Goal: Task Accomplishment & Management: Use online tool/utility

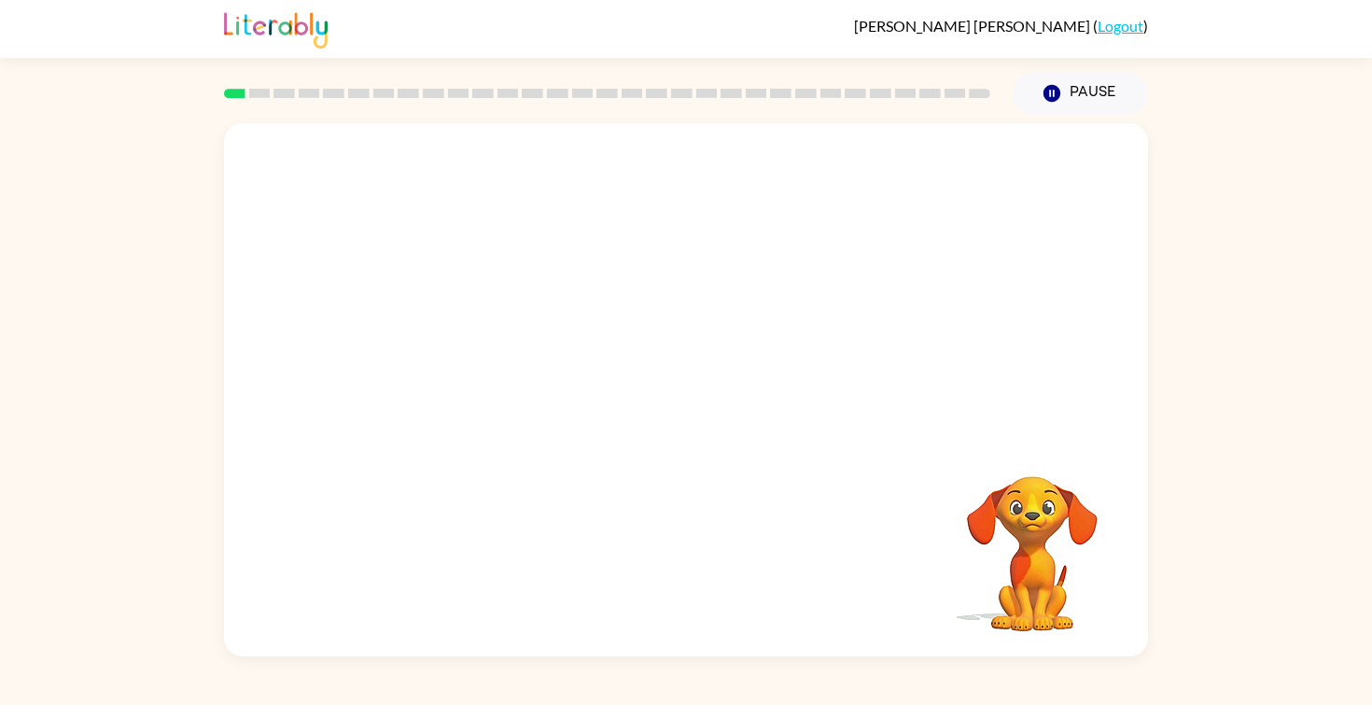
click at [634, 300] on video "Your browser must support playing .mp4 files to use Literably. Please try using…" at bounding box center [686, 280] width 924 height 314
click at [690, 403] on icon "button" at bounding box center [685, 398] width 21 height 21
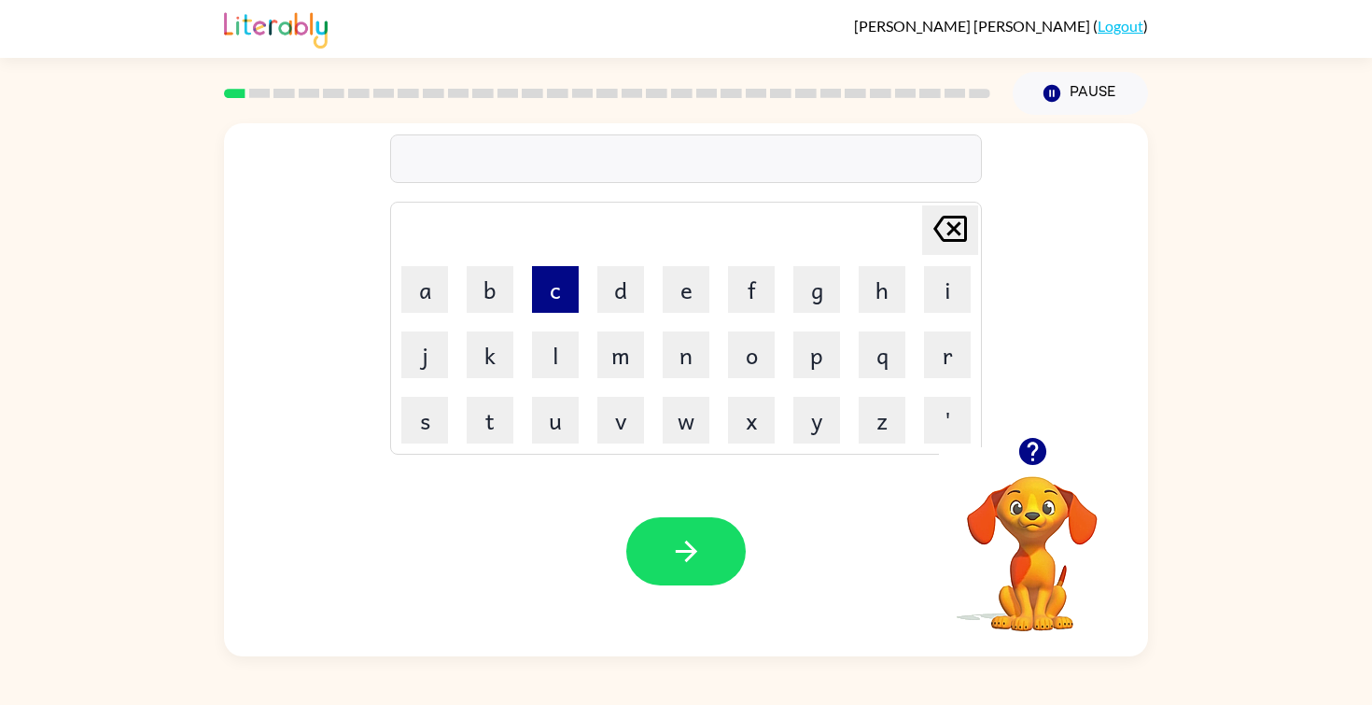
click at [567, 297] on button "c" at bounding box center [555, 289] width 47 height 47
click at [758, 365] on button "o" at bounding box center [751, 354] width 47 height 47
click at [623, 370] on button "m" at bounding box center [620, 354] width 47 height 47
click at [741, 298] on button "f" at bounding box center [751, 289] width 47 height 47
click at [943, 300] on button "i" at bounding box center [947, 289] width 47 height 47
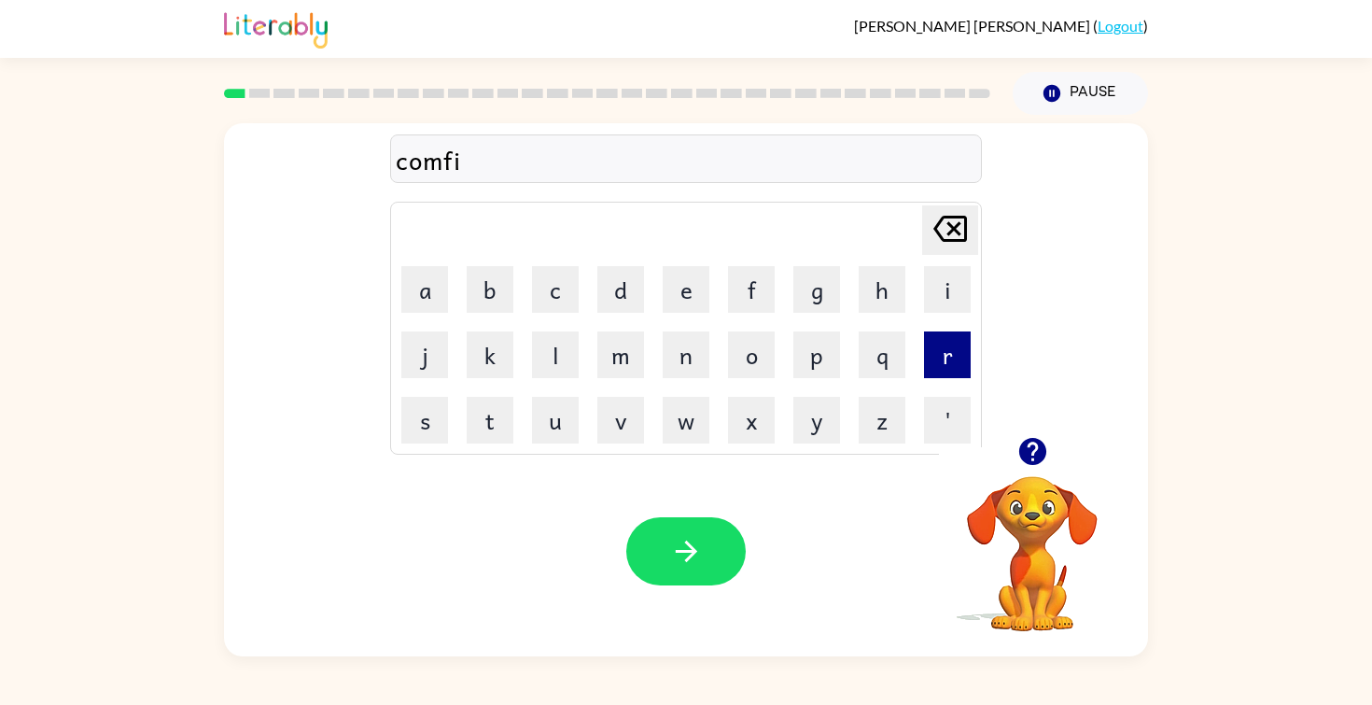
click at [942, 362] on button "r" at bounding box center [947, 354] width 47 height 47
click at [617, 359] on button "m" at bounding box center [620, 354] width 47 height 47
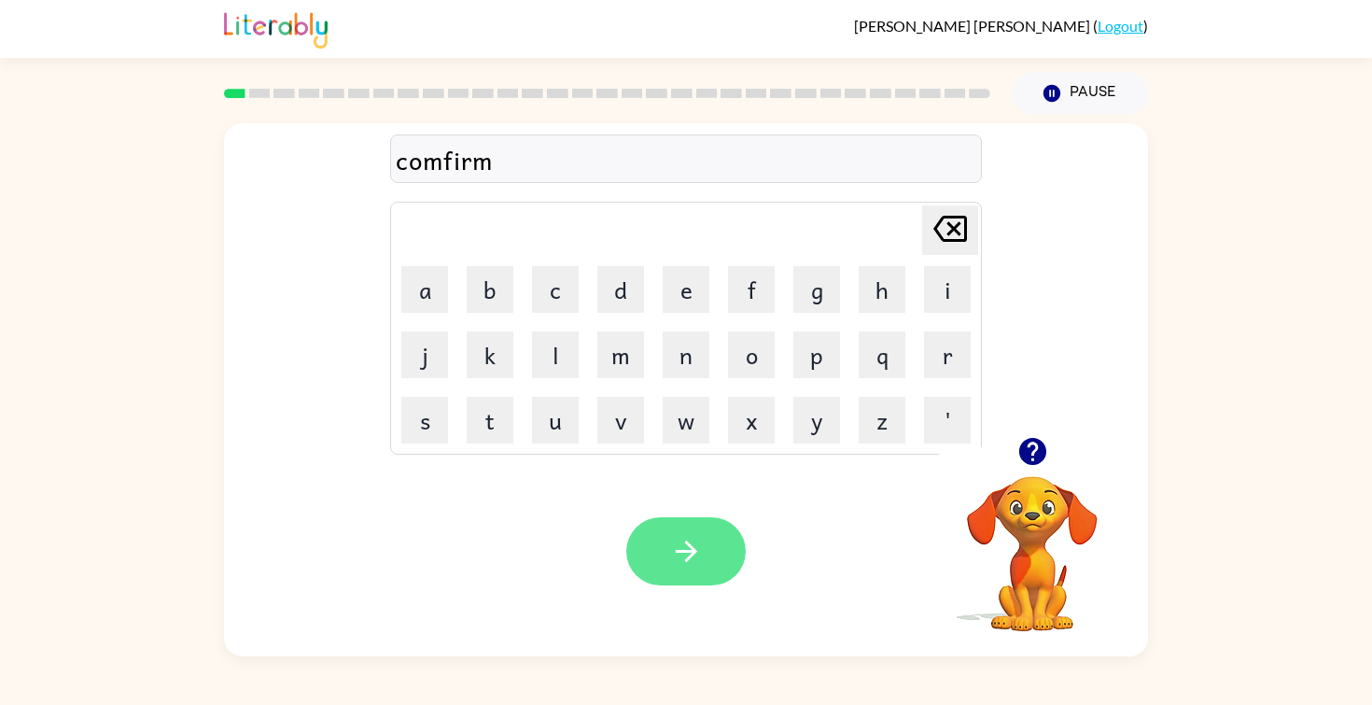
click at [706, 545] on button "button" at bounding box center [685, 551] width 119 height 68
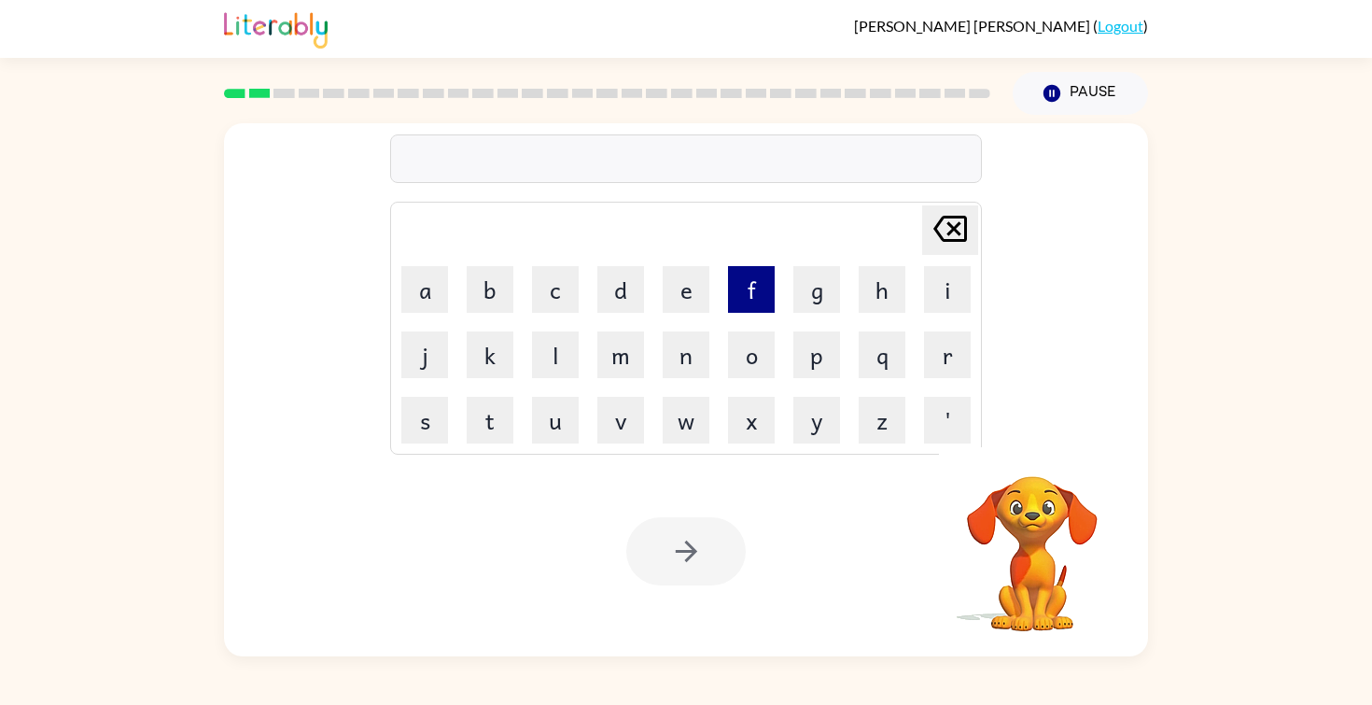
click at [759, 287] on button "f" at bounding box center [751, 289] width 47 height 47
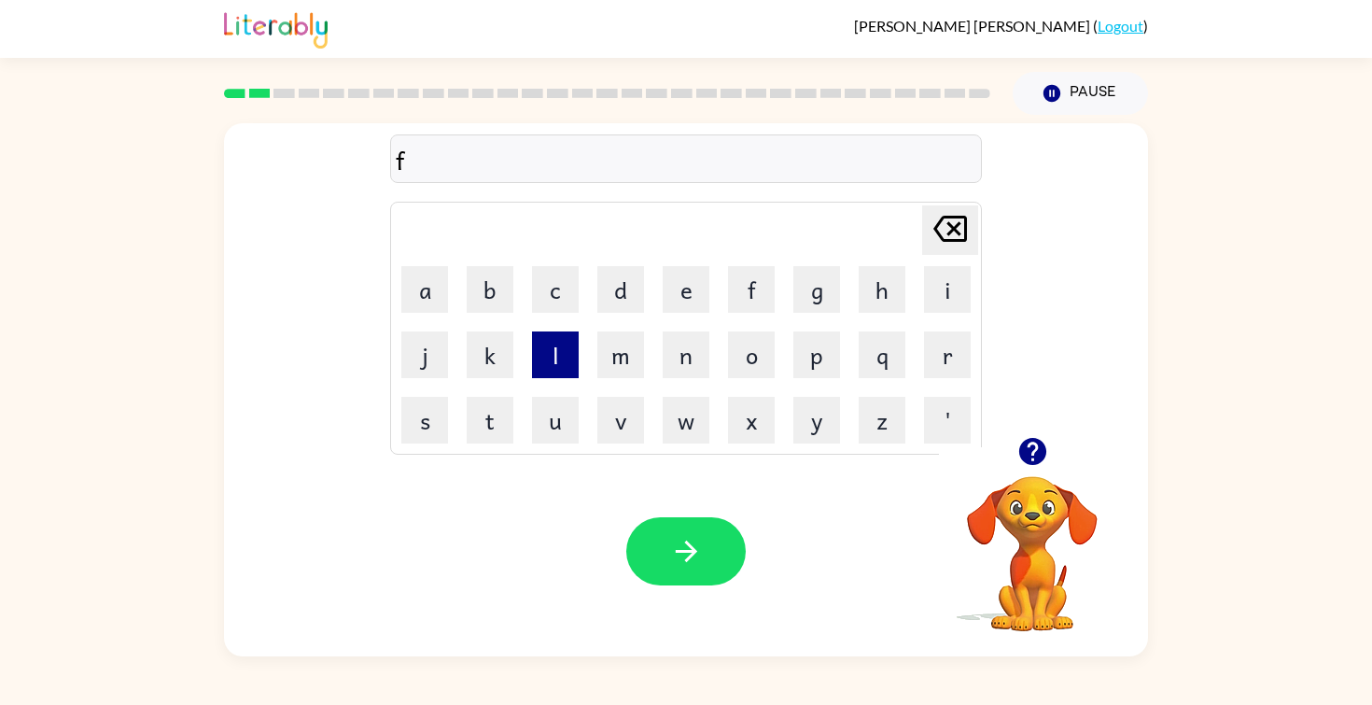
click at [568, 356] on button "l" at bounding box center [555, 354] width 47 height 47
click at [419, 295] on button "a" at bounding box center [424, 289] width 47 height 47
click at [686, 422] on button "w" at bounding box center [686, 420] width 47 height 47
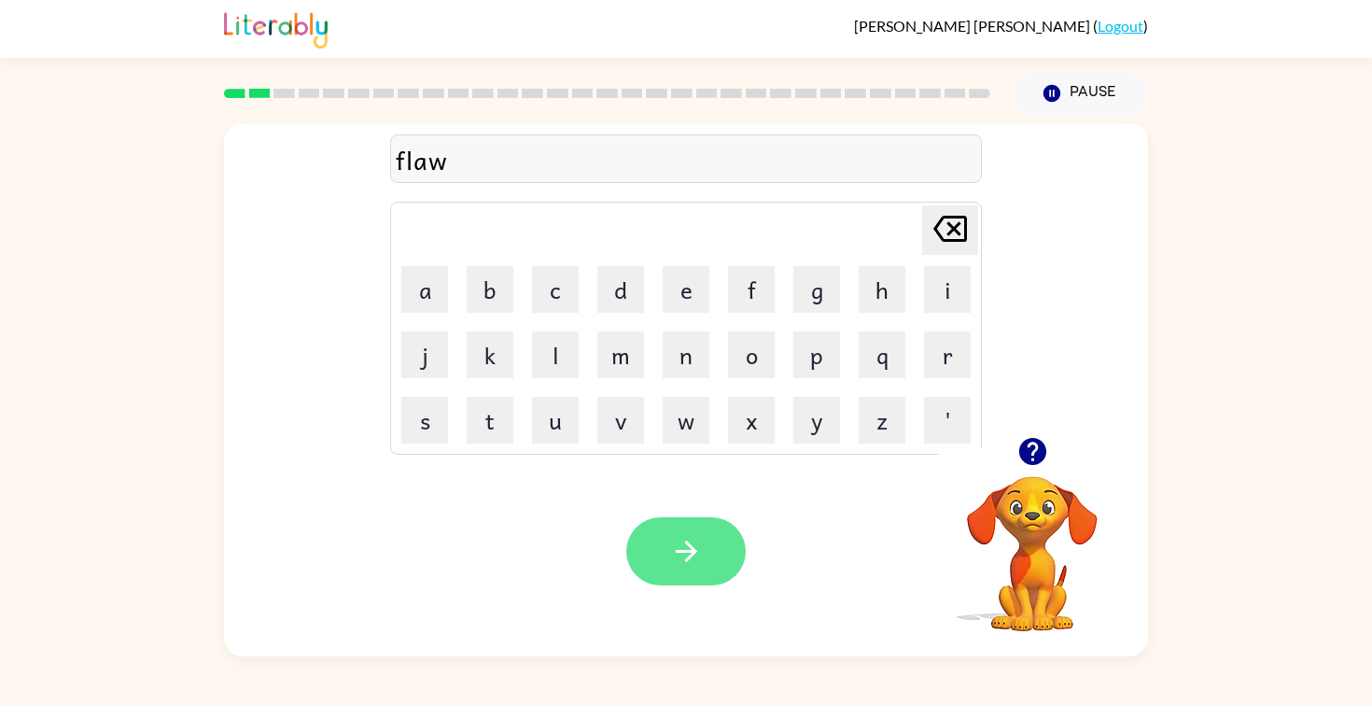
click at [680, 547] on icon "button" at bounding box center [686, 551] width 33 height 33
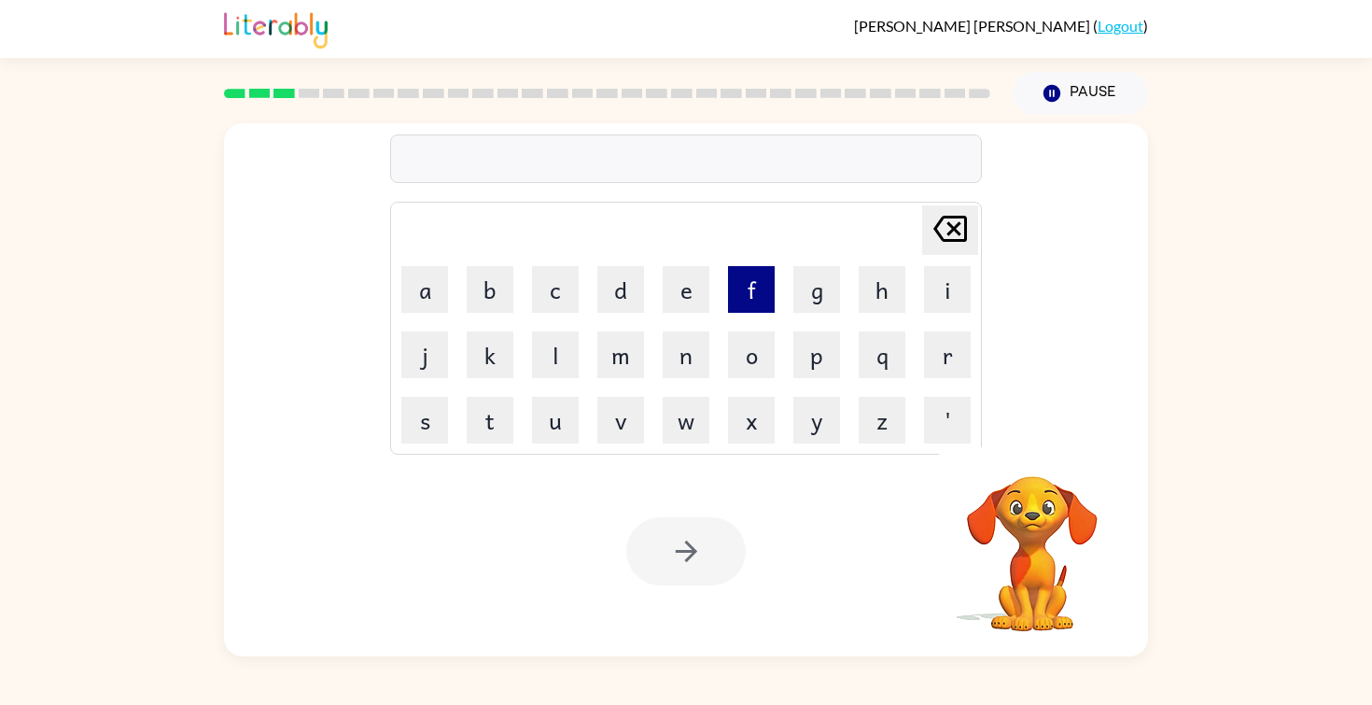
click at [753, 290] on button "f" at bounding box center [751, 289] width 47 height 47
click at [935, 288] on button "i" at bounding box center [947, 289] width 47 height 47
click at [944, 351] on button "r" at bounding box center [947, 354] width 47 height 47
click at [691, 295] on button "e" at bounding box center [686, 289] width 47 height 47
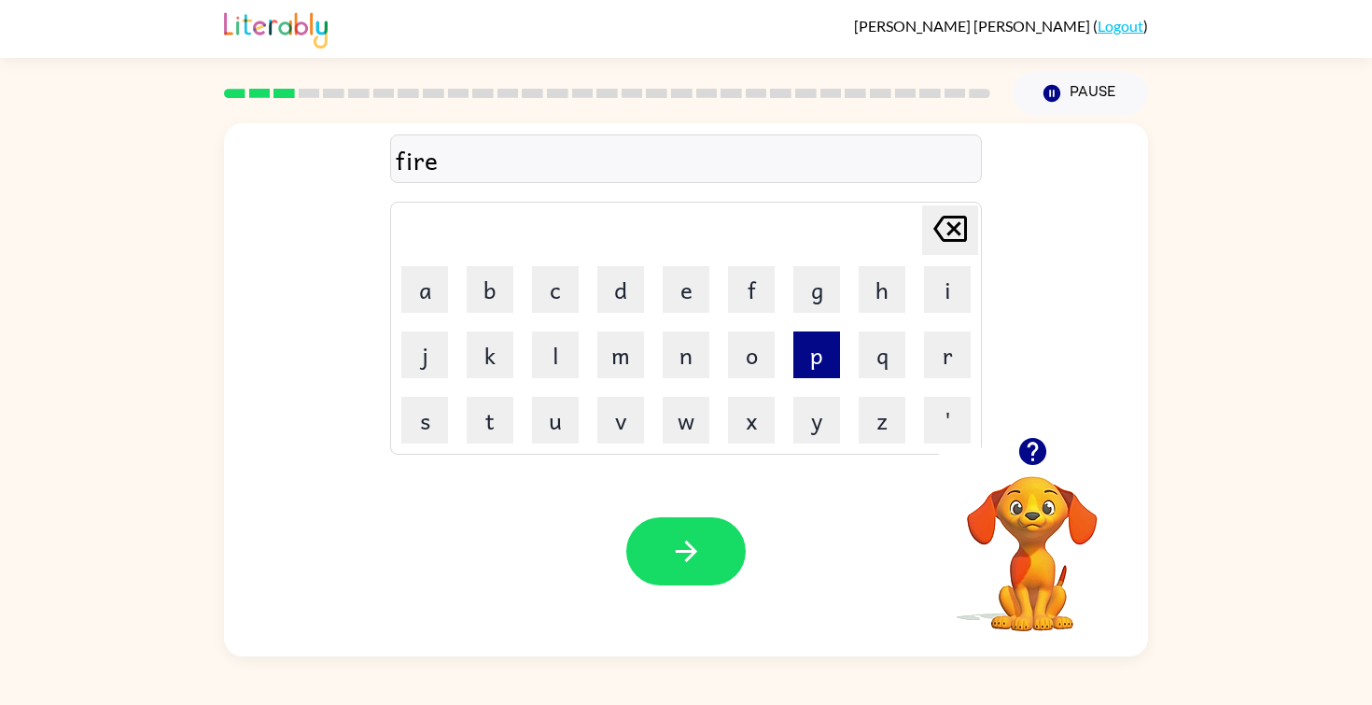
click at [828, 362] on button "p" at bounding box center [816, 354] width 47 height 47
type button "p"
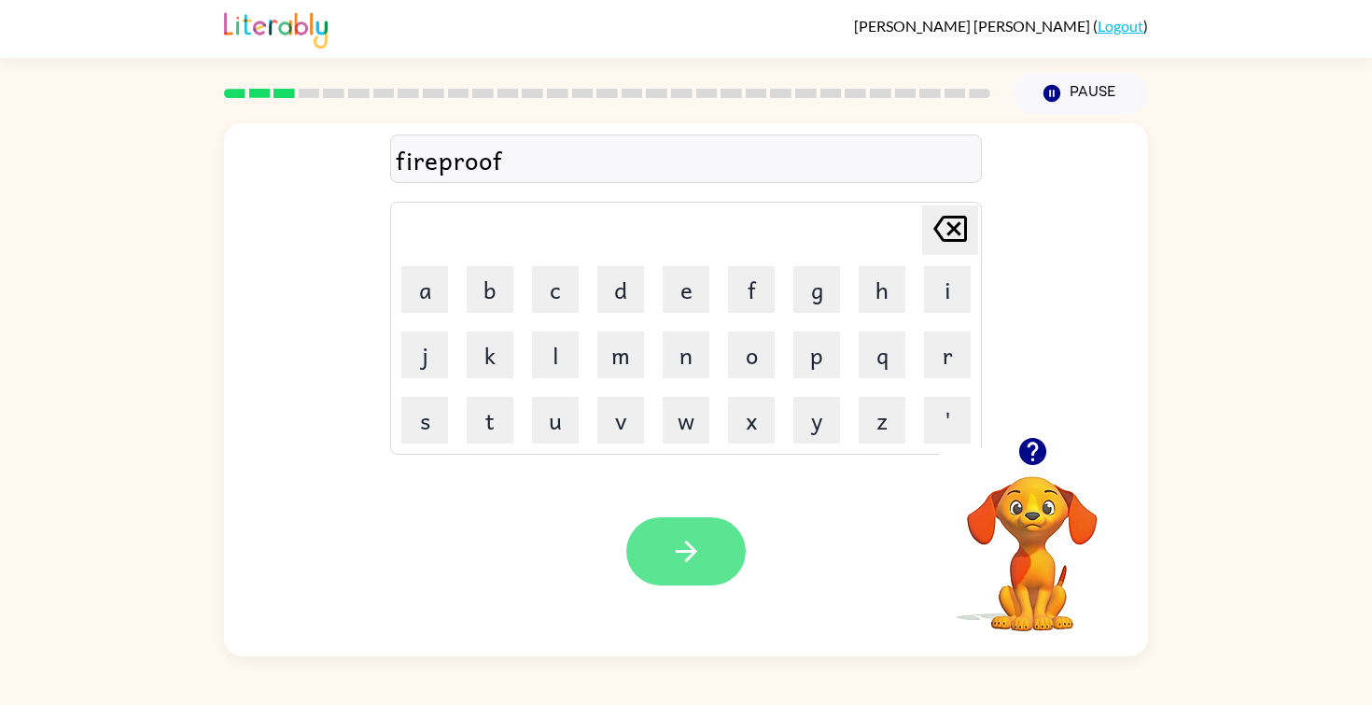
click at [696, 565] on icon "button" at bounding box center [686, 551] width 33 height 33
click at [694, 553] on icon "button" at bounding box center [686, 551] width 33 height 33
click at [708, 540] on button "button" at bounding box center [685, 551] width 119 height 68
click at [711, 554] on button "button" at bounding box center [685, 551] width 119 height 68
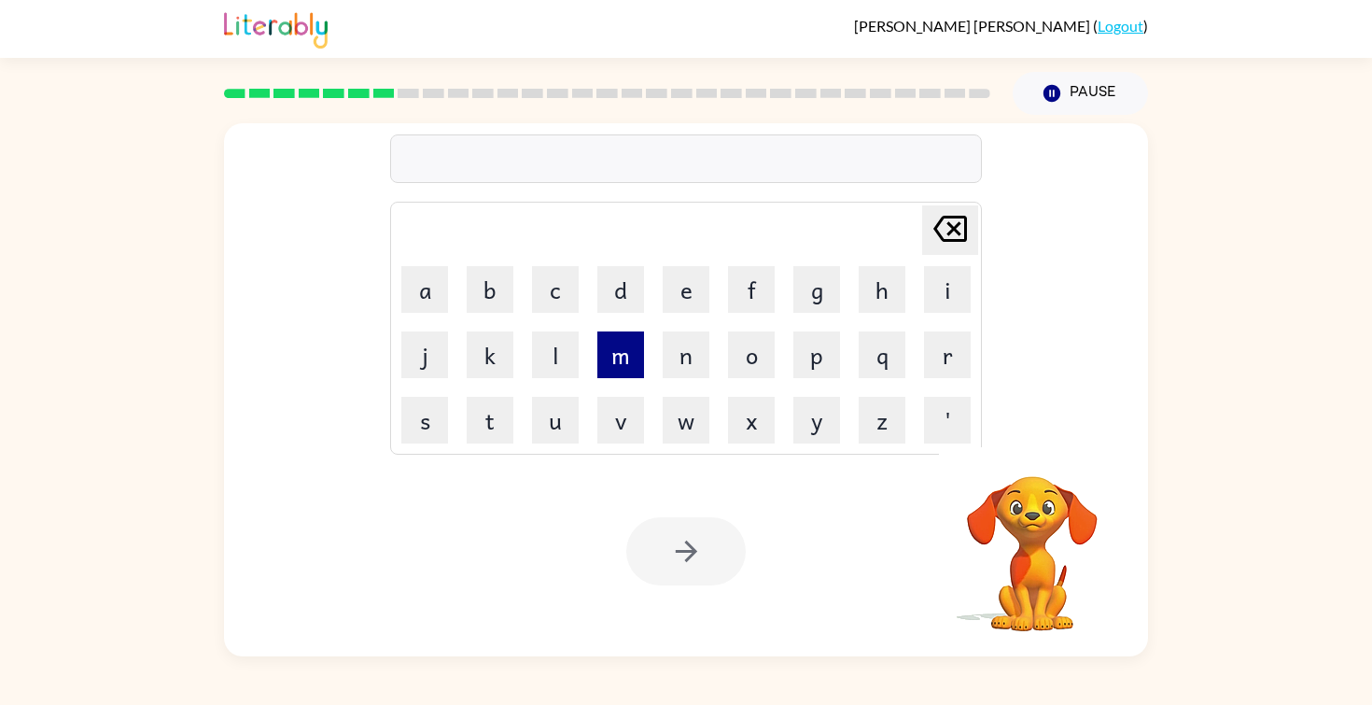
click at [623, 353] on button "m" at bounding box center [620, 354] width 47 height 47
click at [420, 301] on button "a" at bounding box center [424, 289] width 47 height 47
click at [828, 364] on button "p" at bounding box center [816, 354] width 47 height 47
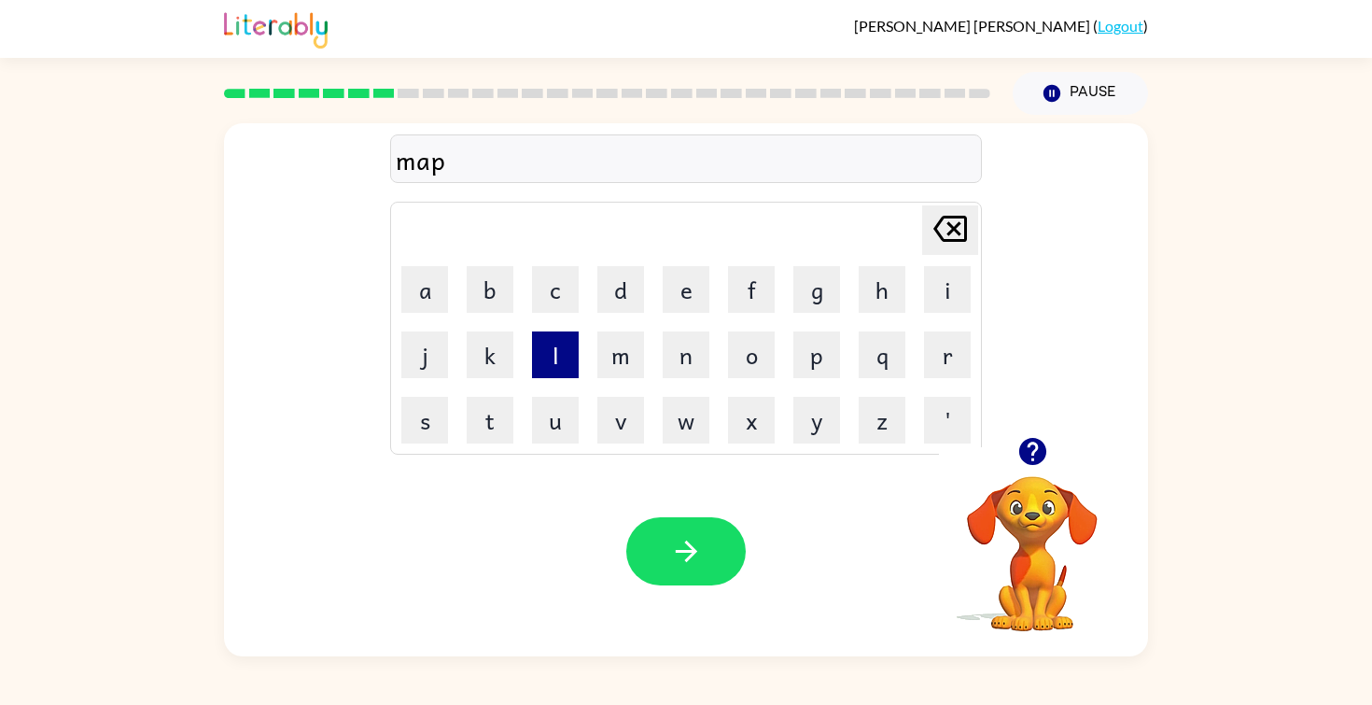
click at [551, 363] on button "l" at bounding box center [555, 354] width 47 height 47
click at [683, 302] on button "e" at bounding box center [686, 289] width 47 height 47
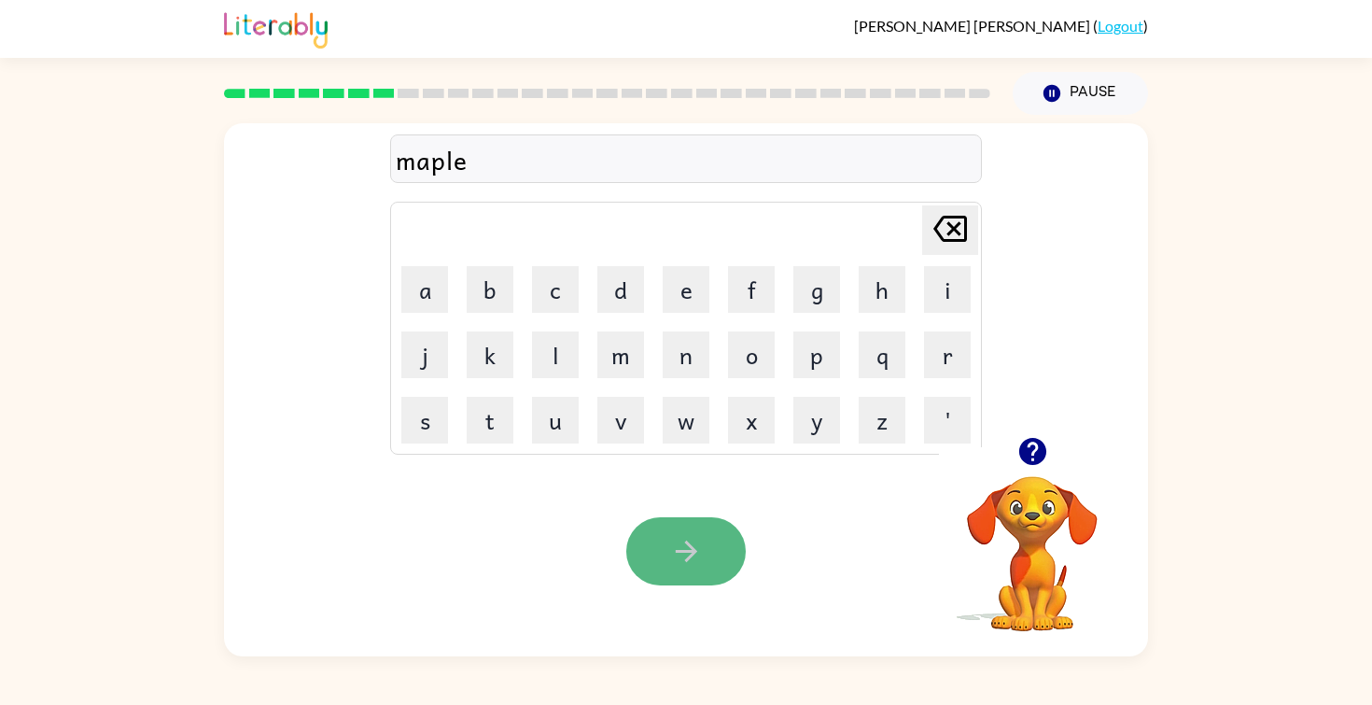
click at [699, 537] on icon "button" at bounding box center [686, 551] width 33 height 33
click at [692, 560] on icon "button" at bounding box center [686, 551] width 33 height 33
click at [694, 554] on icon "button" at bounding box center [686, 551] width 33 height 33
click at [697, 540] on icon "button" at bounding box center [686, 551] width 33 height 33
click at [701, 551] on icon "button" at bounding box center [686, 551] width 33 height 33
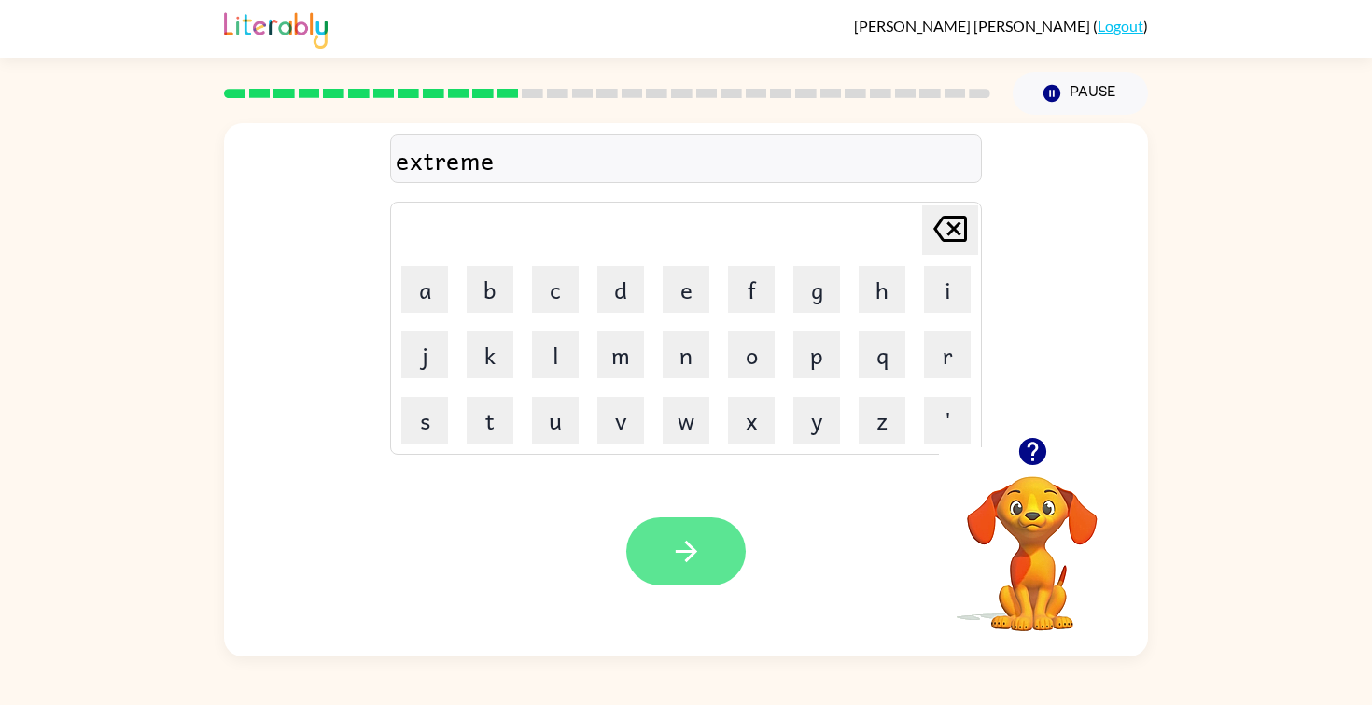
click at [692, 544] on icon "button" at bounding box center [686, 551] width 33 height 33
click at [677, 545] on icon "button" at bounding box center [686, 551] width 33 height 33
click at [430, 172] on div "portest" at bounding box center [686, 159] width 581 height 39
click at [422, 154] on div "portest" at bounding box center [686, 159] width 581 height 39
click at [411, 160] on div "portest" at bounding box center [686, 159] width 581 height 39
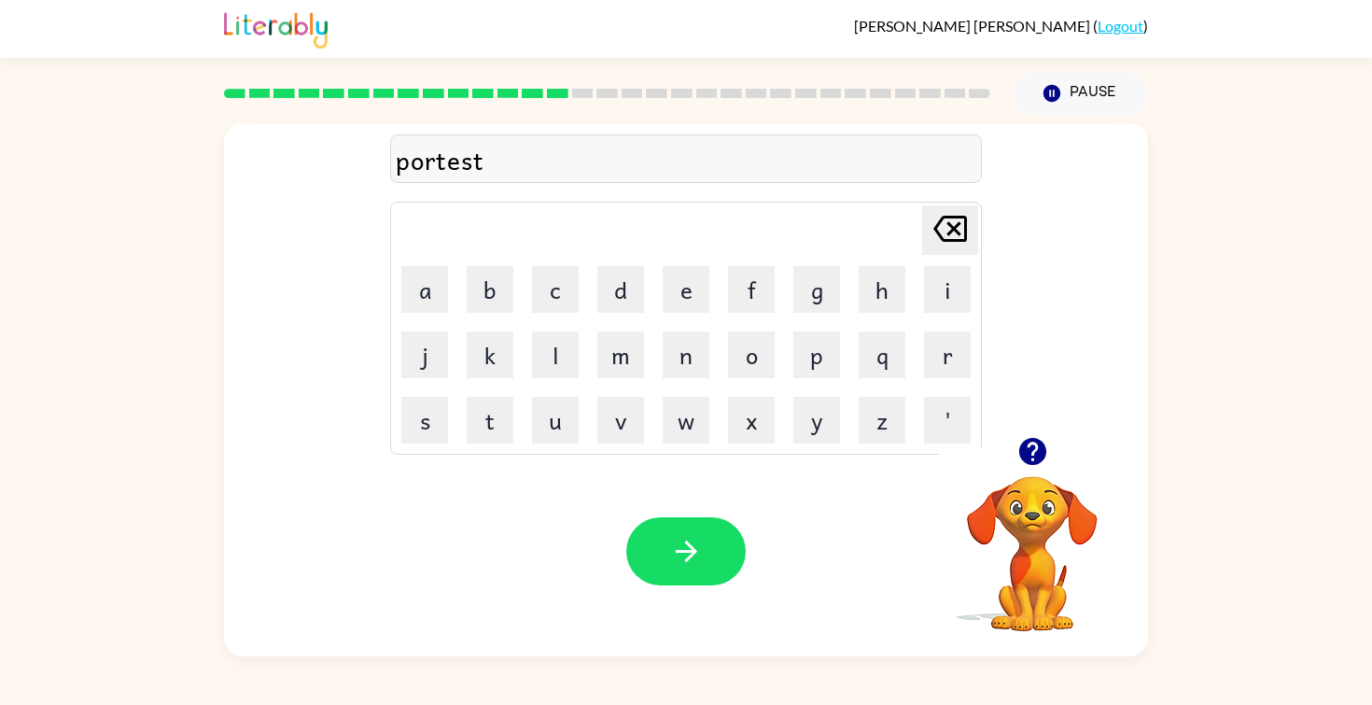
click at [408, 162] on div "portest" at bounding box center [686, 159] width 581 height 39
click at [445, 161] on div "portest" at bounding box center [686, 159] width 581 height 39
click at [494, 164] on div "portest" at bounding box center [686, 159] width 581 height 39
click at [946, 237] on icon "[PERSON_NAME] last character input" at bounding box center [950, 228] width 45 height 45
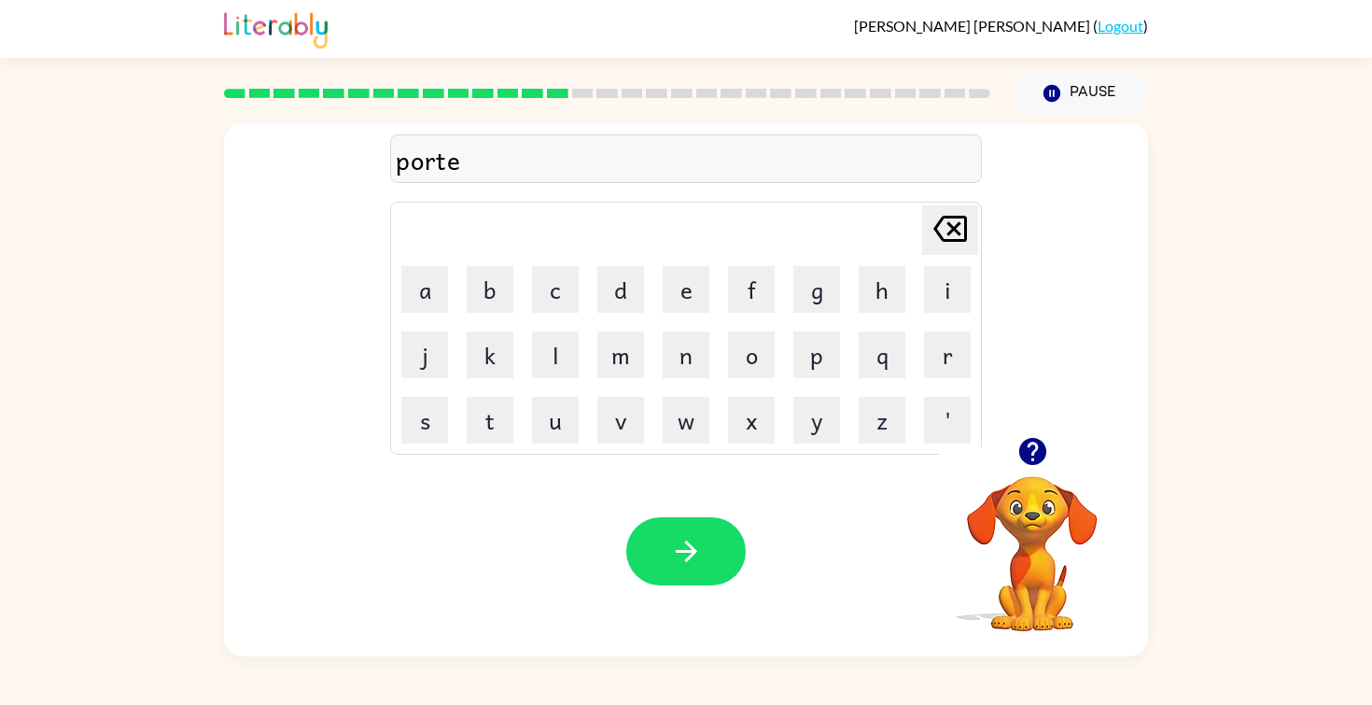
click at [946, 237] on icon "[PERSON_NAME] last character input" at bounding box center [950, 228] width 45 height 45
type button "delete"
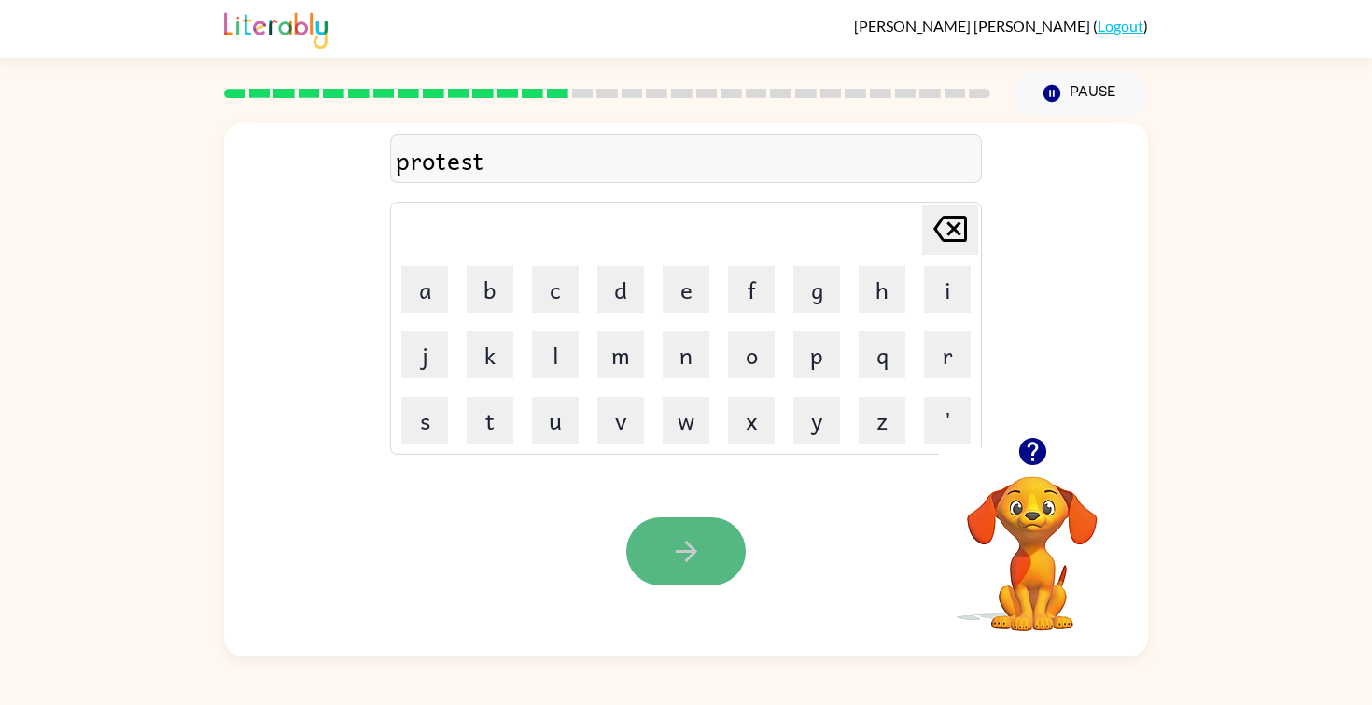
click at [713, 554] on button "button" at bounding box center [685, 551] width 119 height 68
click at [685, 545] on icon "button" at bounding box center [686, 551] width 33 height 33
click at [654, 526] on button "button" at bounding box center [685, 551] width 119 height 68
click at [673, 571] on button "button" at bounding box center [685, 551] width 119 height 68
click at [670, 544] on icon "button" at bounding box center [686, 551] width 33 height 33
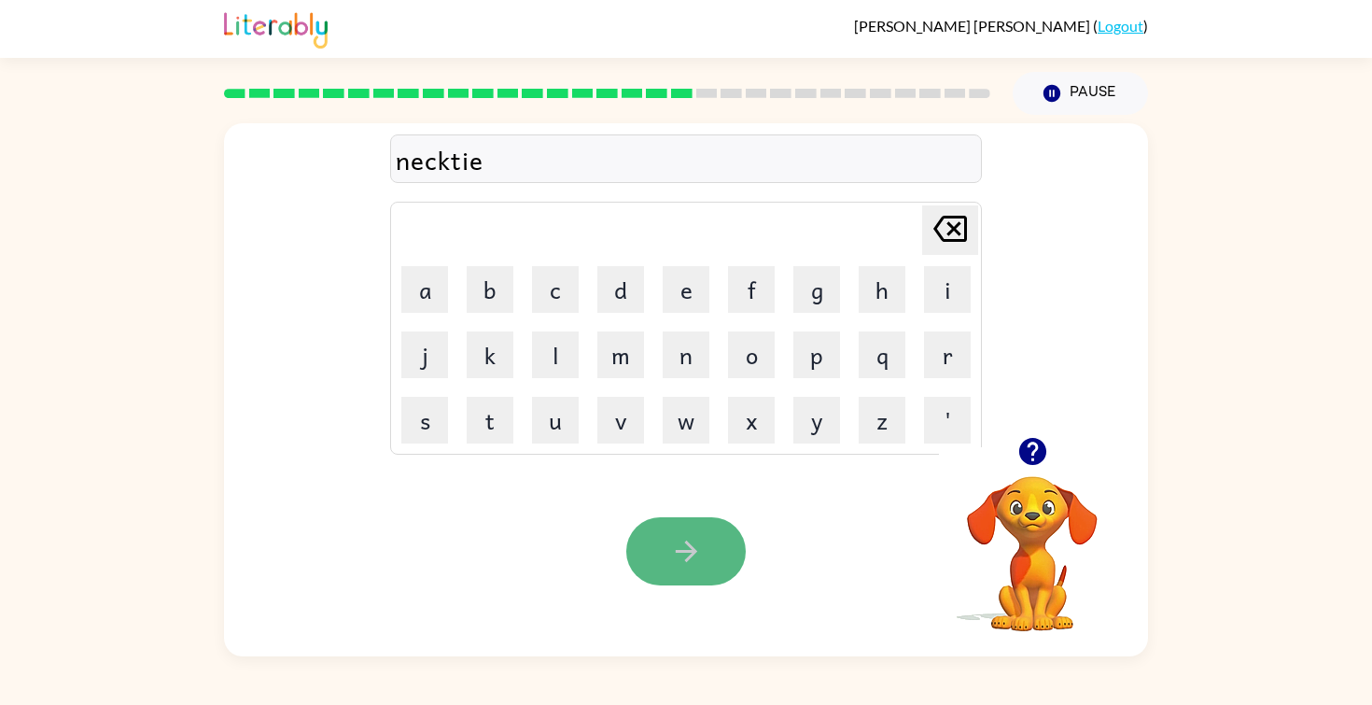
click at [706, 570] on button "button" at bounding box center [685, 551] width 119 height 68
click at [688, 556] on icon "button" at bounding box center [685, 550] width 21 height 21
click at [710, 554] on button "button" at bounding box center [685, 551] width 119 height 68
click at [685, 554] on icon "button" at bounding box center [686, 551] width 33 height 33
click at [660, 535] on button "button" at bounding box center [685, 551] width 119 height 68
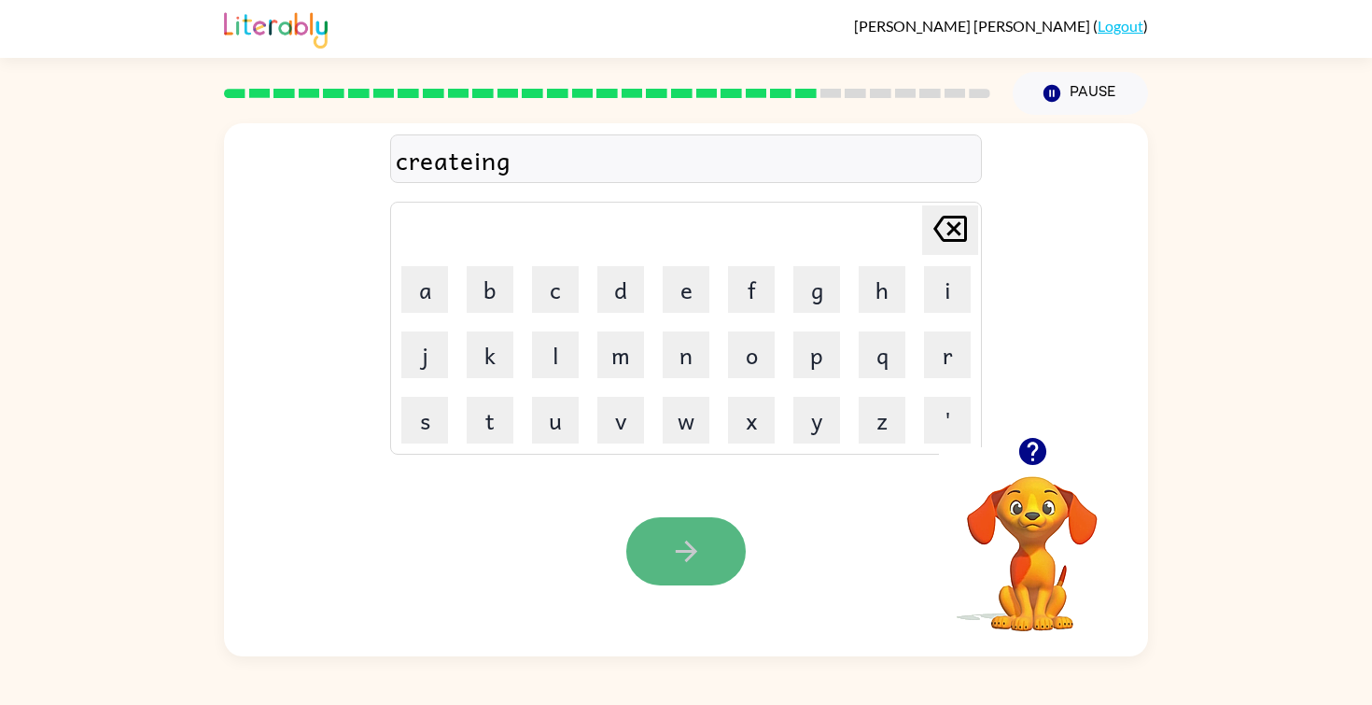
click at [709, 567] on button "button" at bounding box center [685, 551] width 119 height 68
click at [660, 533] on button "button" at bounding box center [685, 551] width 119 height 68
click at [660, 520] on button "button" at bounding box center [685, 551] width 119 height 68
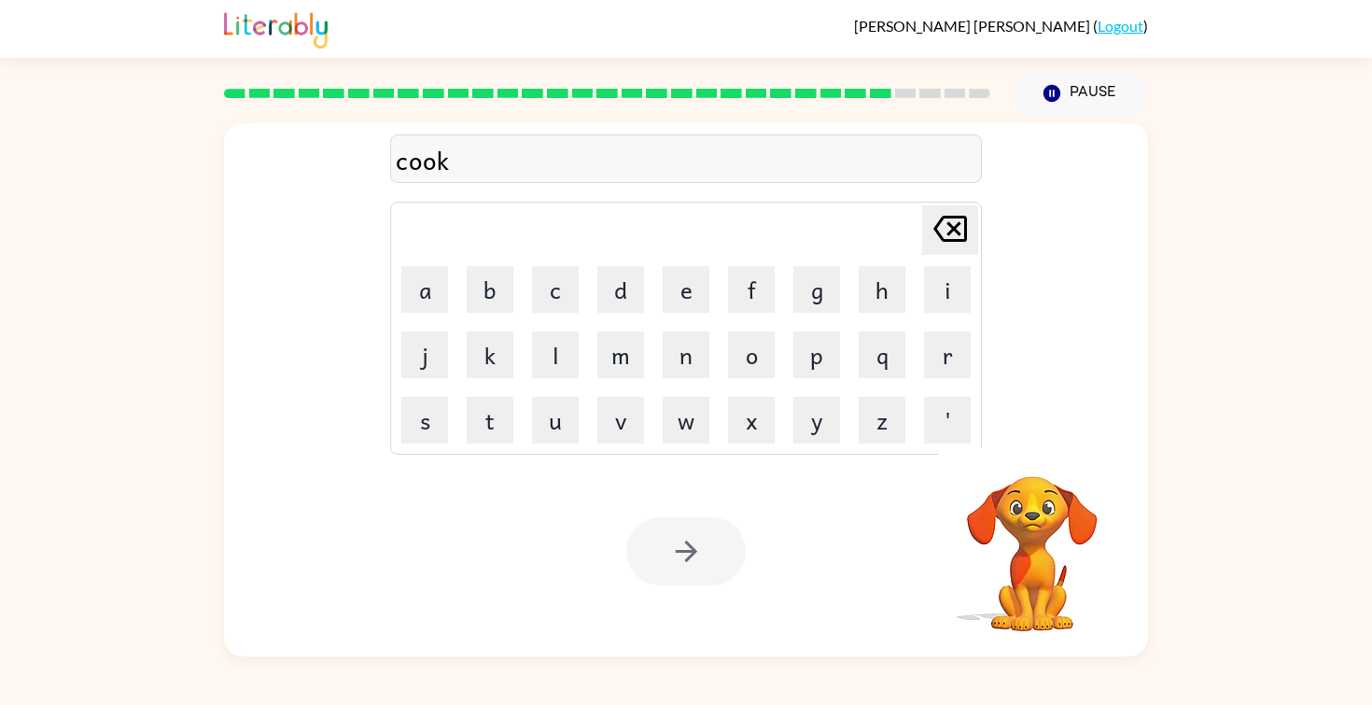
click at [661, 552] on div at bounding box center [685, 551] width 119 height 68
click at [696, 547] on icon "button" at bounding box center [686, 551] width 33 height 33
click at [682, 577] on button "button" at bounding box center [685, 551] width 119 height 68
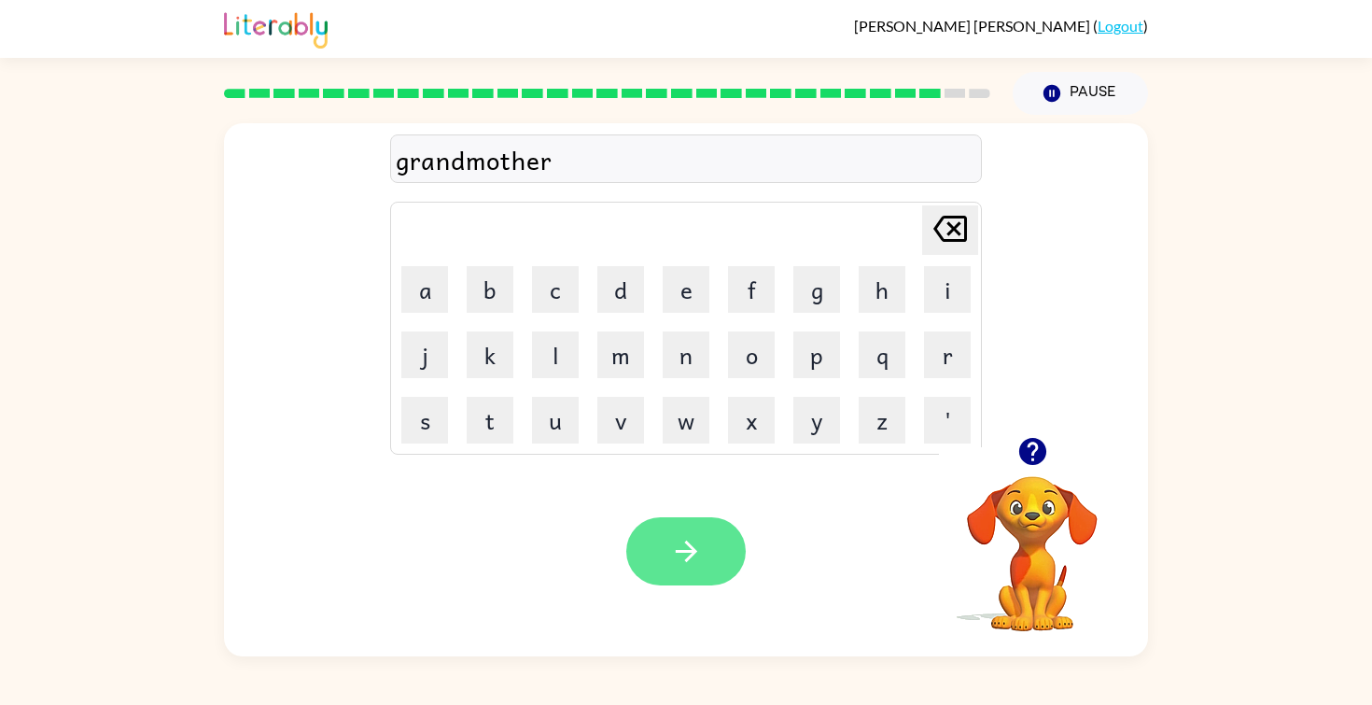
click at [704, 569] on button "button" at bounding box center [685, 551] width 119 height 68
click at [701, 559] on icon "button" at bounding box center [686, 551] width 33 height 33
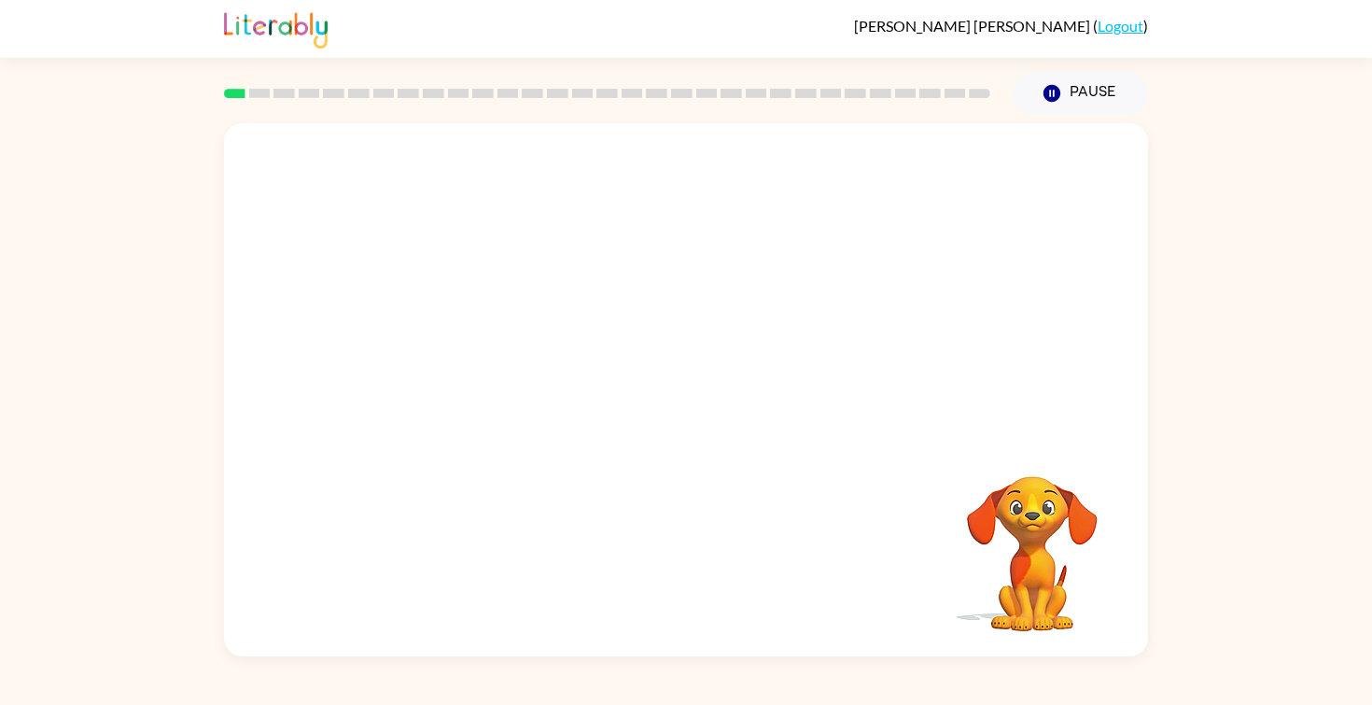
drag, startPoint x: 461, startPoint y: 357, endPoint x: 657, endPoint y: 186, distance: 260.0
click at [657, 186] on video "Your browser must support playing .mp4 files to use Literably. Please try using…" at bounding box center [686, 280] width 924 height 314
click at [458, 358] on video "Your browser must support playing .mp4 files to use Literably. Please try using…" at bounding box center [686, 280] width 924 height 314
click at [460, 357] on video "Your browser must support playing .mp4 files to use Literably. Please try using…" at bounding box center [686, 280] width 924 height 314
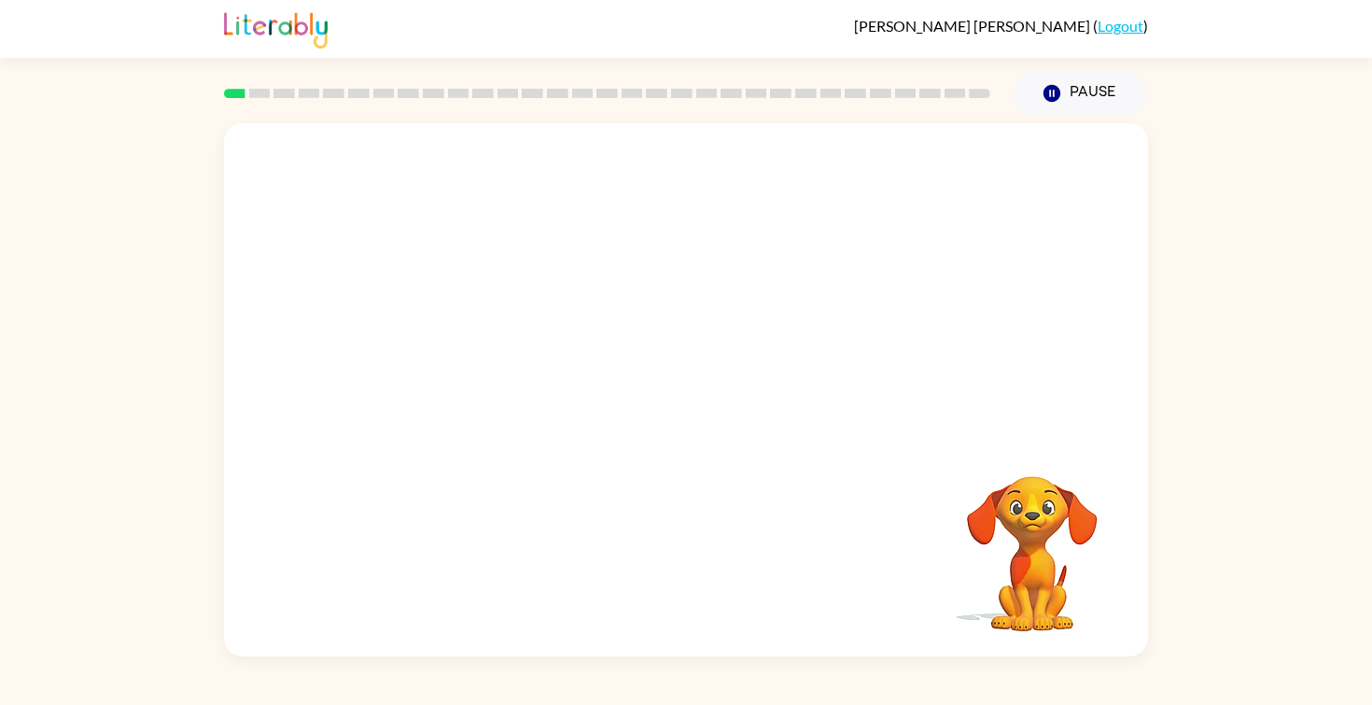
click at [460, 357] on video "Your browser must support playing .mp4 files to use Literably. Please try using…" at bounding box center [686, 280] width 924 height 314
click at [478, 349] on video "Your browser must support playing .mp4 files to use Literably. Please try using…" at bounding box center [686, 280] width 924 height 314
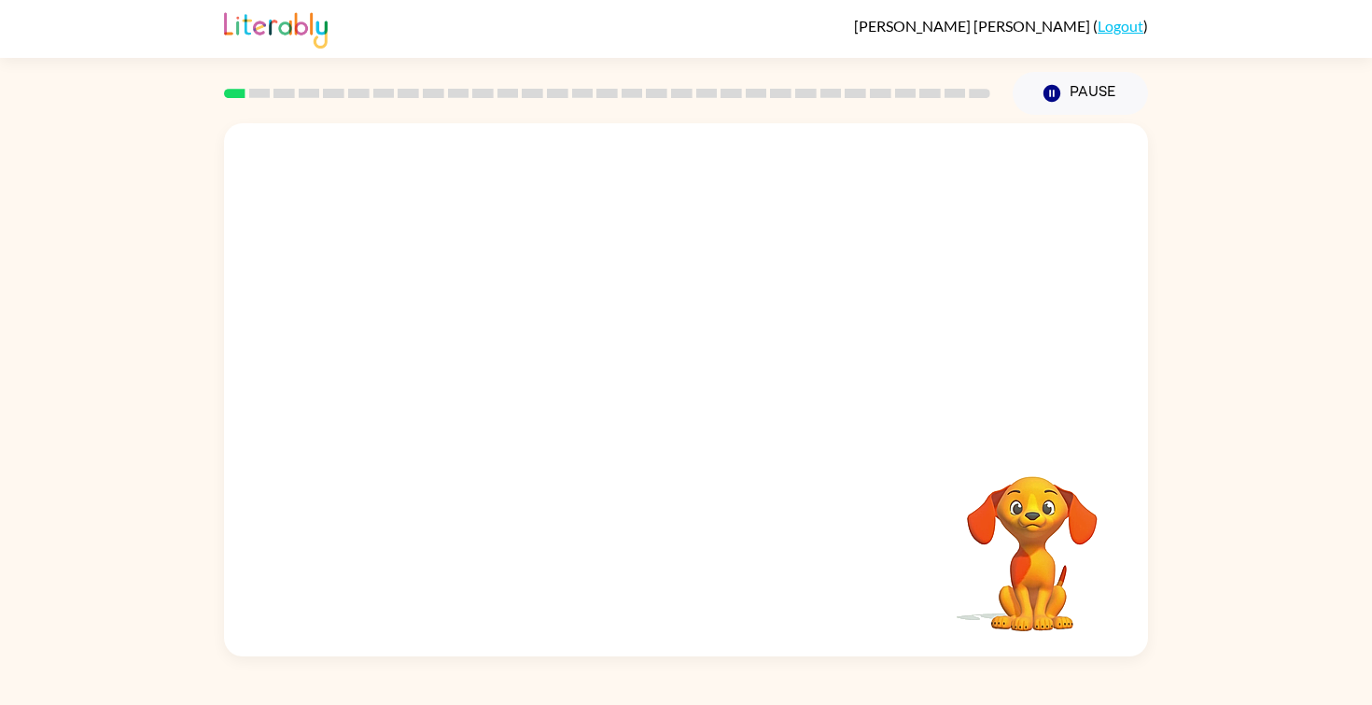
drag, startPoint x: 478, startPoint y: 349, endPoint x: 605, endPoint y: 195, distance: 199.6
click at [605, 195] on video "Your browser must support playing .mp4 files to use Literably. Please try using…" at bounding box center [686, 280] width 924 height 314
click at [632, 170] on video "Your browser must support playing .mp4 files to use Literably. Please try using…" at bounding box center [686, 280] width 924 height 314
click at [462, 361] on video "Your browser must support playing .mp4 files to use Literably. Please try using…" at bounding box center [686, 280] width 924 height 314
click at [469, 351] on video "Your browser must support playing .mp4 files to use Literably. Please try using…" at bounding box center [686, 280] width 924 height 314
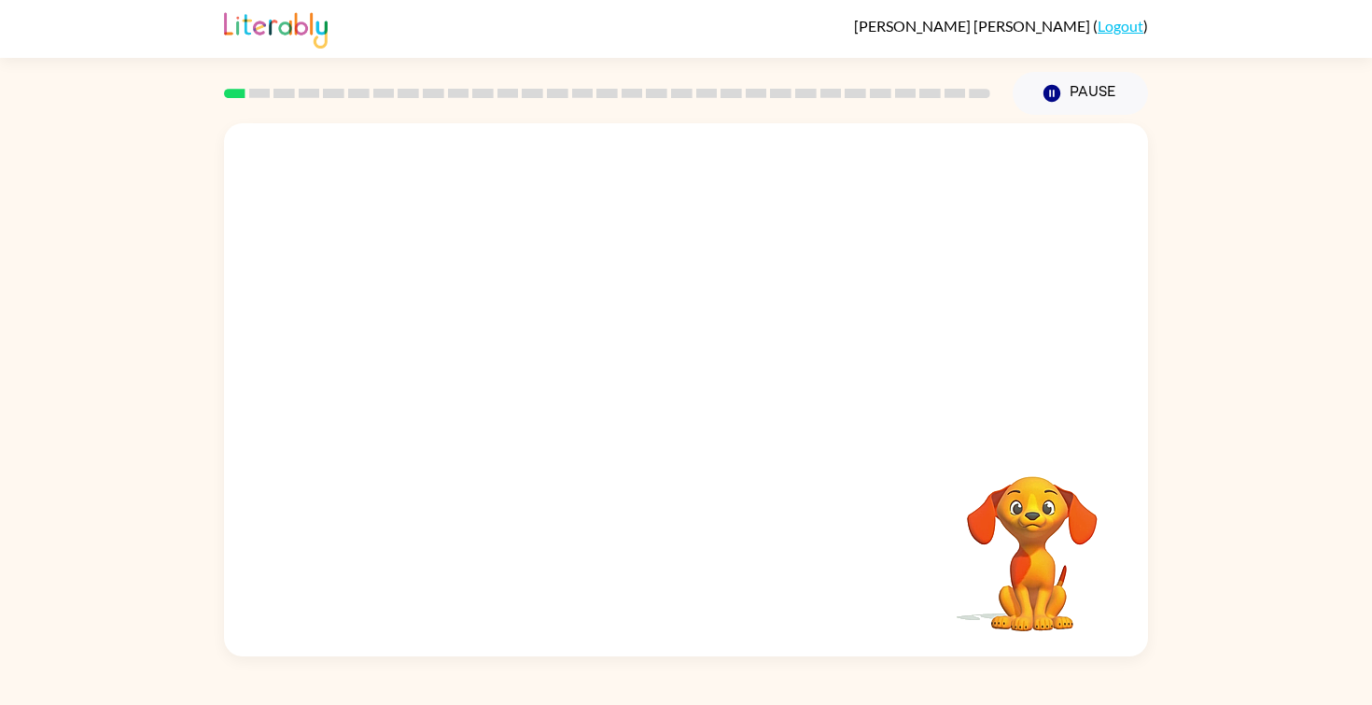
click at [488, 336] on video "Your browser must support playing .mp4 files to use Literably. Please try using…" at bounding box center [686, 280] width 924 height 314
click at [598, 479] on div "Your browser must support playing .mp4 files to use Literably. Please try using…" at bounding box center [686, 389] width 924 height 533
click at [690, 407] on icon "button" at bounding box center [686, 399] width 33 height 33
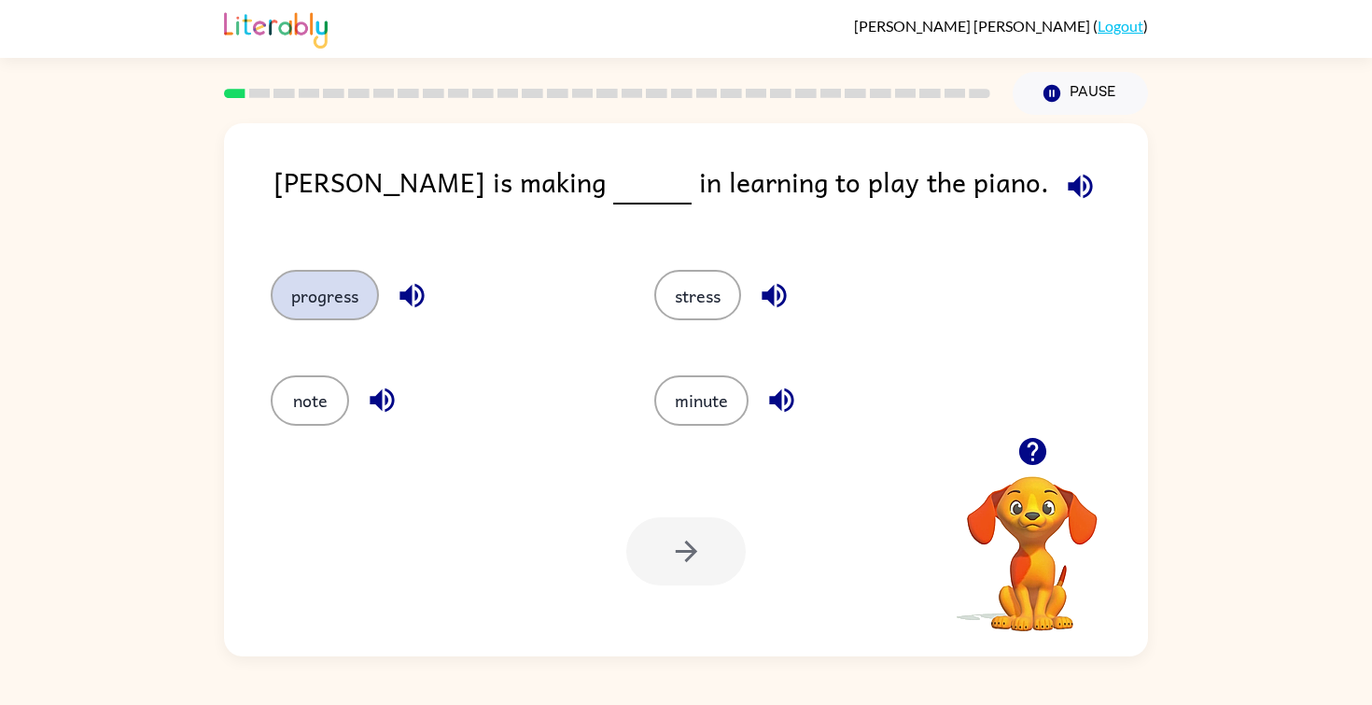
click at [318, 320] on button "progress" at bounding box center [325, 295] width 108 height 50
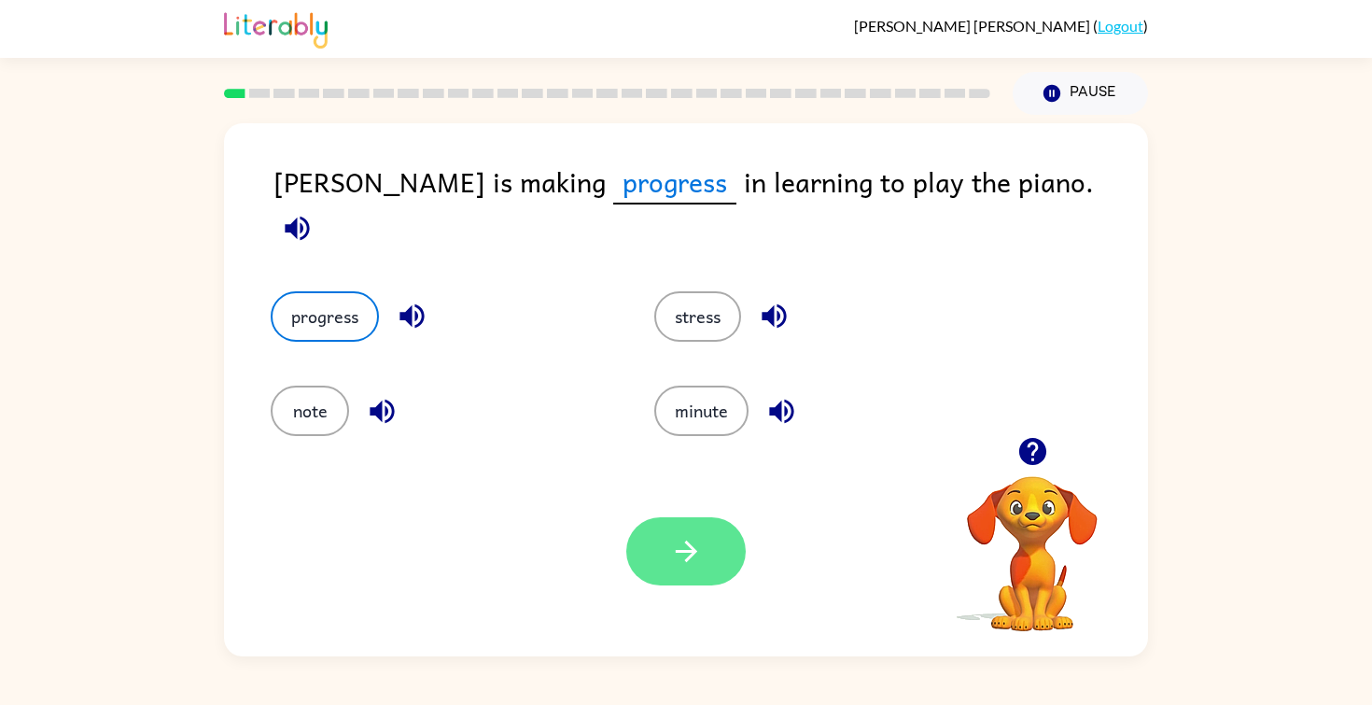
click at [653, 527] on button "button" at bounding box center [685, 551] width 119 height 68
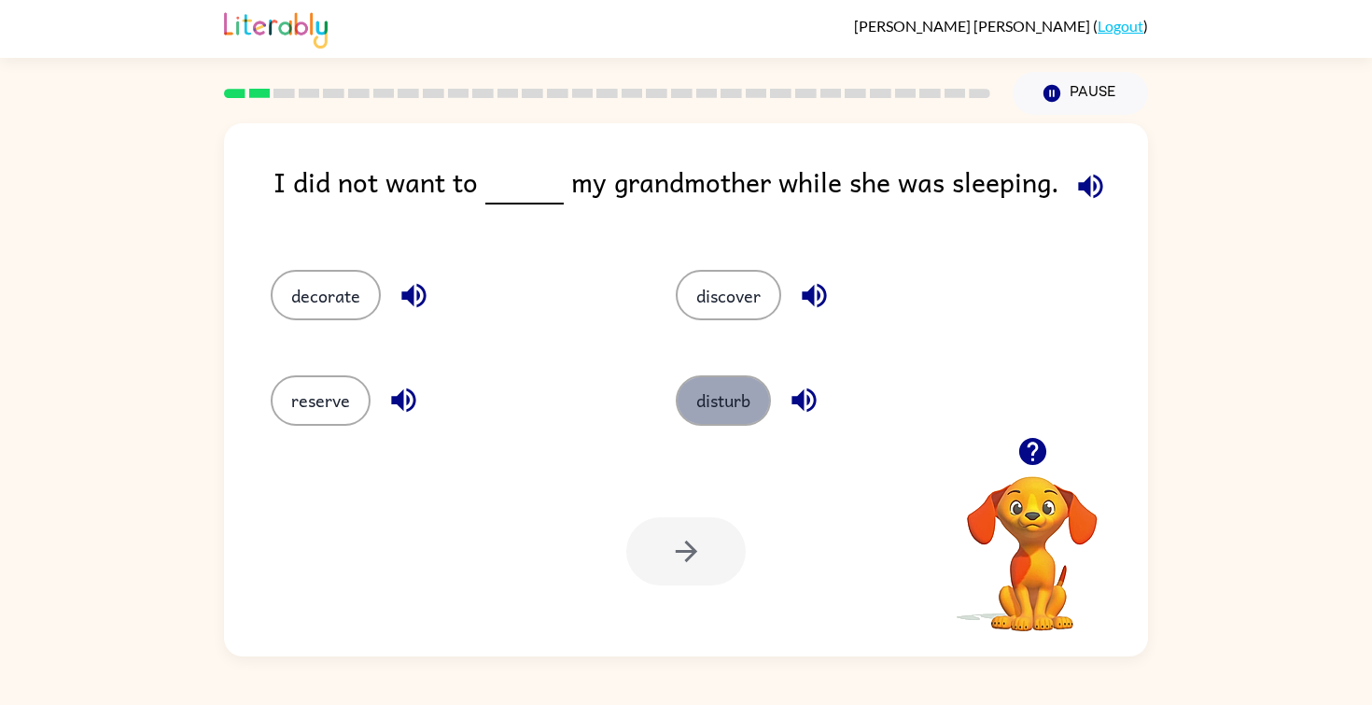
click at [729, 396] on button "disturb" at bounding box center [723, 400] width 95 height 50
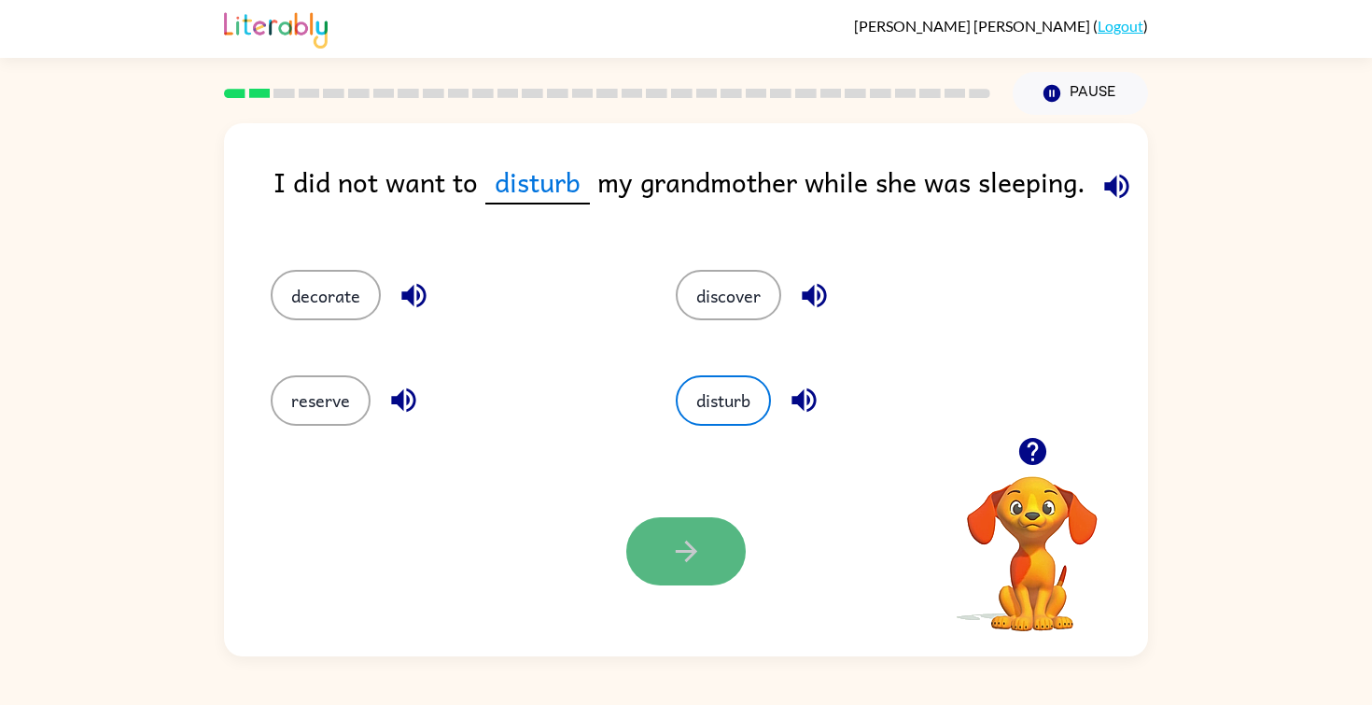
click at [677, 550] on icon "button" at bounding box center [686, 551] width 33 height 33
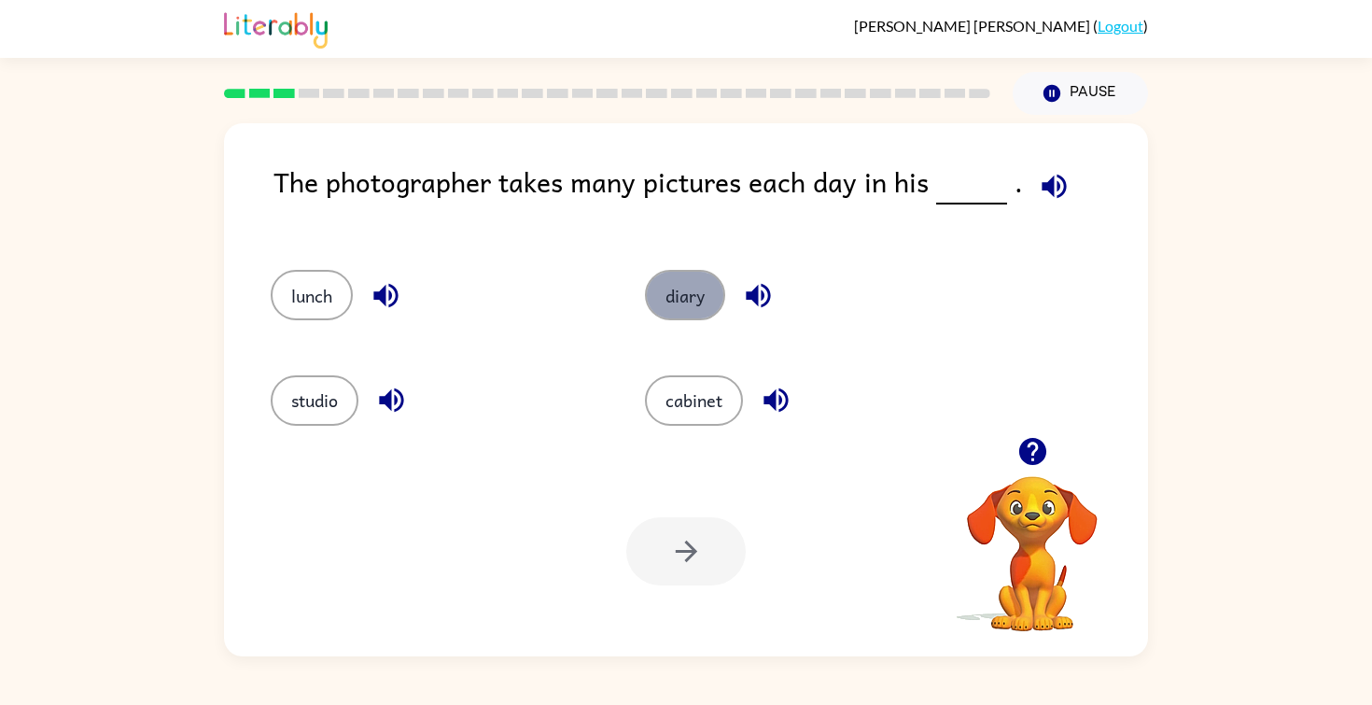
click at [692, 298] on button "diary" at bounding box center [685, 295] width 80 height 50
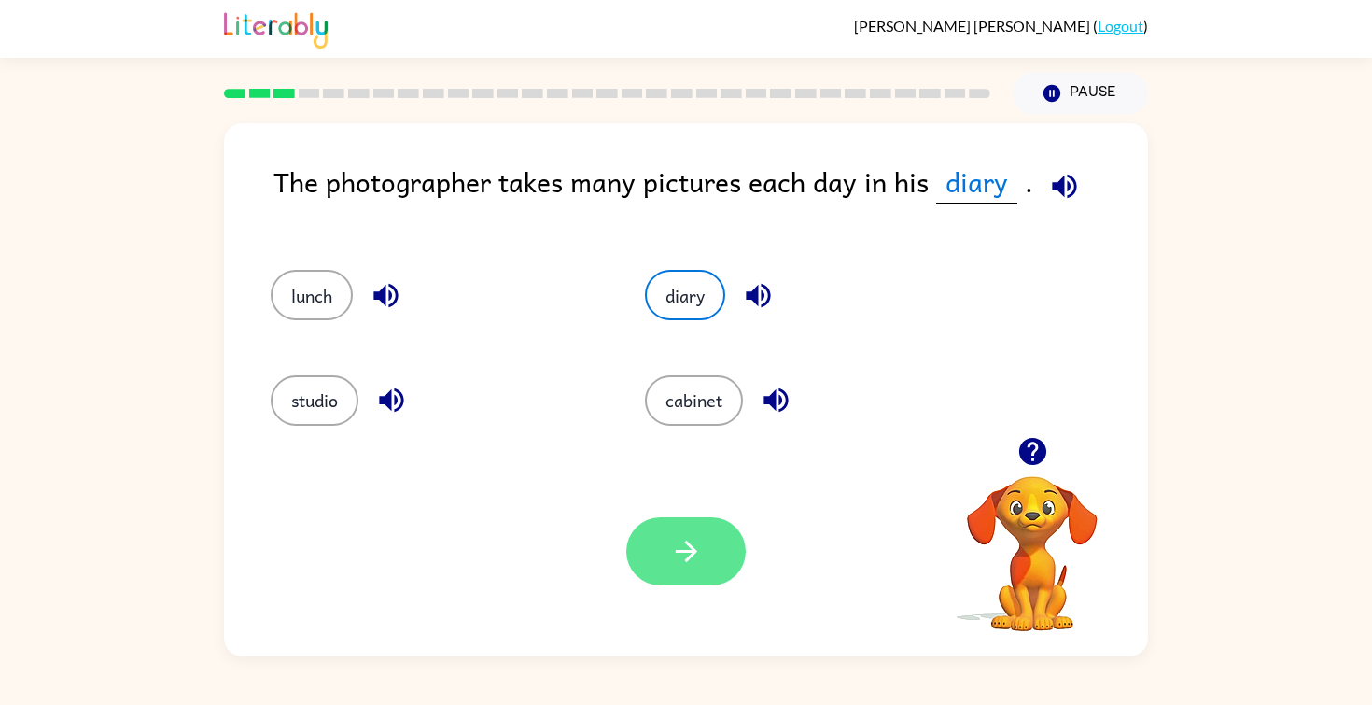
click at [710, 568] on button "button" at bounding box center [685, 551] width 119 height 68
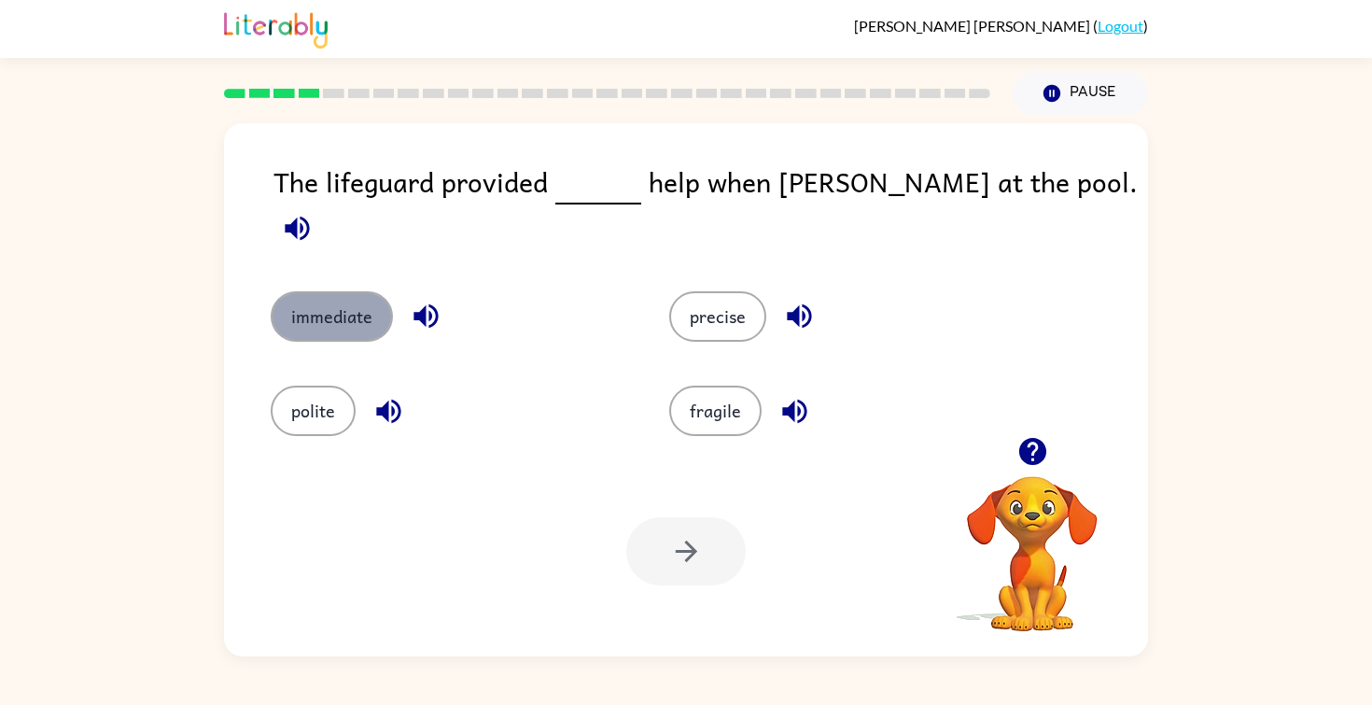
click at [341, 308] on button "immediate" at bounding box center [332, 316] width 122 height 50
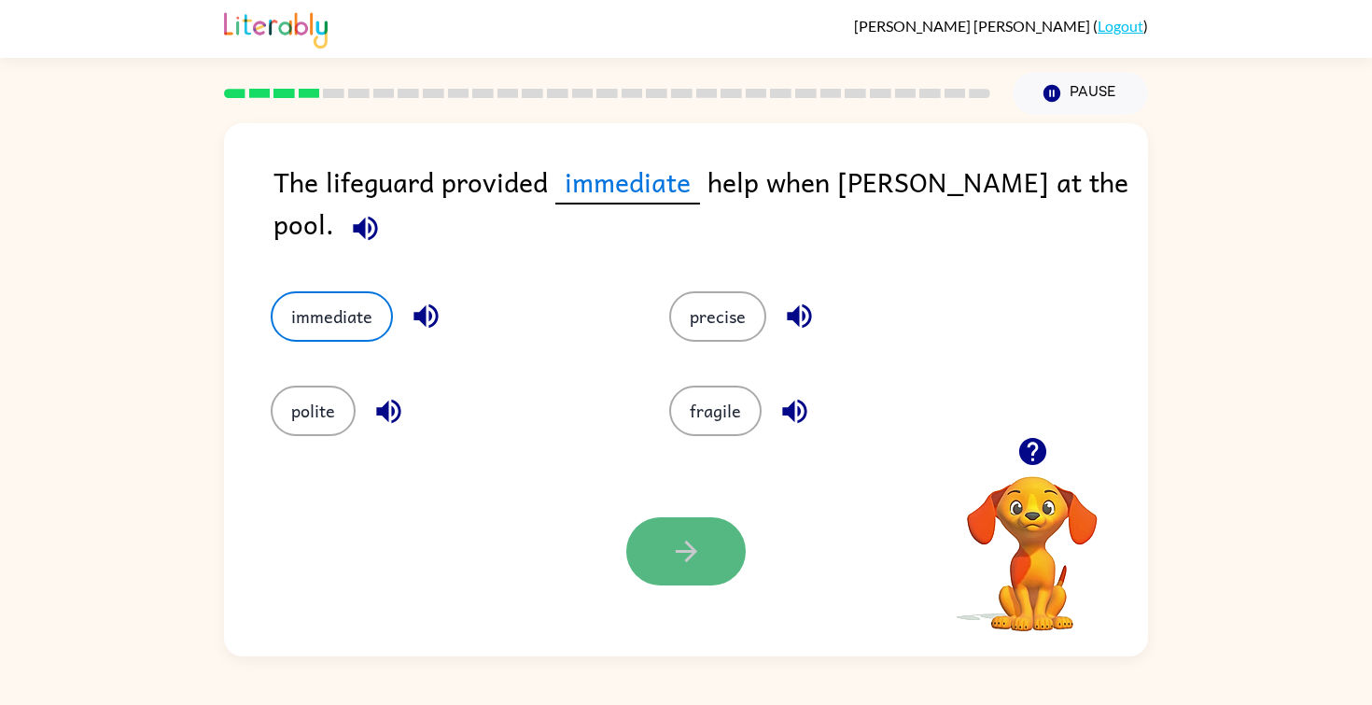
click at [674, 567] on icon "button" at bounding box center [686, 551] width 33 height 33
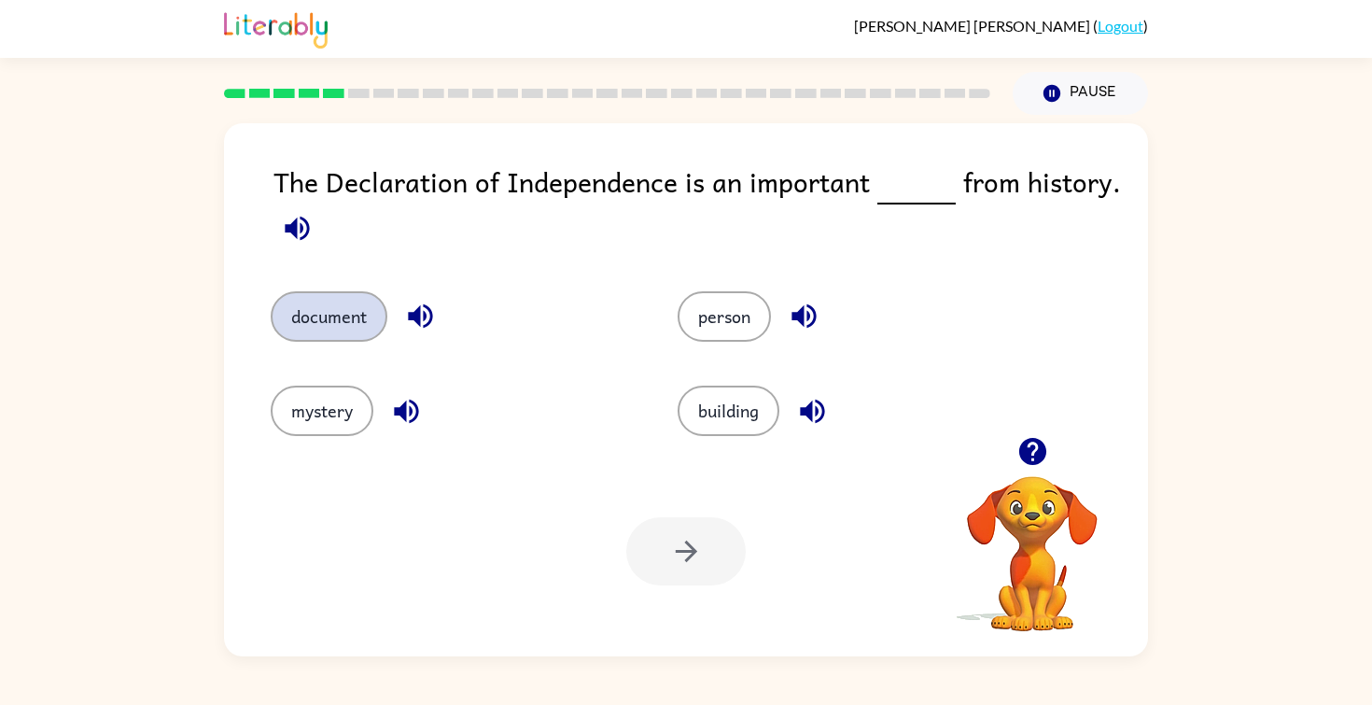
click at [358, 322] on button "document" at bounding box center [329, 316] width 117 height 50
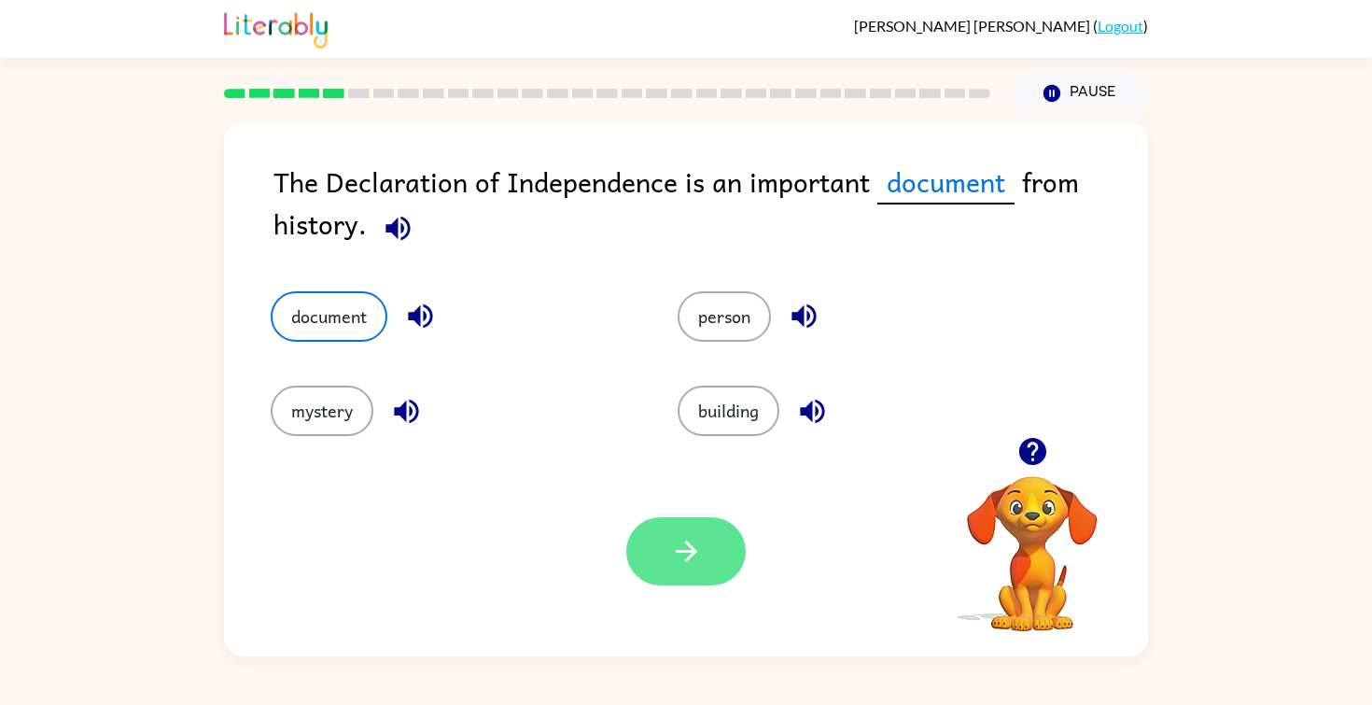
click at [687, 550] on icon "button" at bounding box center [686, 551] width 33 height 33
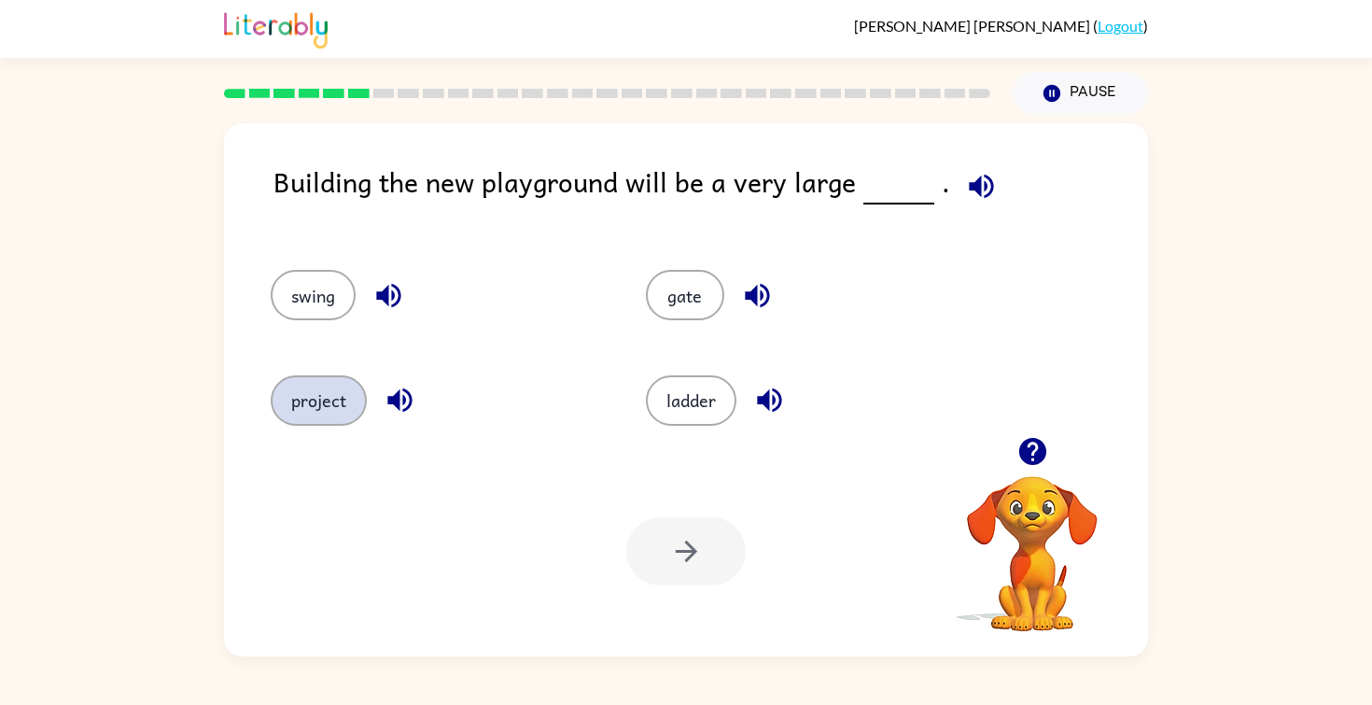
click at [308, 408] on button "project" at bounding box center [319, 400] width 96 height 50
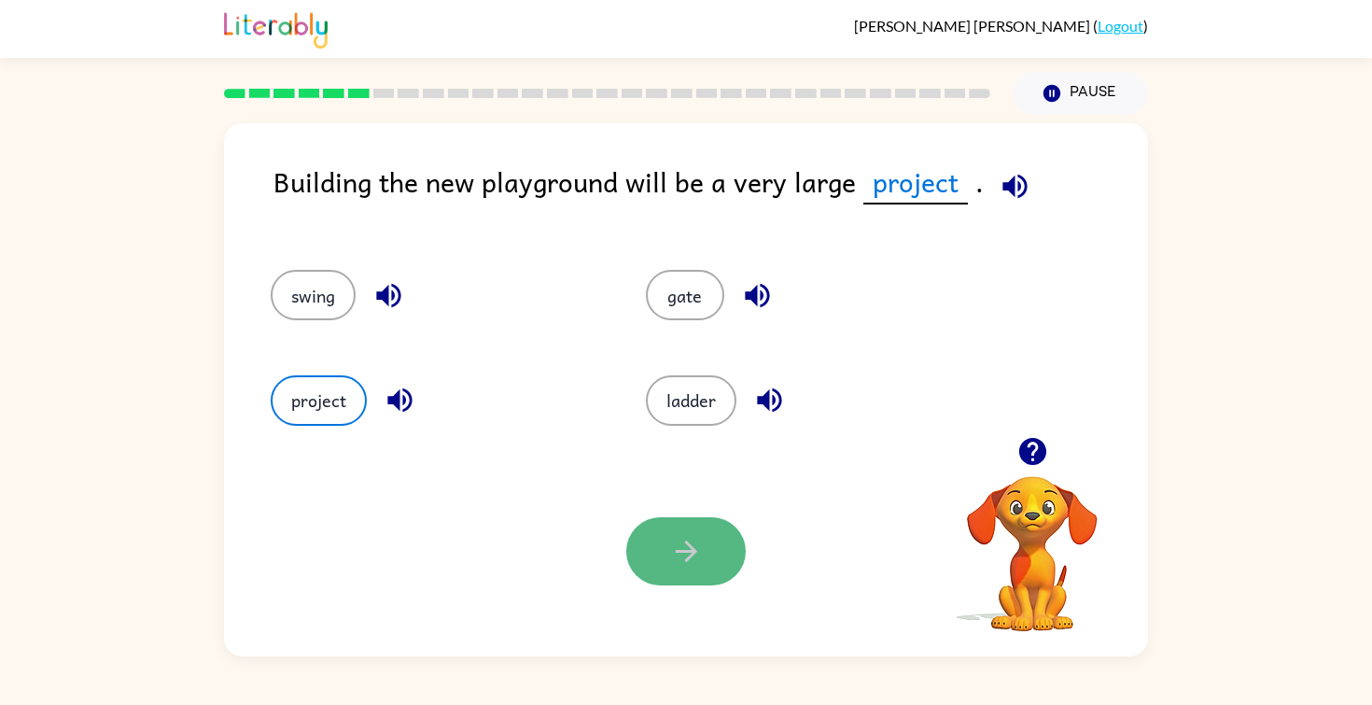
click at [706, 536] on button "button" at bounding box center [685, 551] width 119 height 68
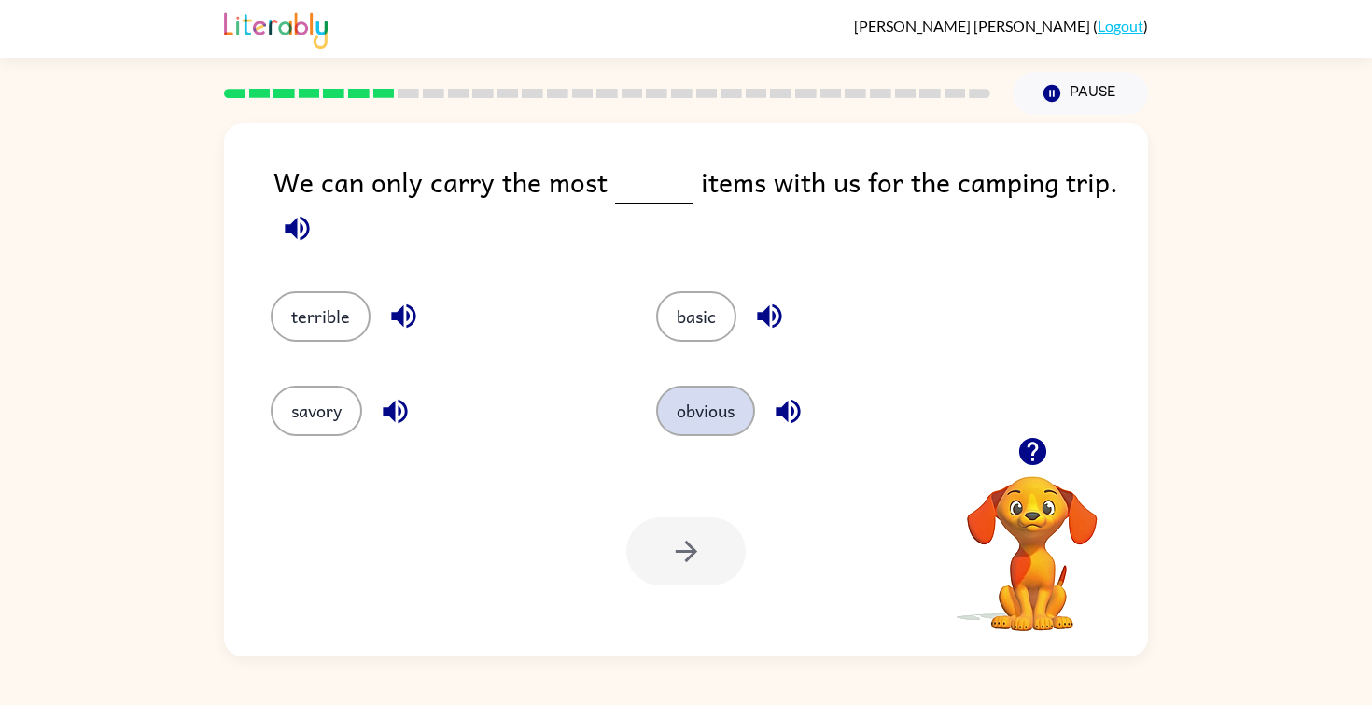
click at [695, 421] on button "obvious" at bounding box center [705, 411] width 99 height 50
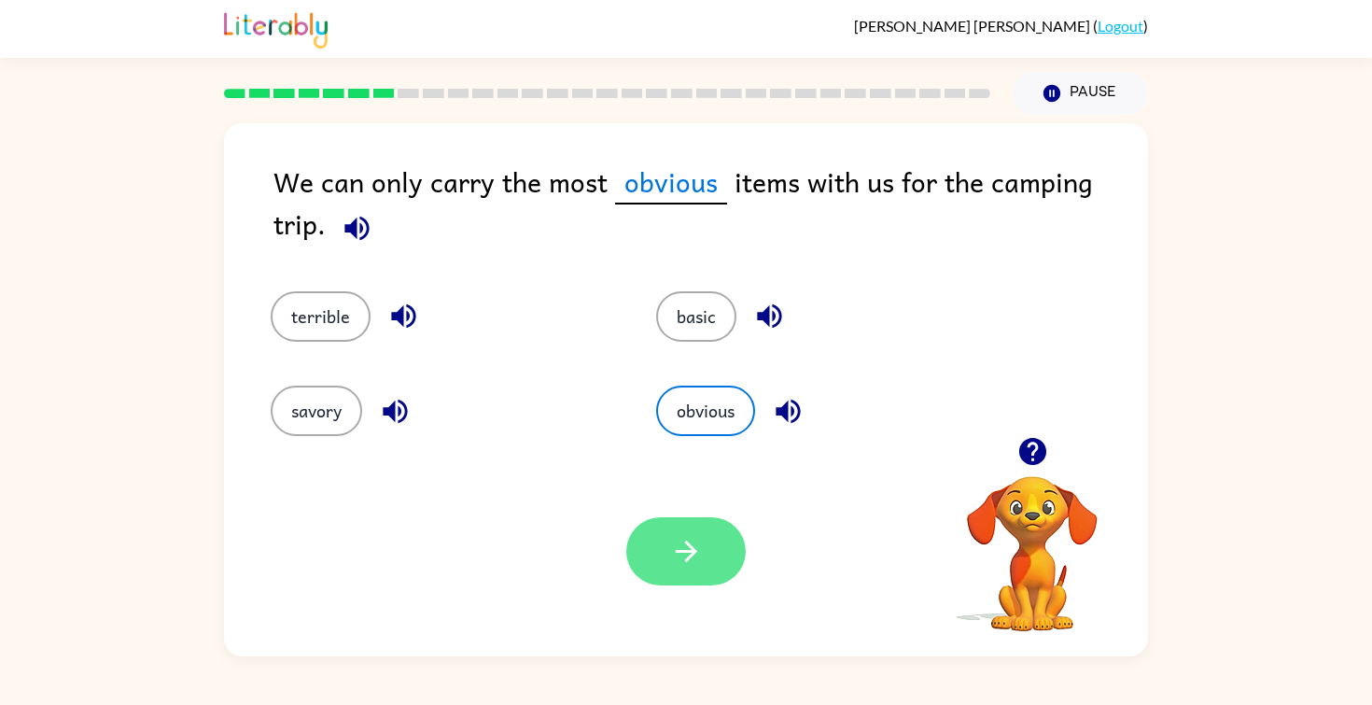
click at [674, 571] on button "button" at bounding box center [685, 551] width 119 height 68
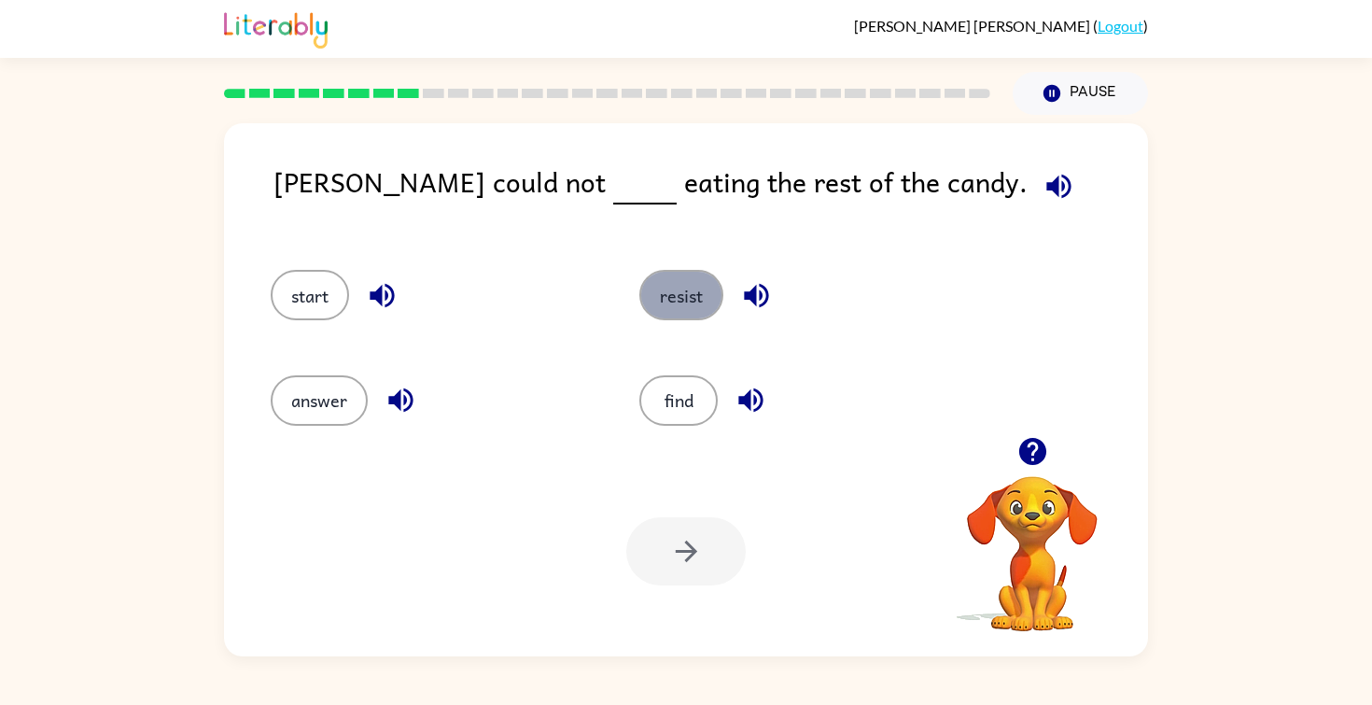
click at [674, 312] on button "resist" at bounding box center [681, 295] width 84 height 50
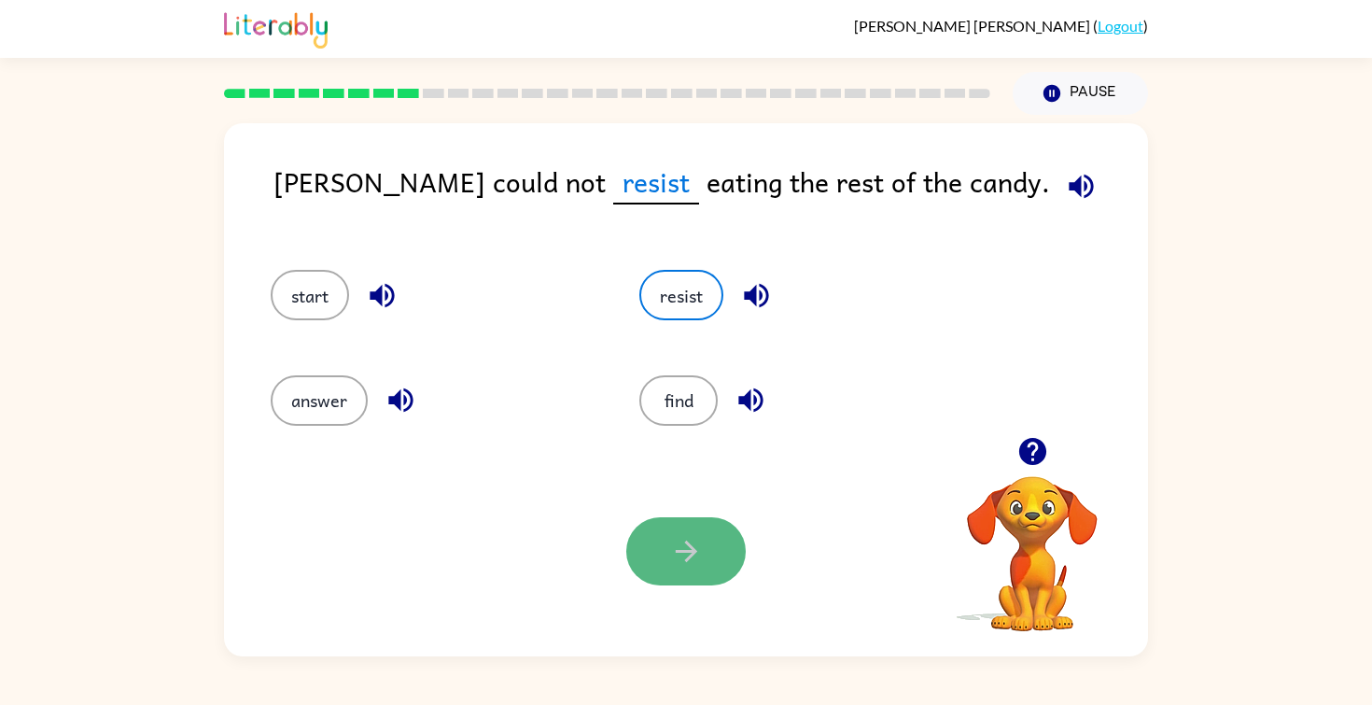
click at [699, 570] on button "button" at bounding box center [685, 551] width 119 height 68
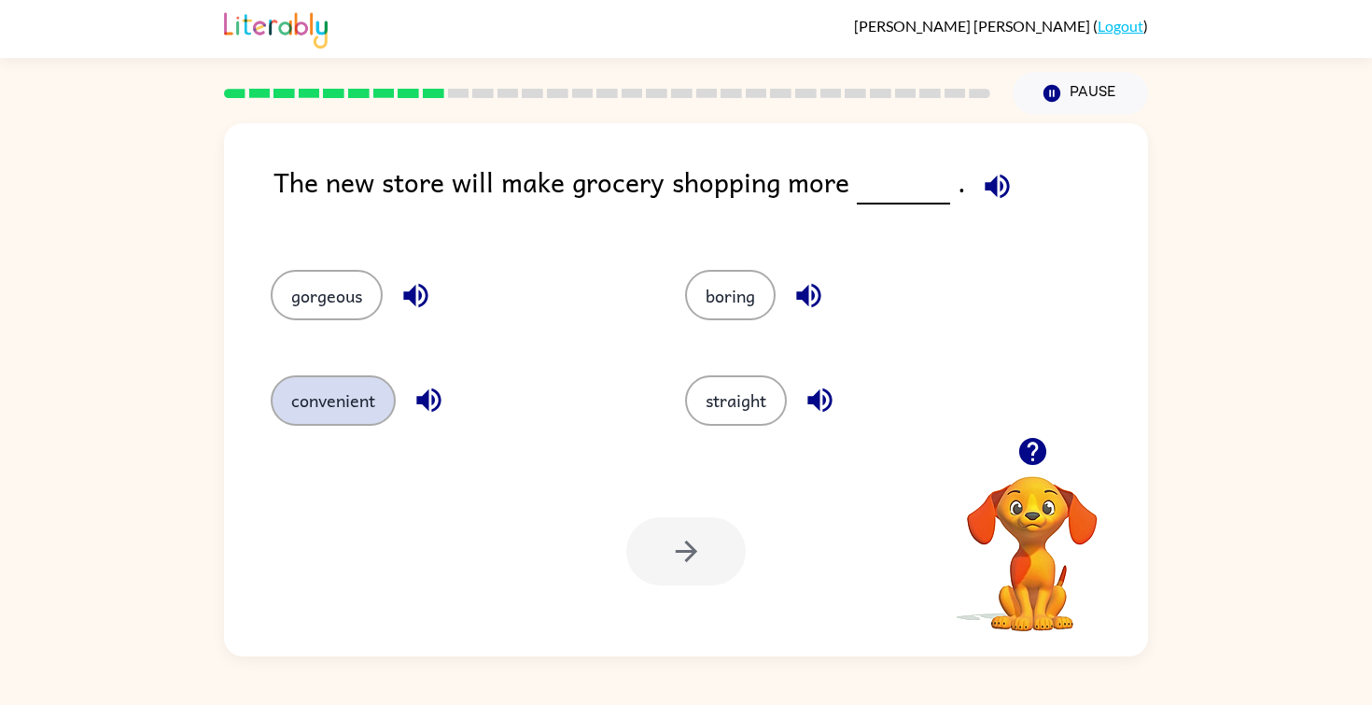
click at [371, 400] on button "convenient" at bounding box center [333, 400] width 125 height 50
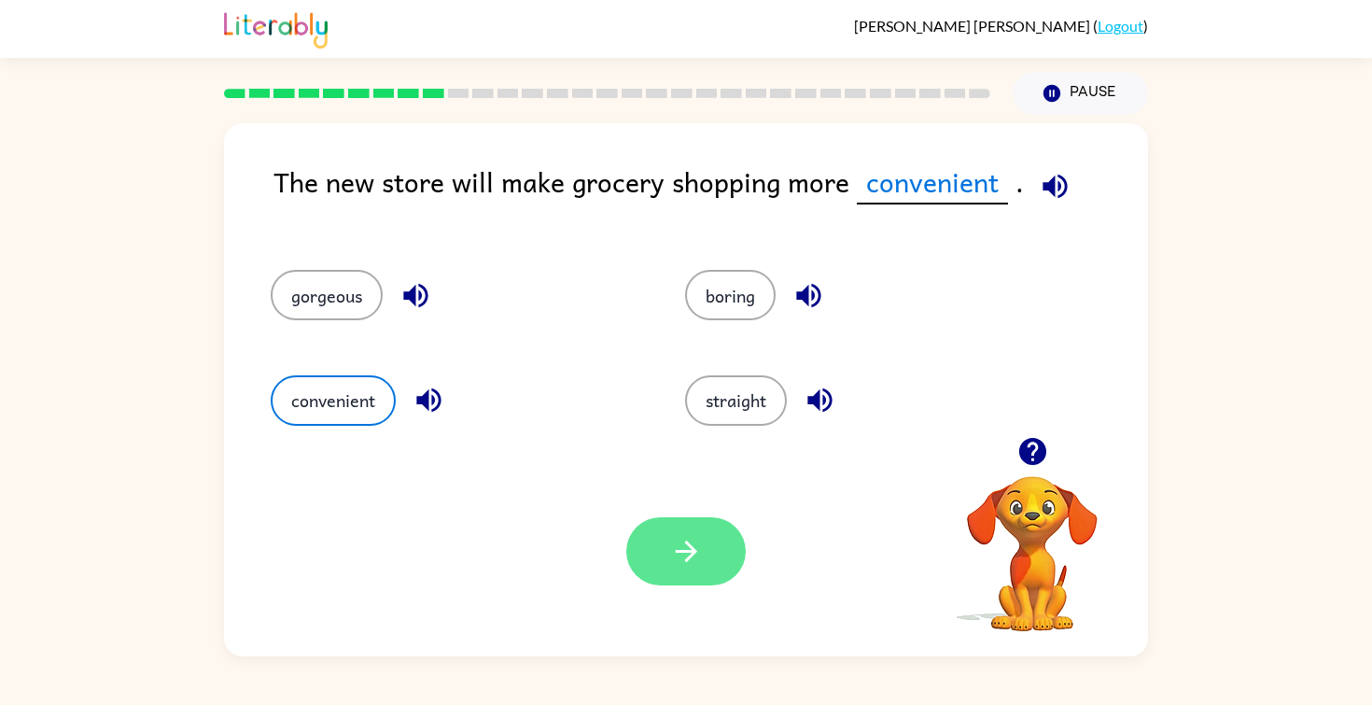
click at [670, 547] on icon "button" at bounding box center [686, 551] width 33 height 33
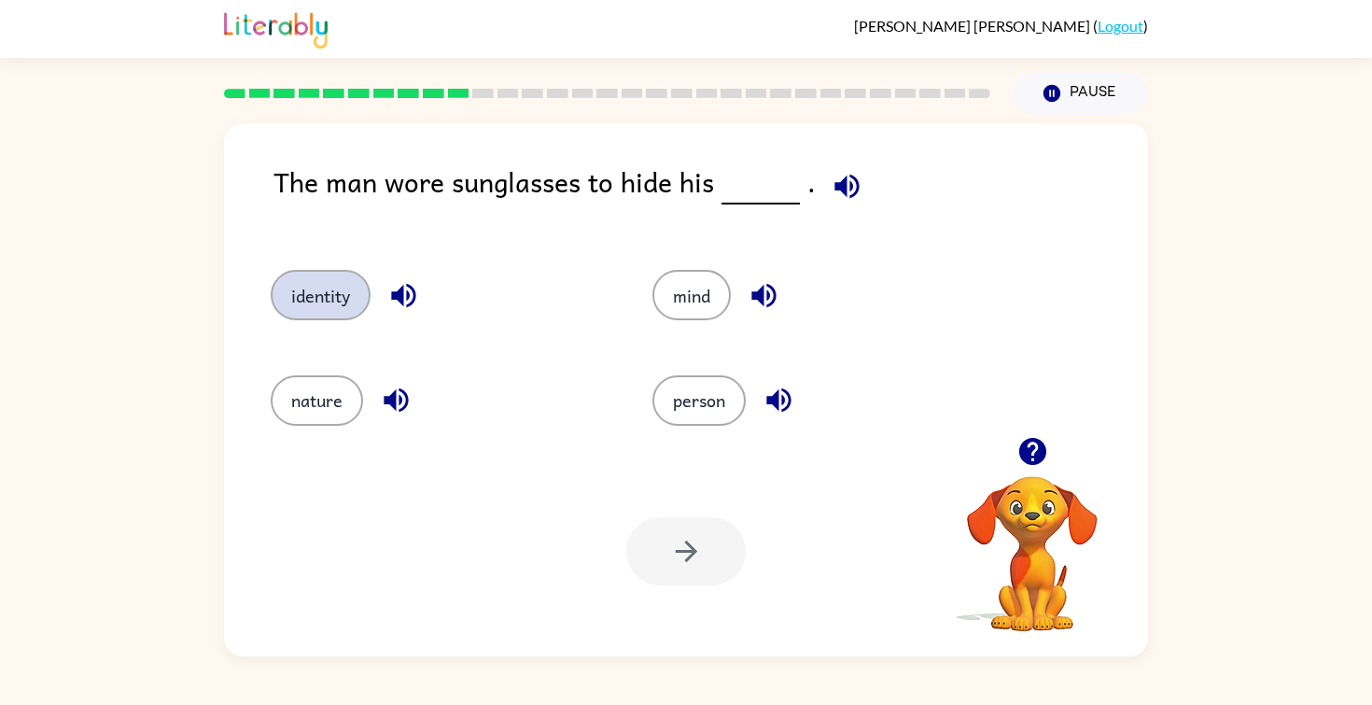
click at [331, 313] on button "identity" at bounding box center [321, 295] width 100 height 50
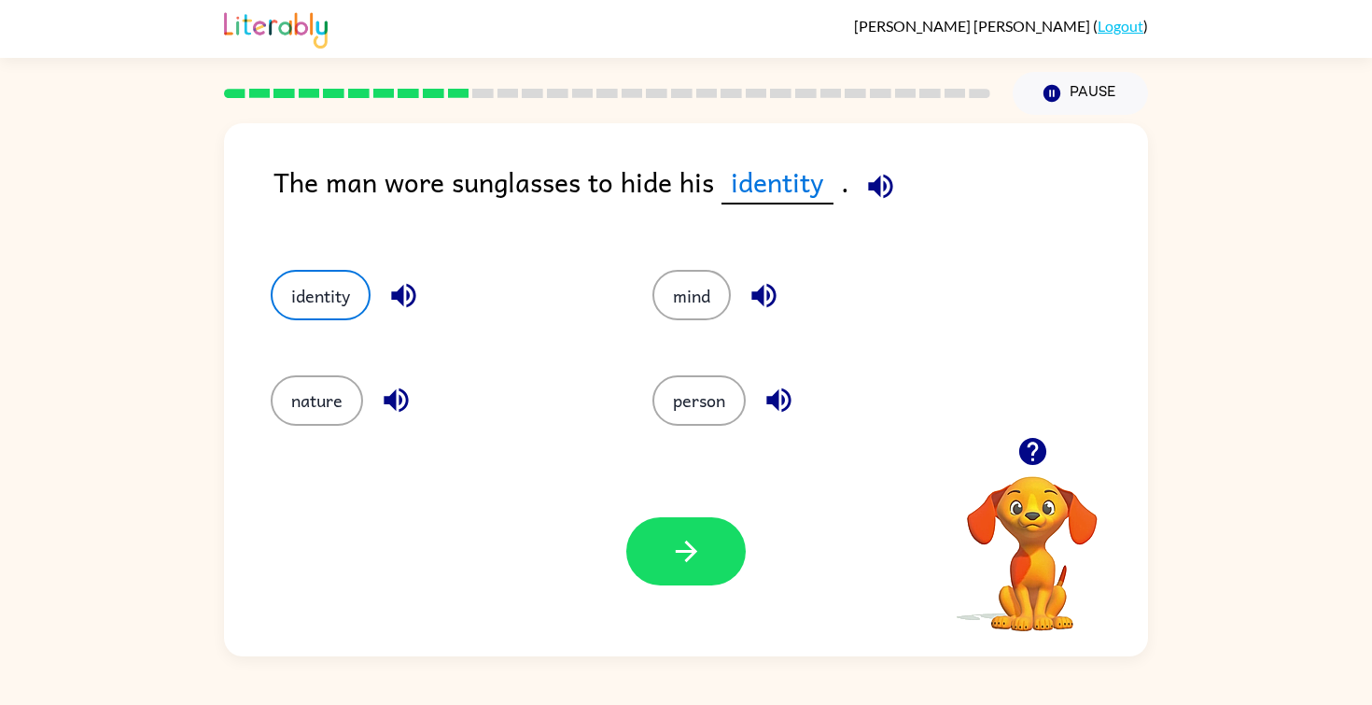
click at [654, 590] on div "Your browser must support playing .mp4 files to use Literably. Please try using…" at bounding box center [686, 551] width 924 height 210
click at [658, 569] on button "button" at bounding box center [685, 551] width 119 height 68
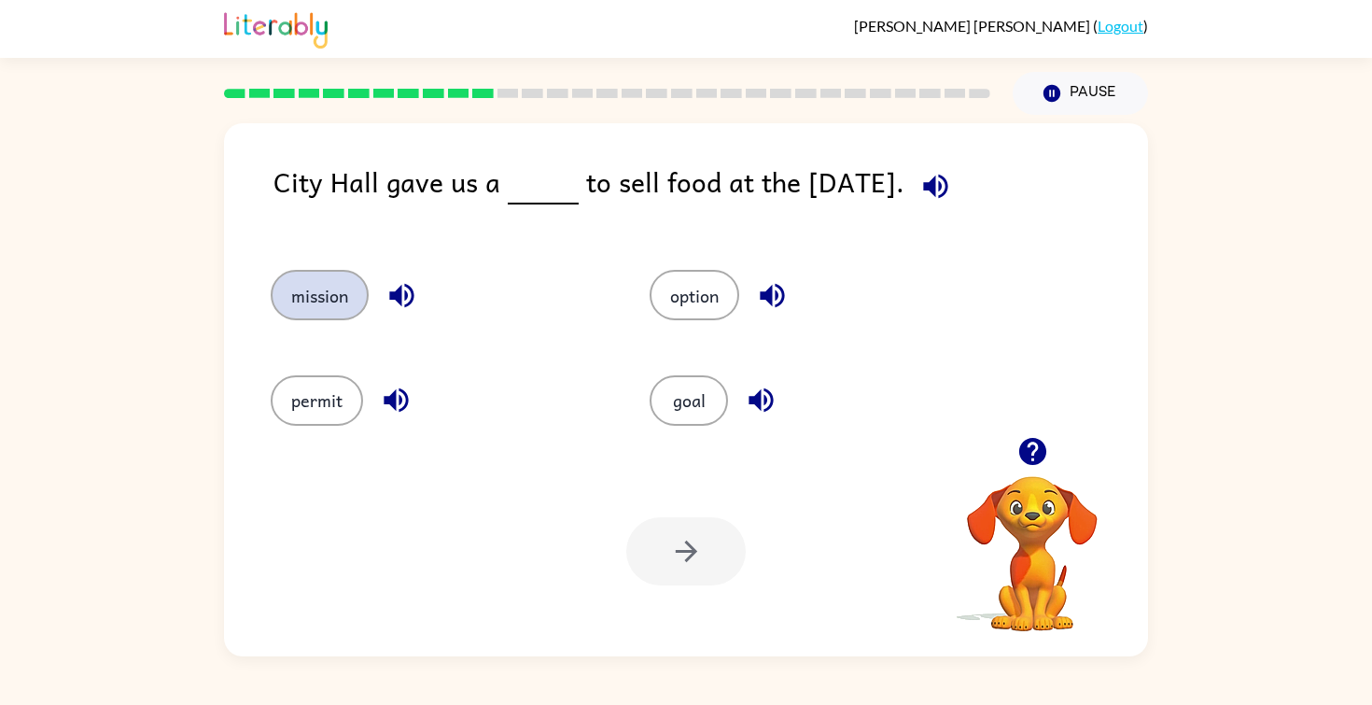
click at [324, 298] on button "mission" at bounding box center [320, 295] width 98 height 50
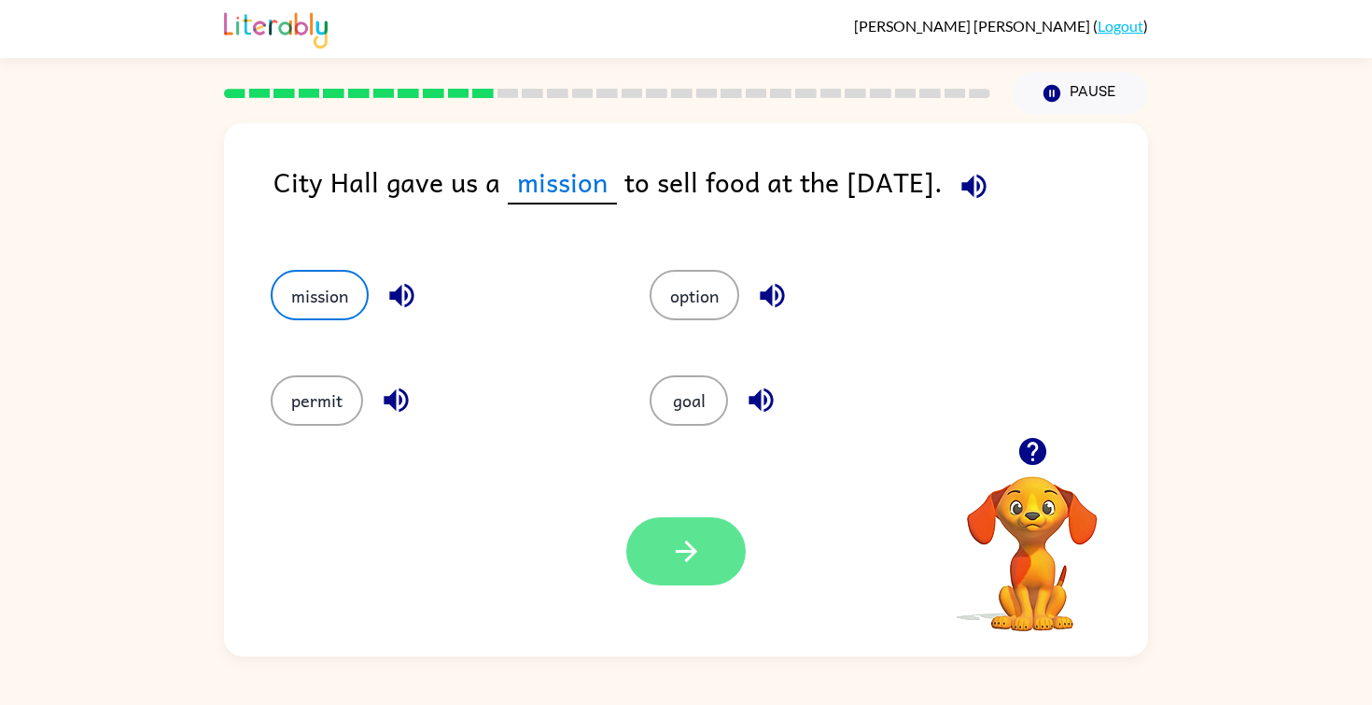
click at [651, 550] on button "button" at bounding box center [685, 551] width 119 height 68
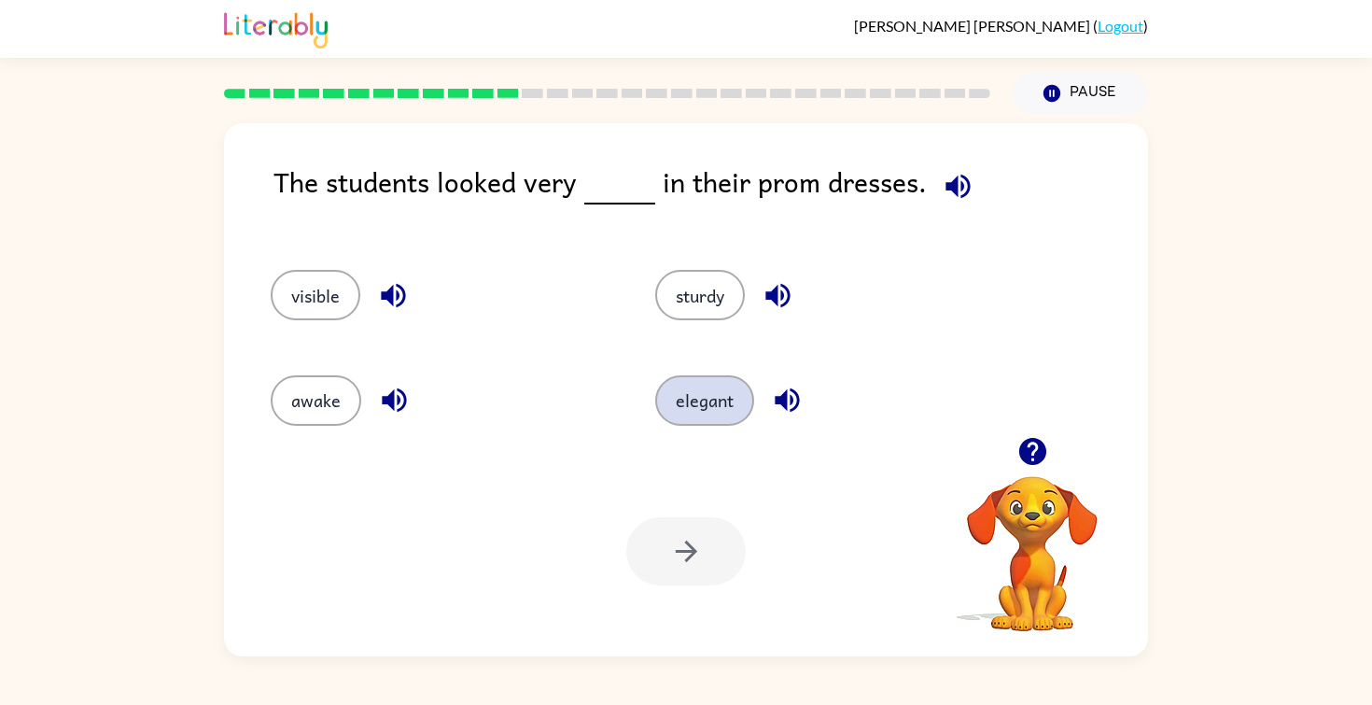
click at [699, 400] on button "elegant" at bounding box center [704, 400] width 99 height 50
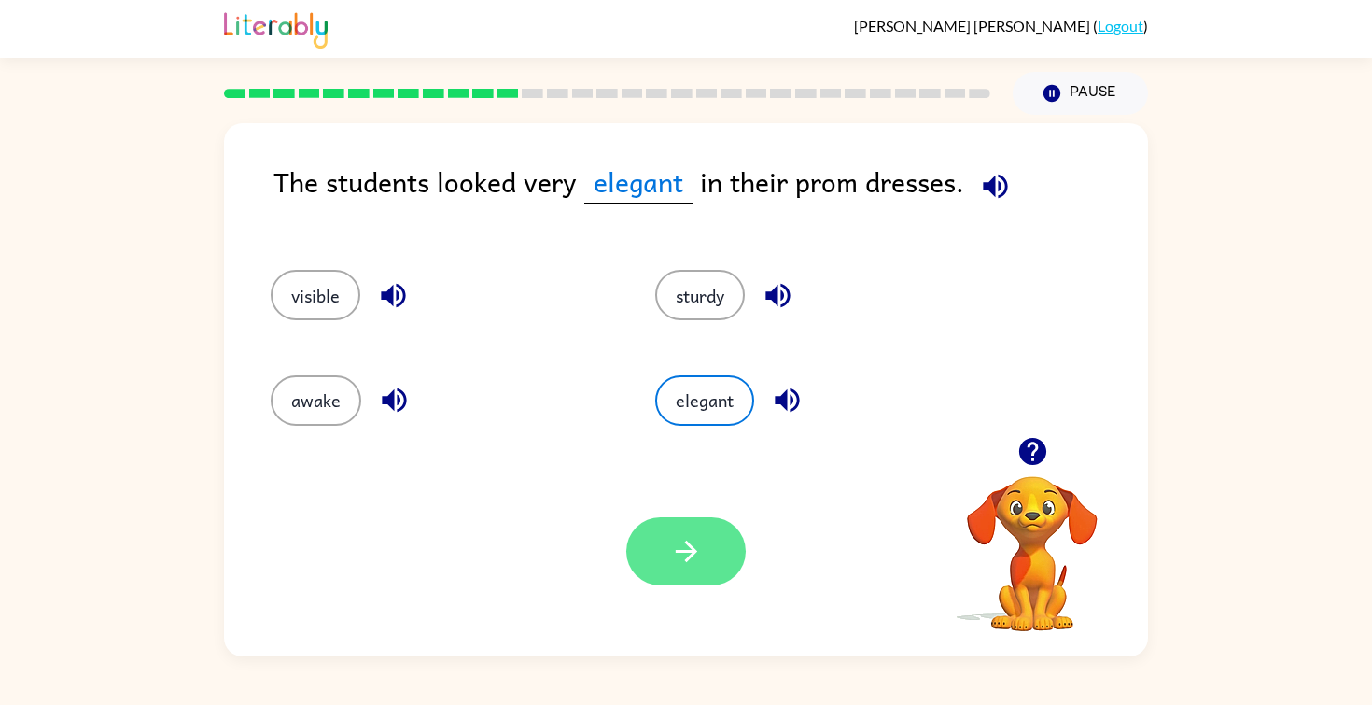
click at [685, 552] on icon "button" at bounding box center [685, 550] width 21 height 21
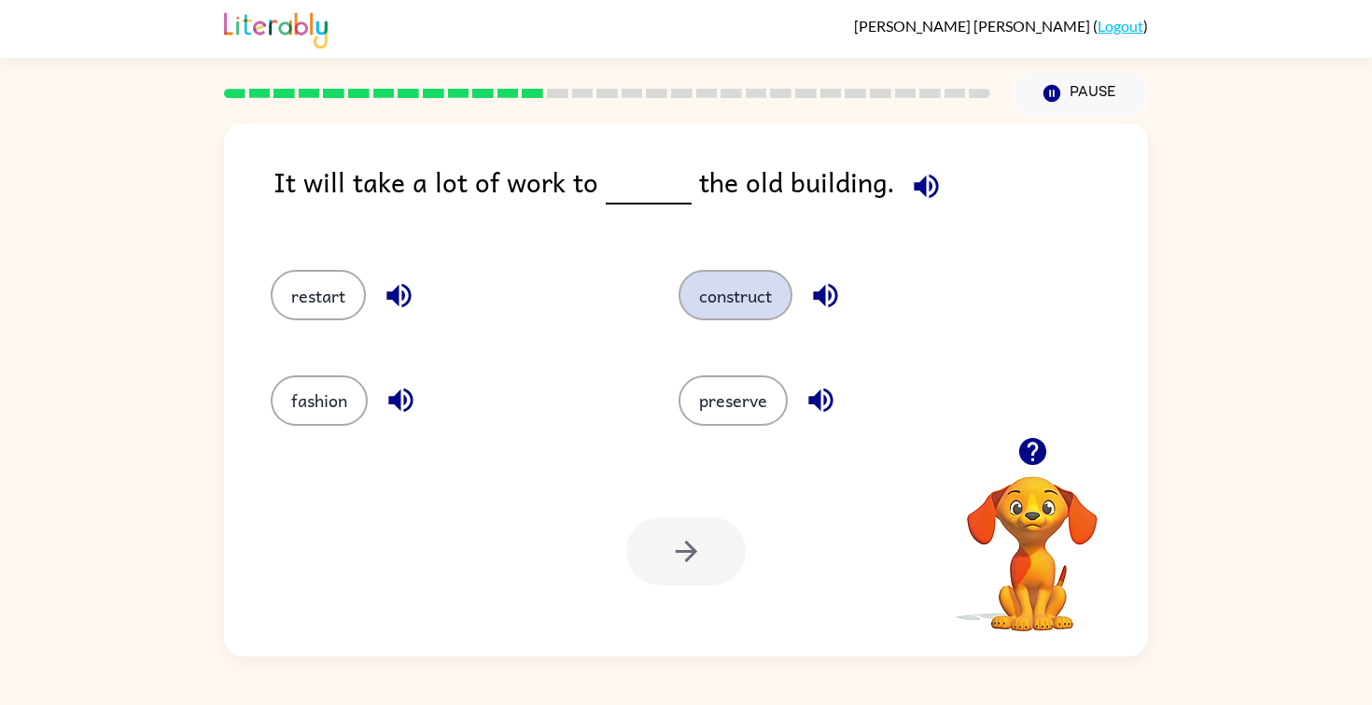
click at [737, 290] on button "construct" at bounding box center [736, 295] width 114 height 50
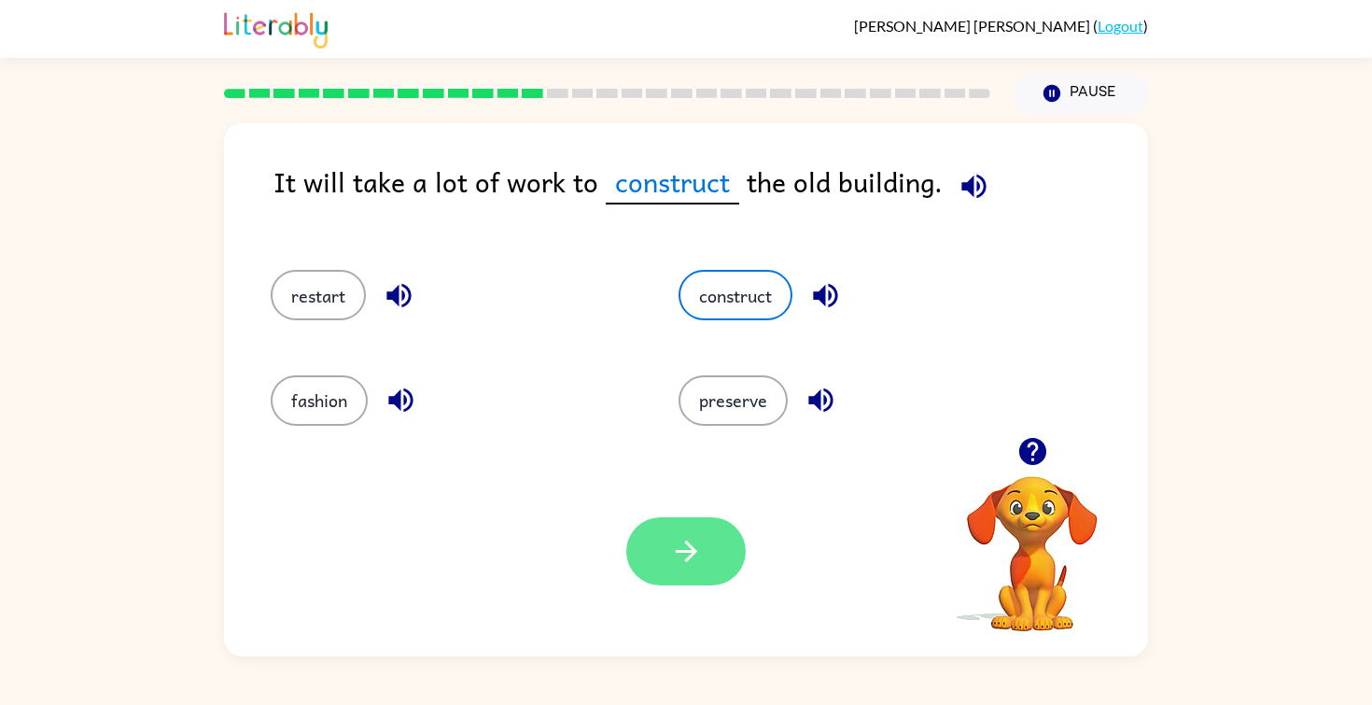
click at [688, 561] on icon "button" at bounding box center [686, 551] width 33 height 33
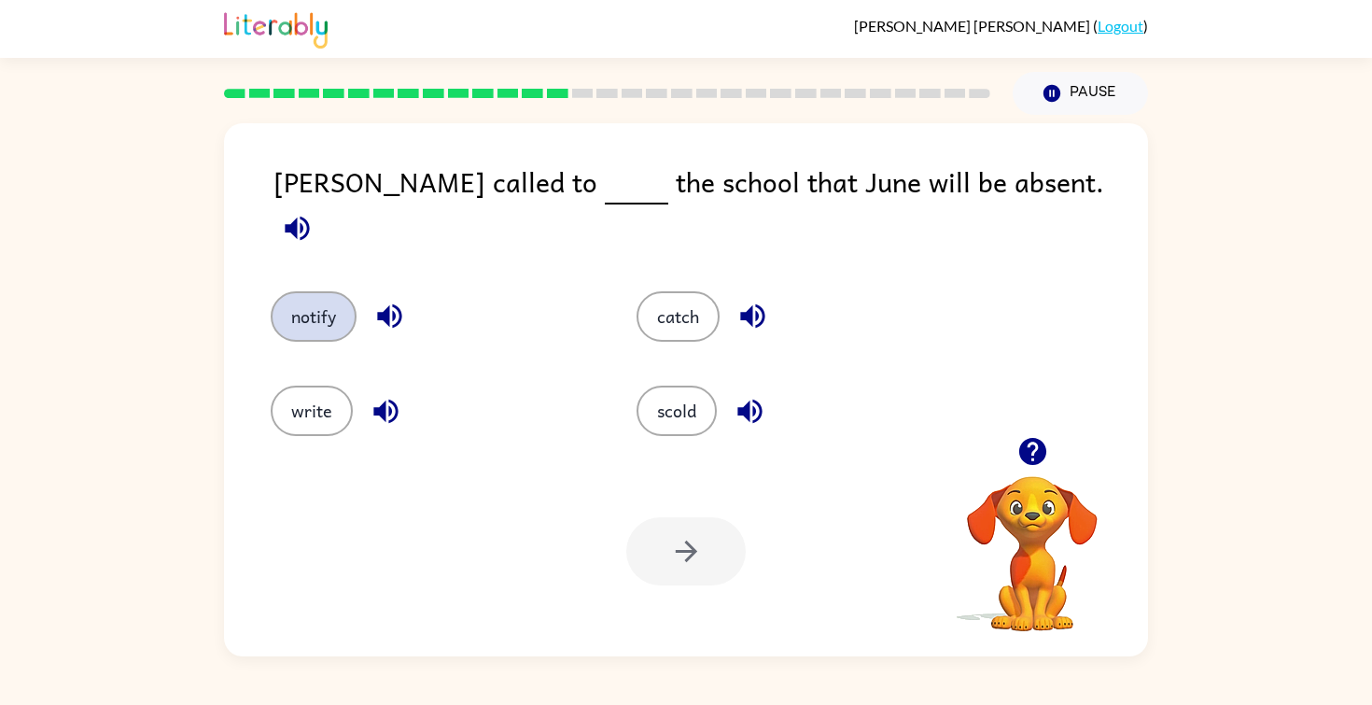
click at [329, 305] on button "notify" at bounding box center [314, 316] width 86 height 50
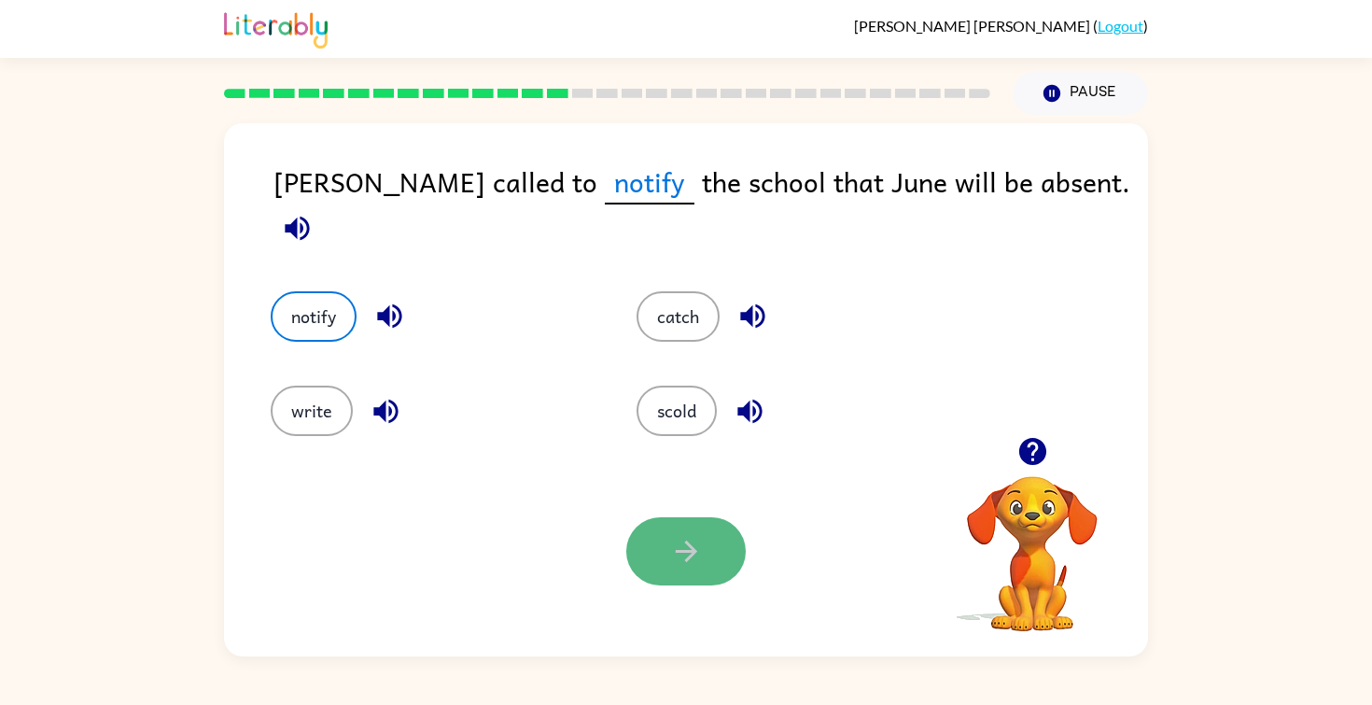
click at [670, 547] on icon "button" at bounding box center [686, 551] width 33 height 33
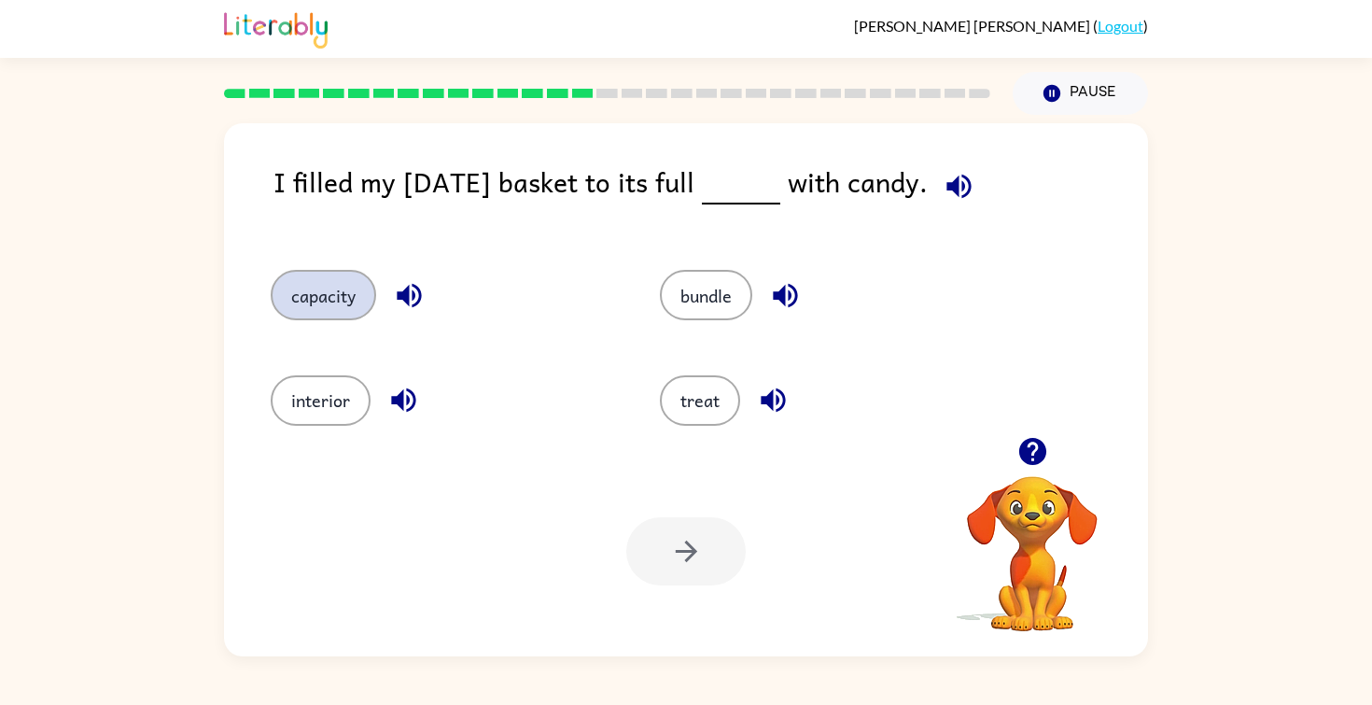
click at [342, 306] on button "capacity" at bounding box center [323, 295] width 105 height 50
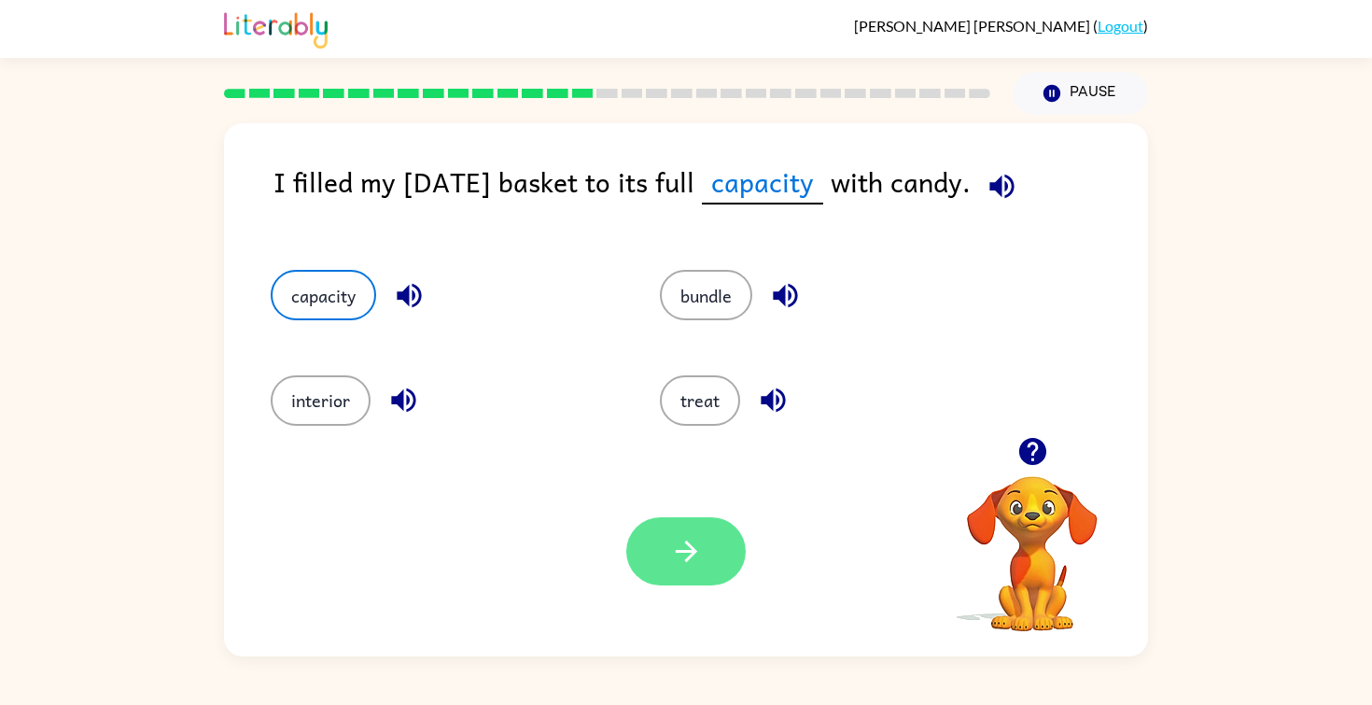
click at [696, 556] on icon "button" at bounding box center [686, 551] width 33 height 33
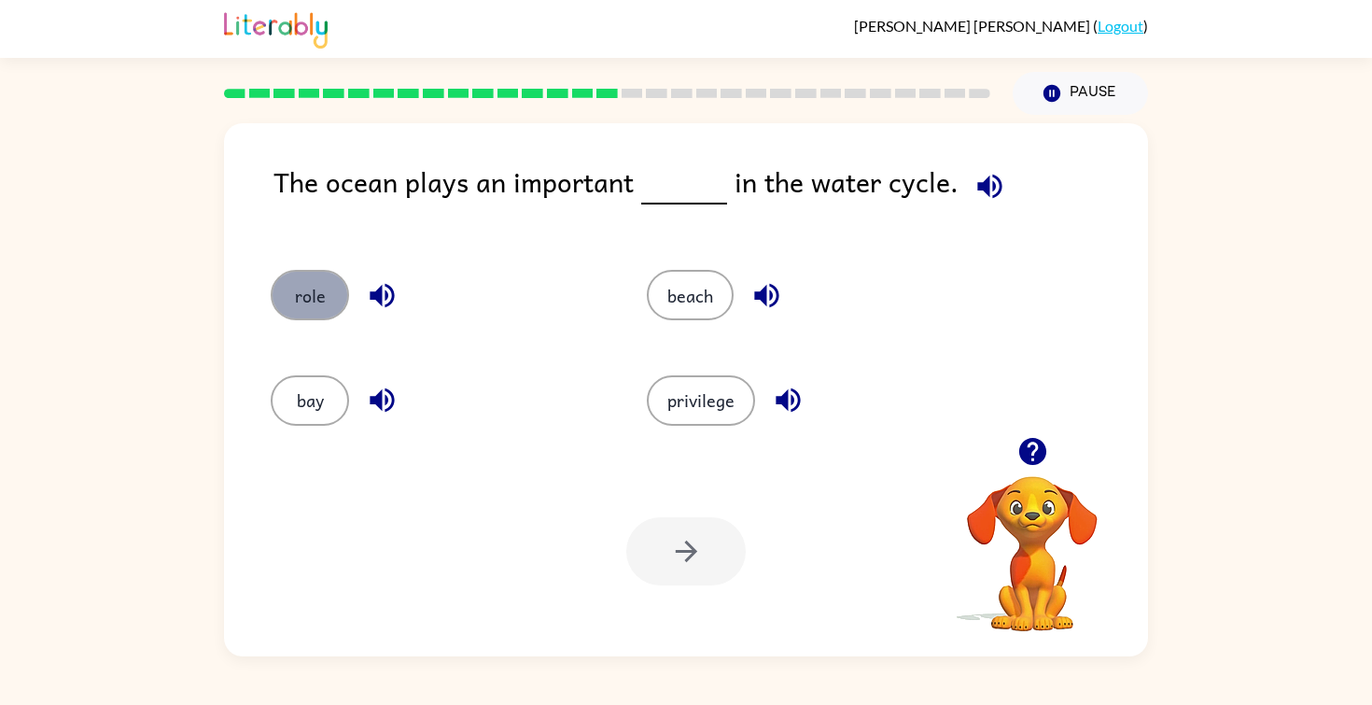
click at [329, 307] on button "role" at bounding box center [310, 295] width 78 height 50
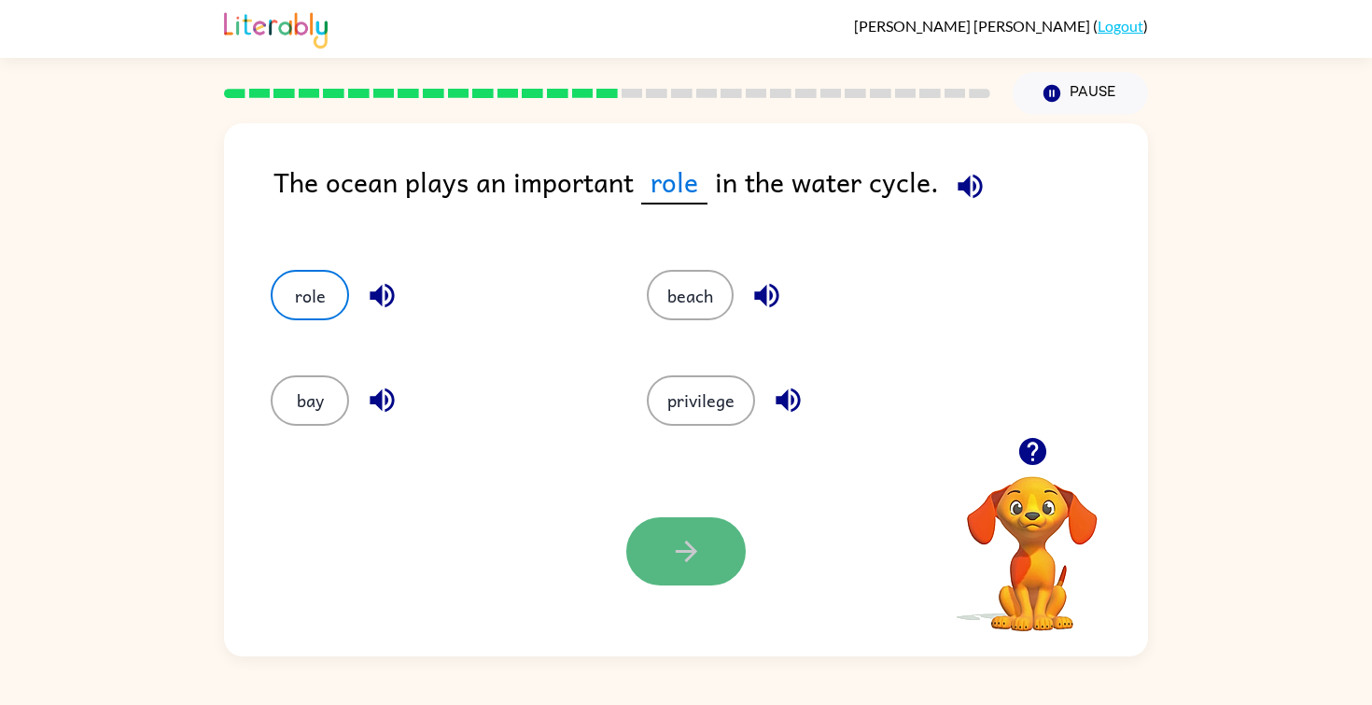
click at [679, 563] on icon "button" at bounding box center [686, 551] width 33 height 33
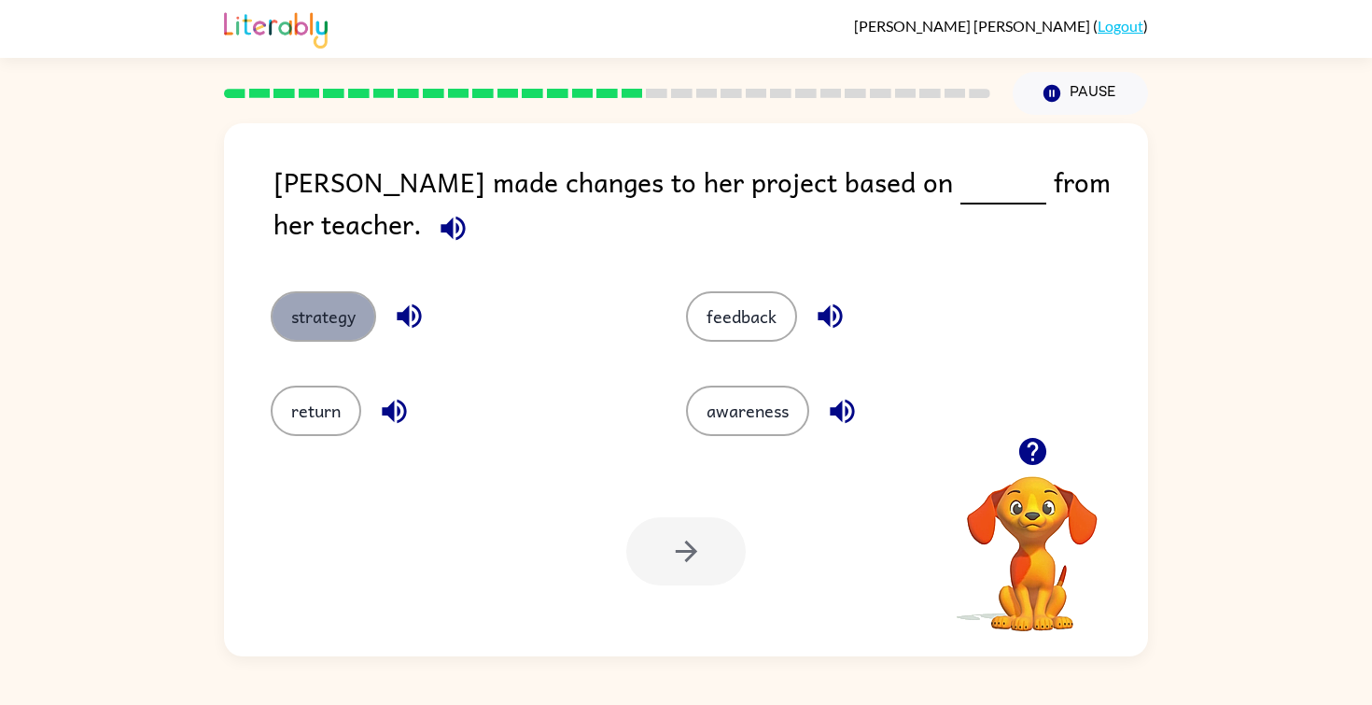
click at [354, 291] on button "strategy" at bounding box center [323, 316] width 105 height 50
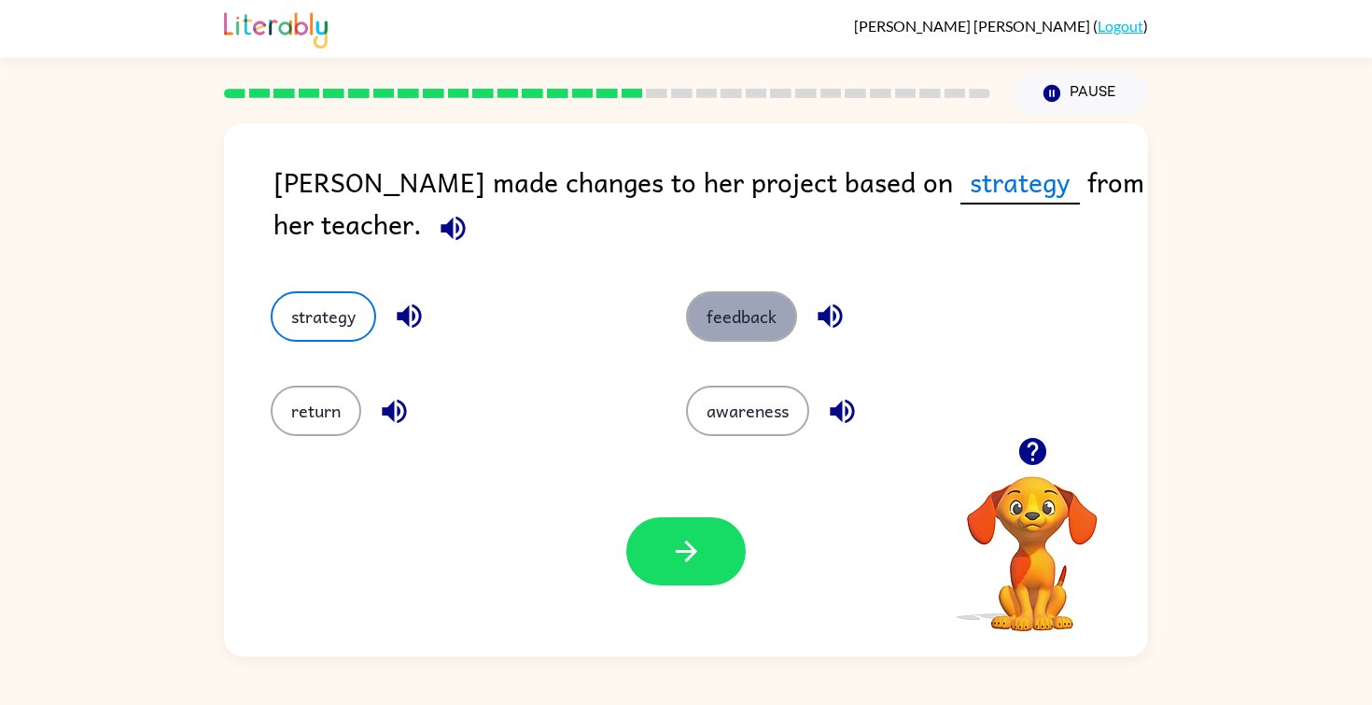
click at [722, 327] on button "feedback" at bounding box center [741, 316] width 111 height 50
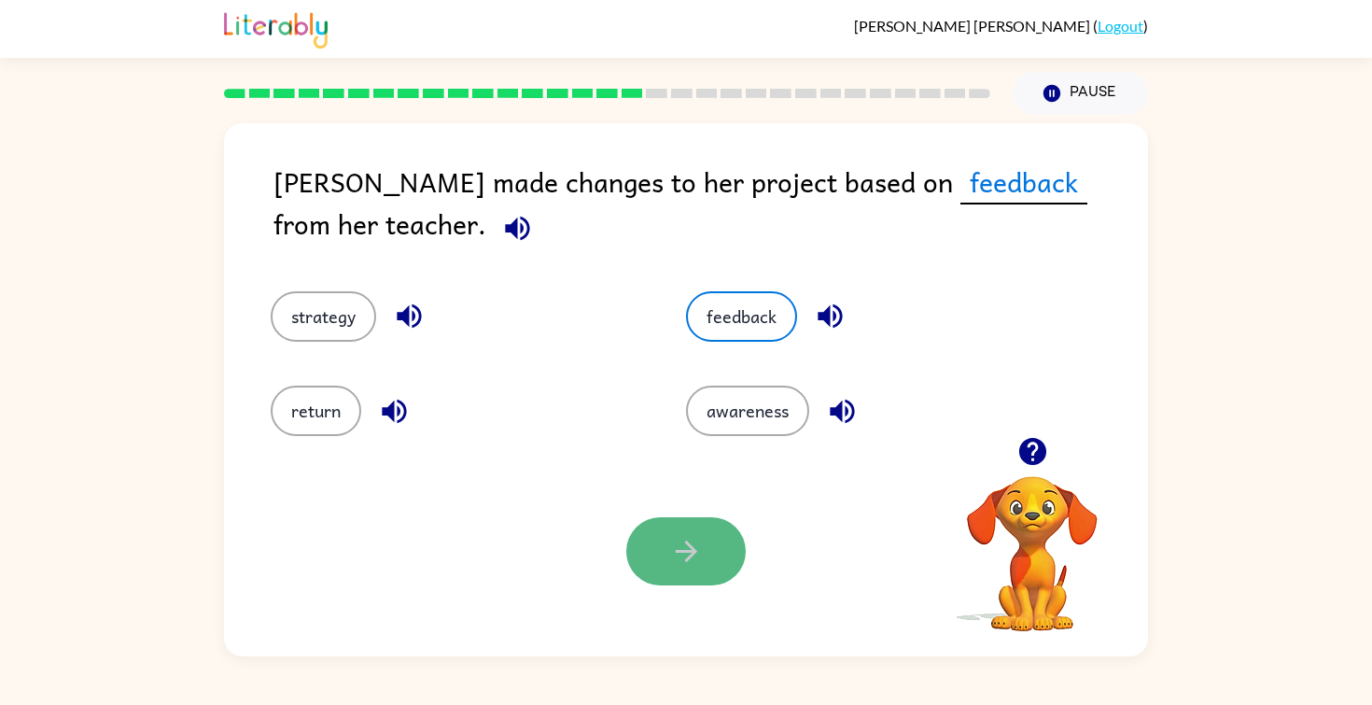
click at [676, 556] on icon "button" at bounding box center [686, 551] width 33 height 33
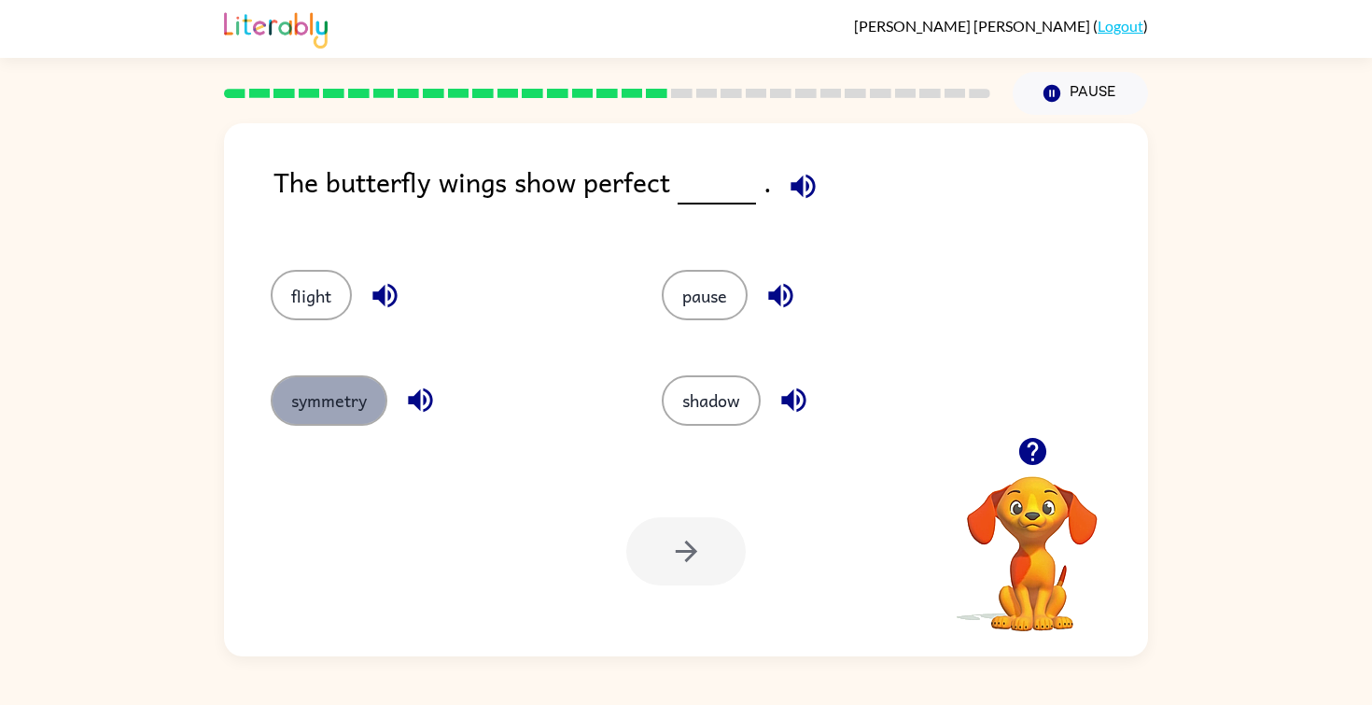
click at [335, 420] on button "symmetry" at bounding box center [329, 400] width 117 height 50
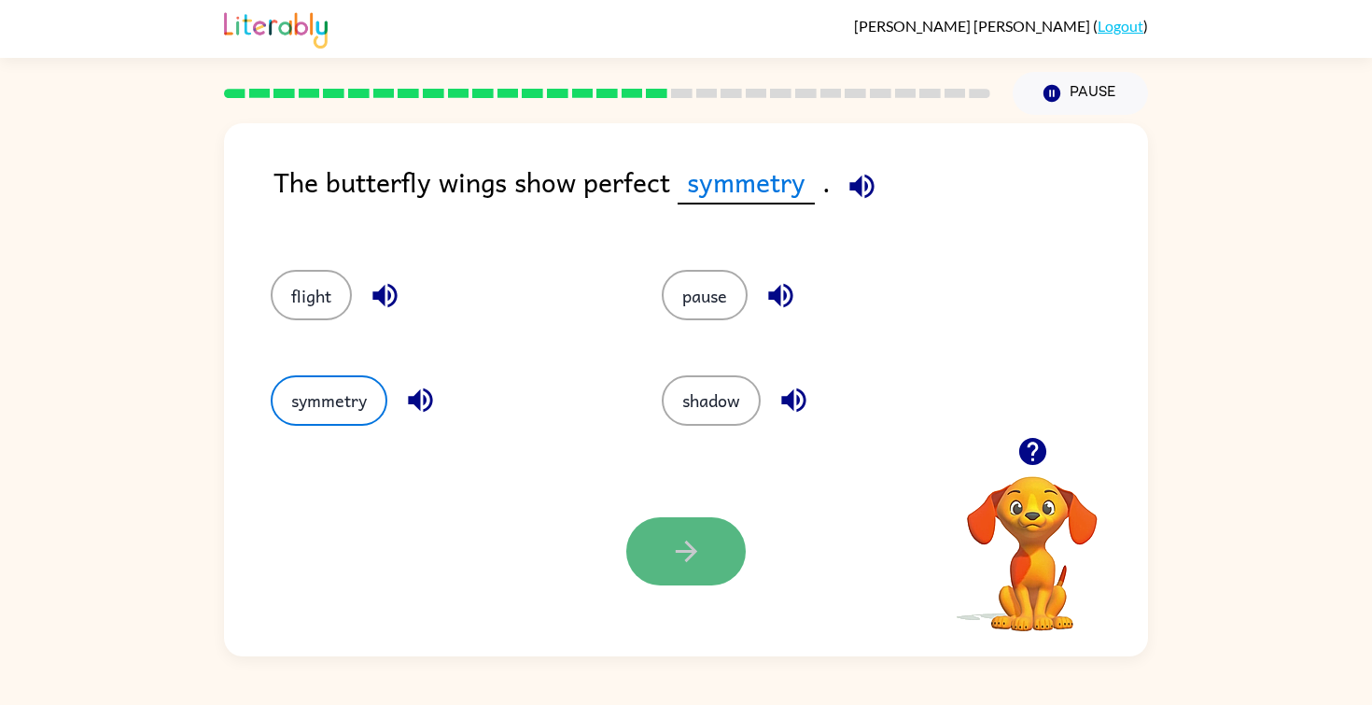
click at [639, 542] on button "button" at bounding box center [685, 551] width 119 height 68
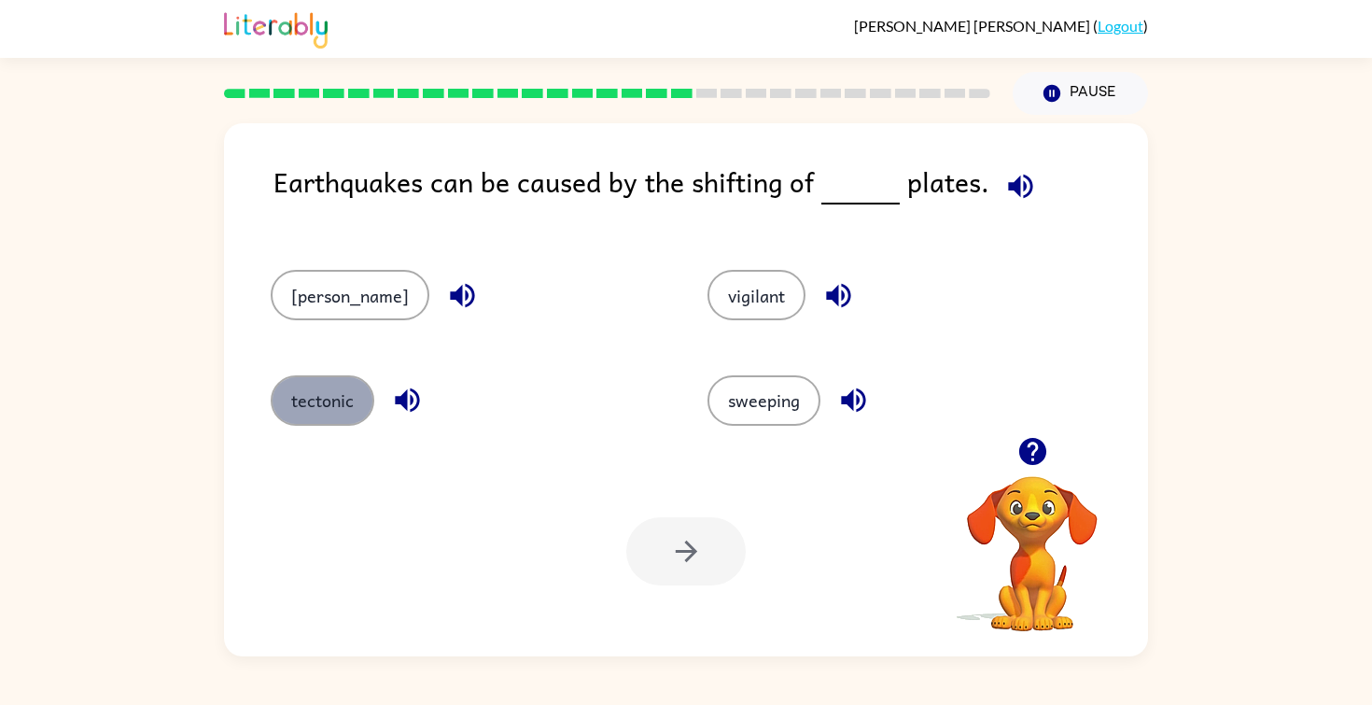
click at [337, 397] on button "tectonic" at bounding box center [323, 400] width 104 height 50
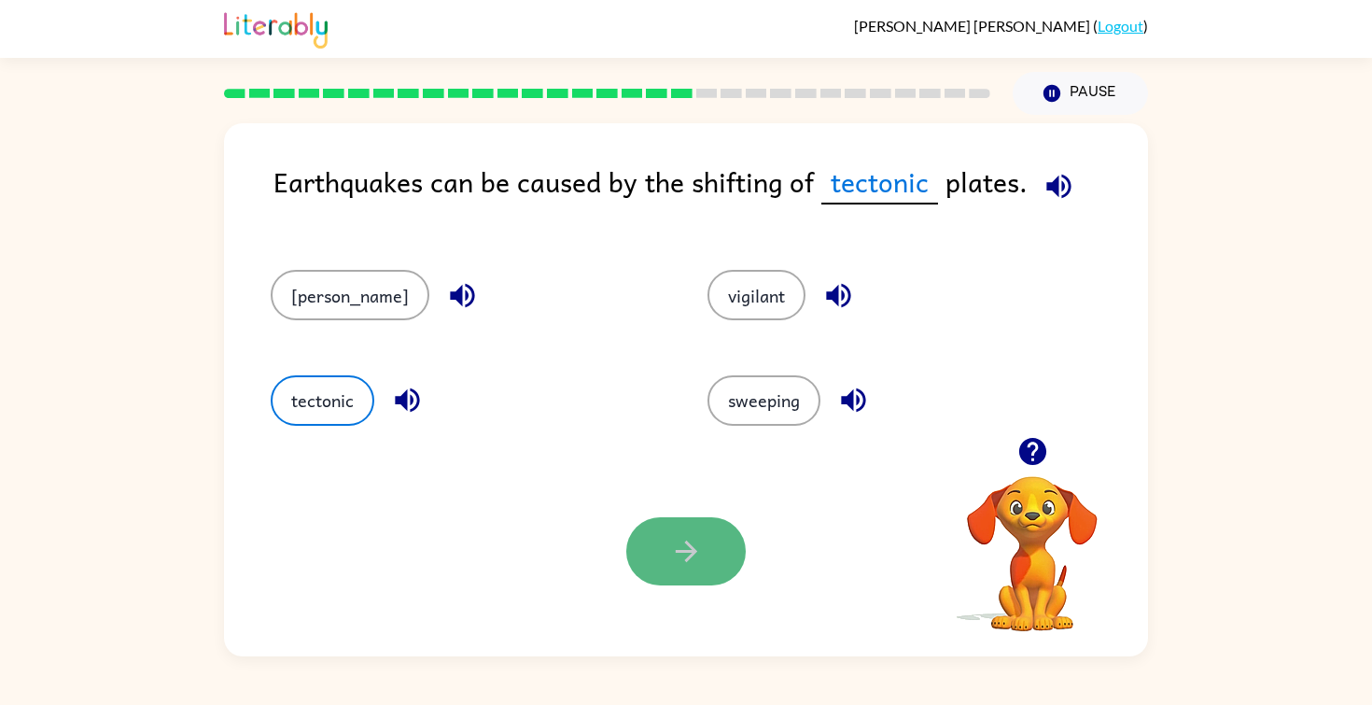
click at [664, 574] on button "button" at bounding box center [685, 551] width 119 height 68
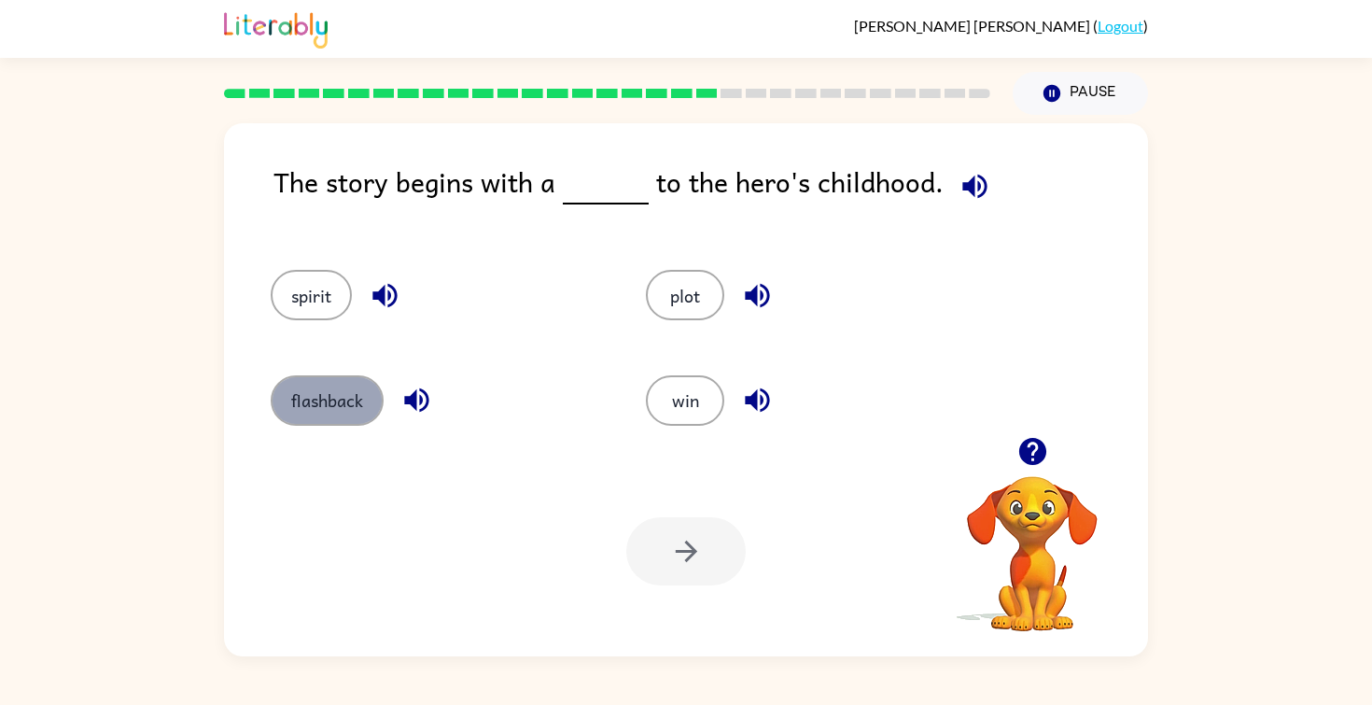
click at [348, 415] on button "flashback" at bounding box center [327, 400] width 113 height 50
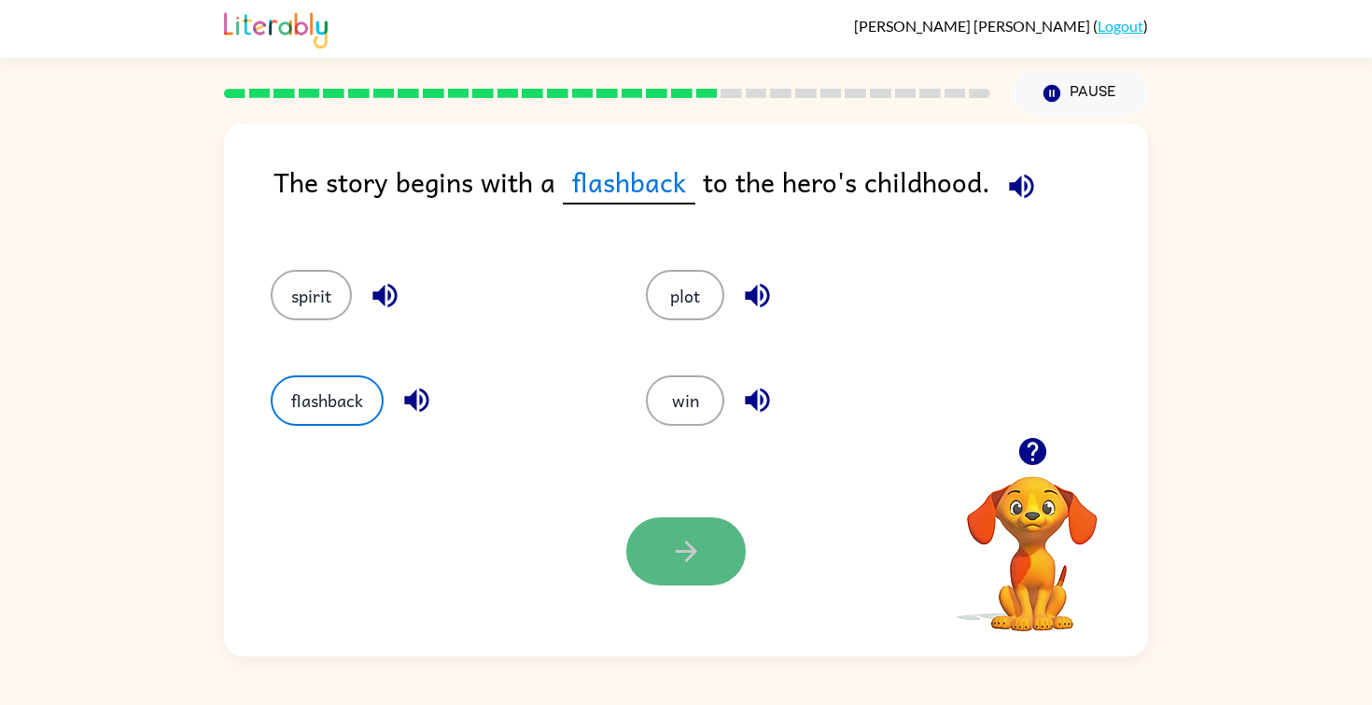
click at [682, 554] on icon "button" at bounding box center [686, 551] width 33 height 33
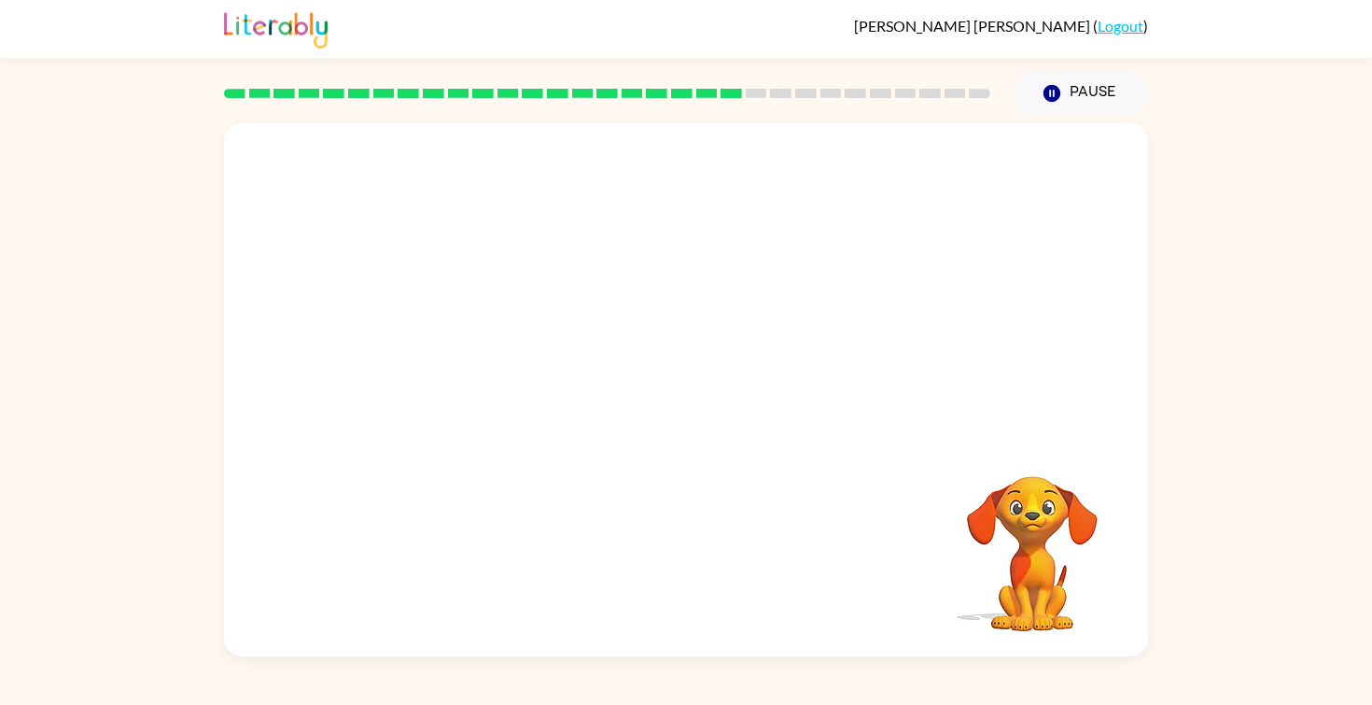
click at [518, 381] on video "Your browser must support playing .mp4 files to use Literably. Please try using…" at bounding box center [686, 280] width 924 height 314
click at [530, 387] on video "Your browser must support playing .mp4 files to use Literably. Please try using…" at bounding box center [686, 280] width 924 height 314
click at [513, 382] on video "Your browser must support playing .mp4 files to use Literably. Please try using…" at bounding box center [686, 280] width 924 height 314
click at [507, 380] on video "Your browser must support playing .mp4 files to use Literably. Please try using…" at bounding box center [686, 280] width 924 height 314
click at [507, 383] on video "Your browser must support playing .mp4 files to use Literably. Please try using…" at bounding box center [686, 280] width 924 height 314
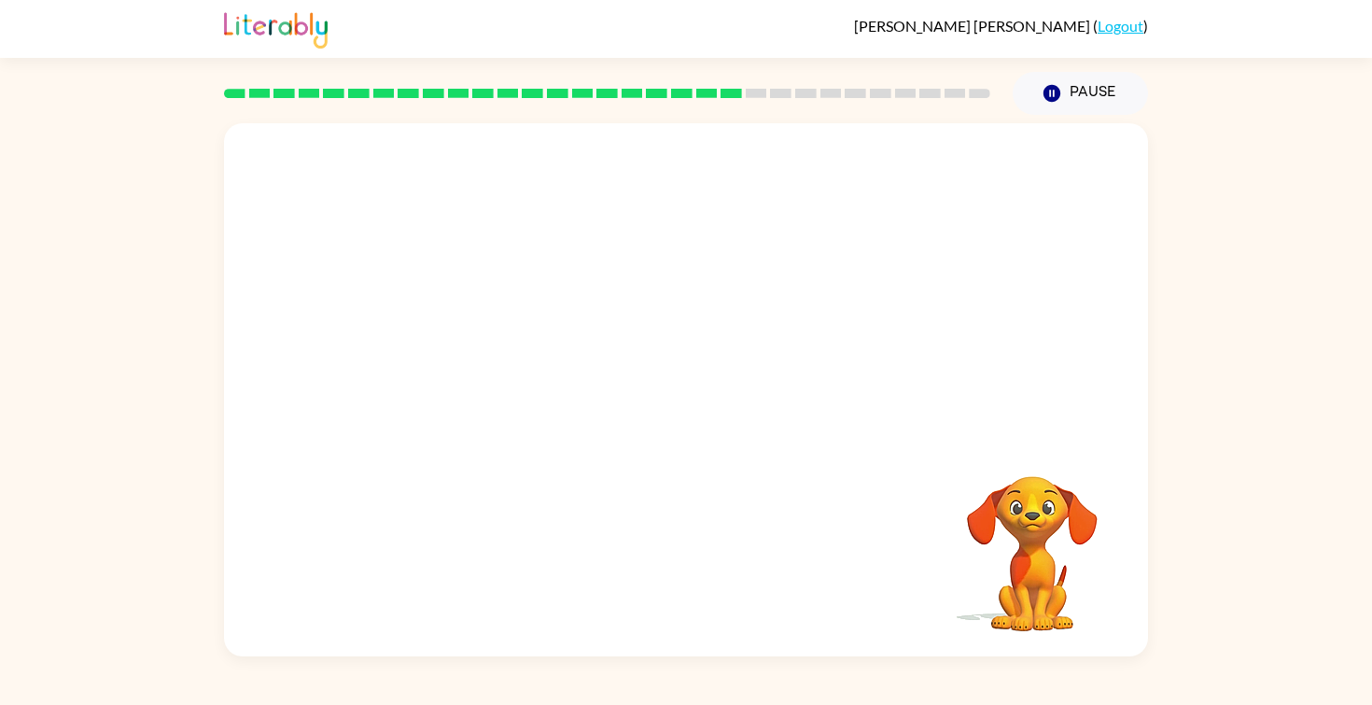
click at [506, 383] on video "Your browser must support playing .mp4 files to use Literably. Please try using…" at bounding box center [686, 280] width 924 height 314
click at [525, 379] on video "Your browser must support playing .mp4 files to use Literably. Please try using…" at bounding box center [686, 280] width 924 height 314
click at [521, 379] on video "Your browser must support playing .mp4 files to use Literably. Please try using…" at bounding box center [686, 280] width 924 height 314
click at [512, 375] on video "Your browser must support playing .mp4 files to use Literably. Please try using…" at bounding box center [686, 280] width 924 height 314
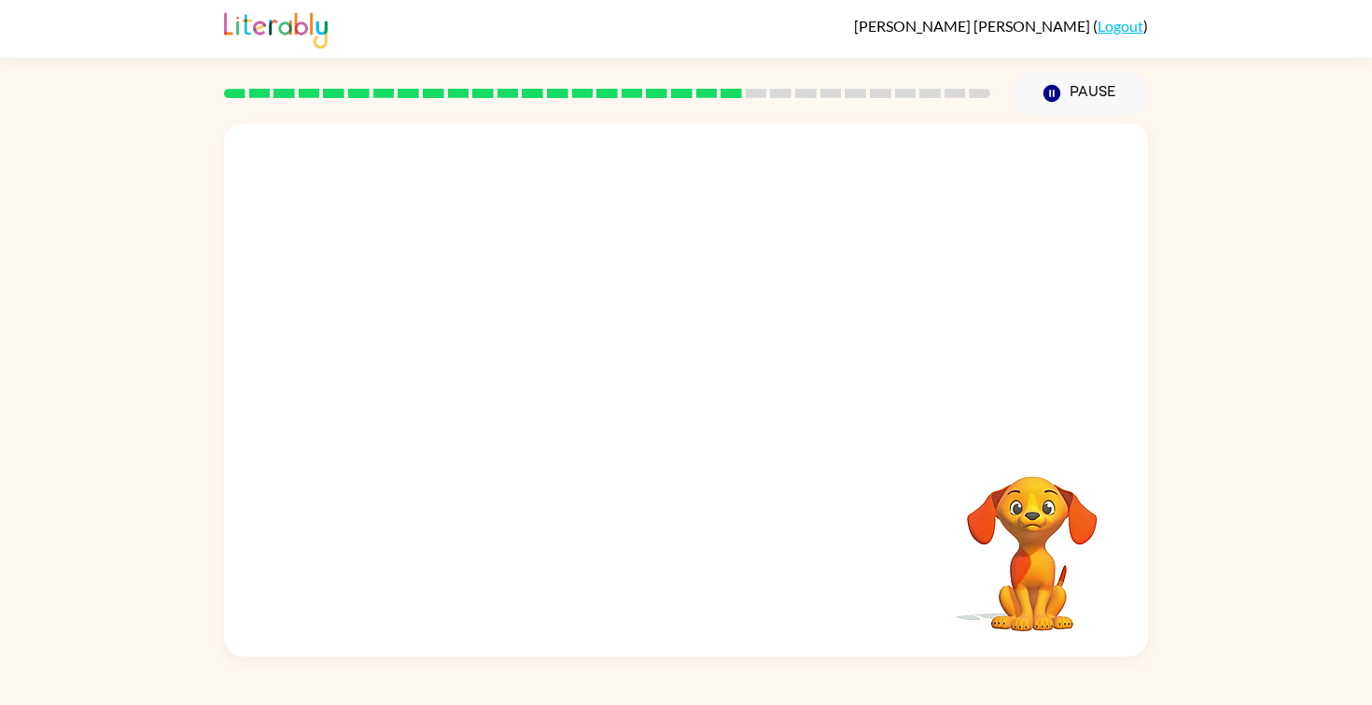
click at [506, 388] on video "Your browser must support playing .mp4 files to use Literably. Please try using…" at bounding box center [686, 280] width 924 height 314
click at [666, 409] on button "button" at bounding box center [685, 399] width 119 height 68
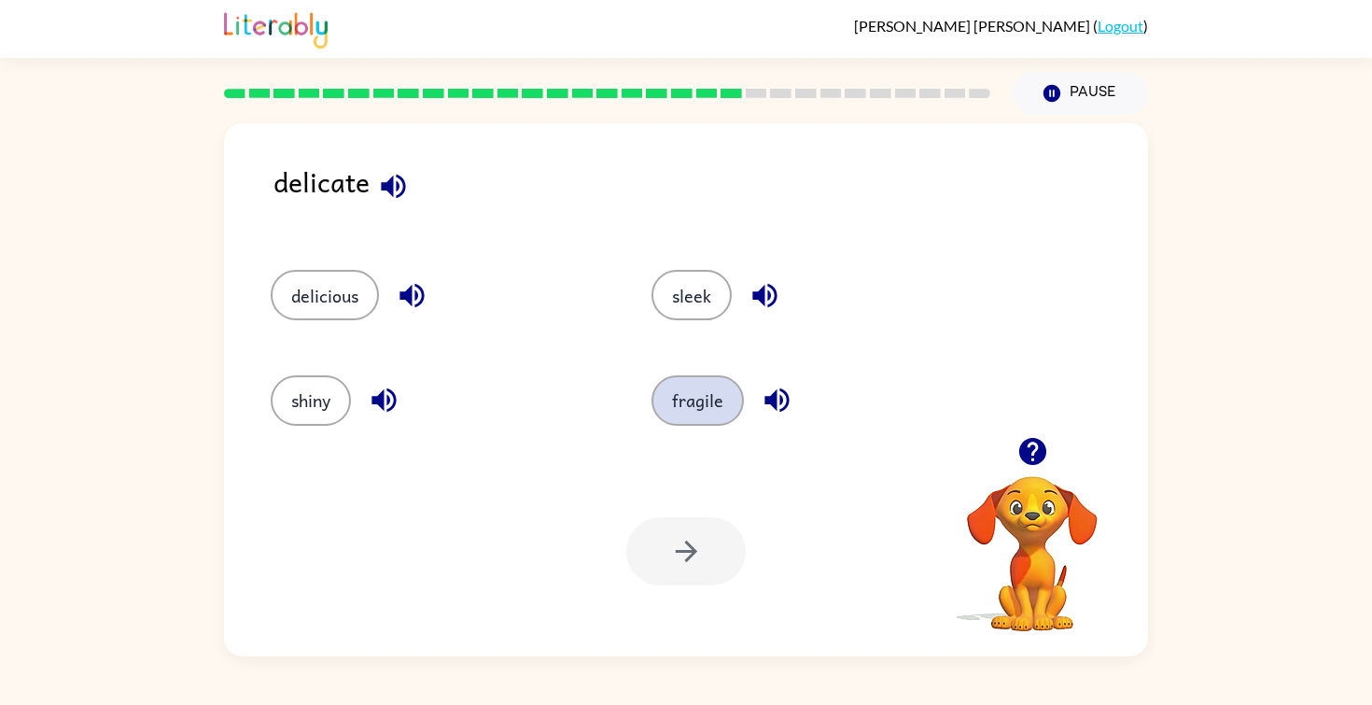
click at [670, 407] on button "fragile" at bounding box center [698, 400] width 92 height 50
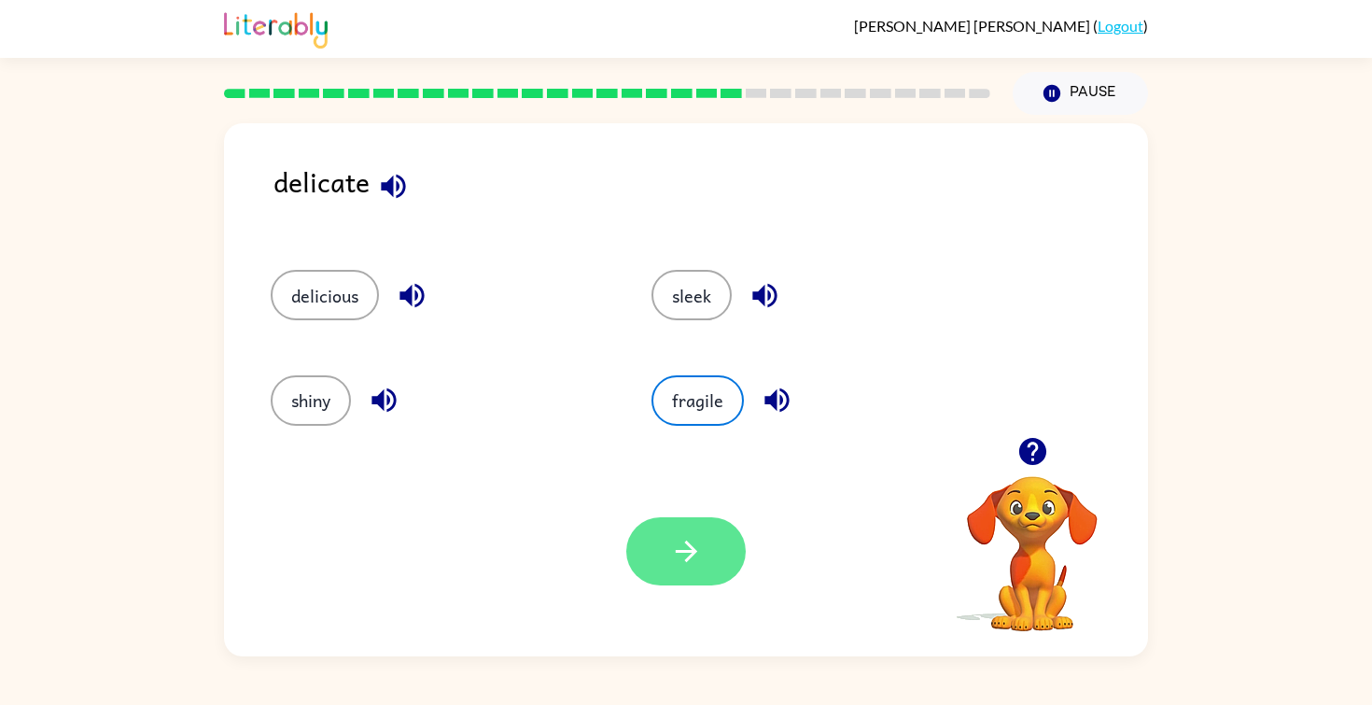
click at [684, 578] on button "button" at bounding box center [685, 551] width 119 height 68
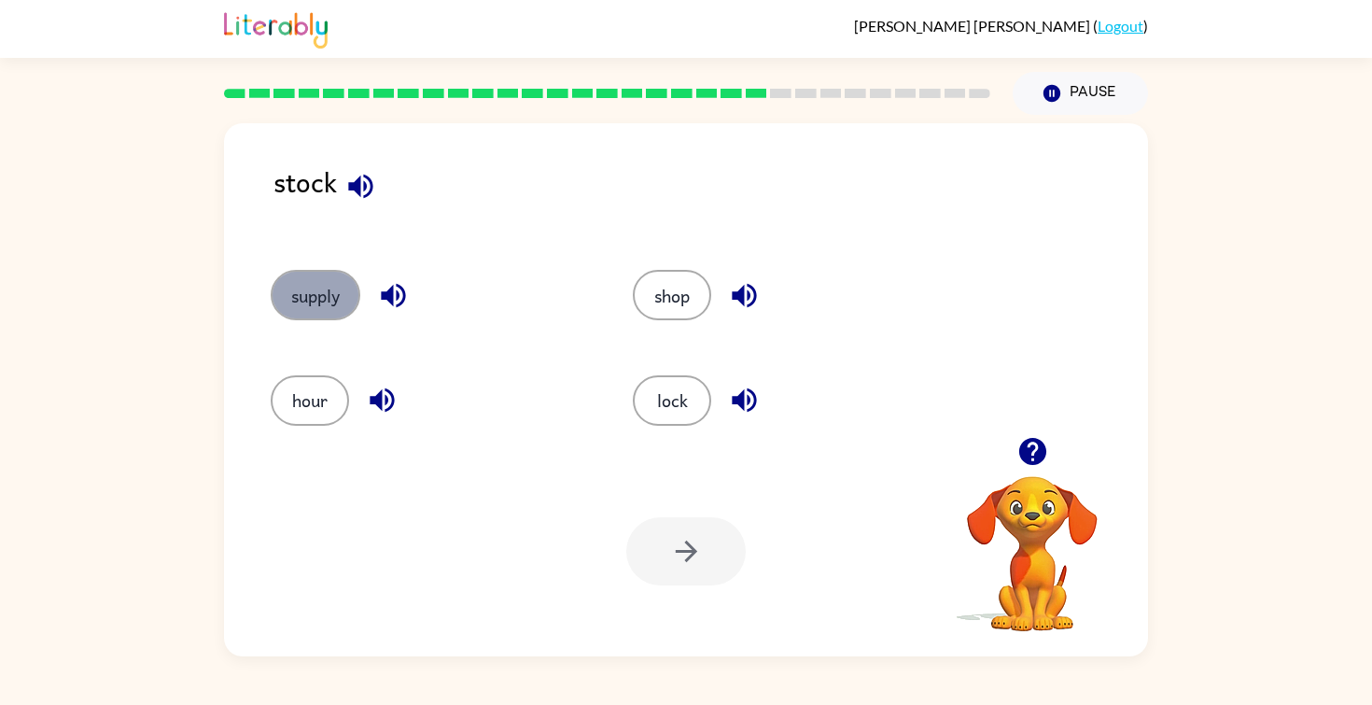
click at [324, 302] on button "supply" at bounding box center [316, 295] width 90 height 50
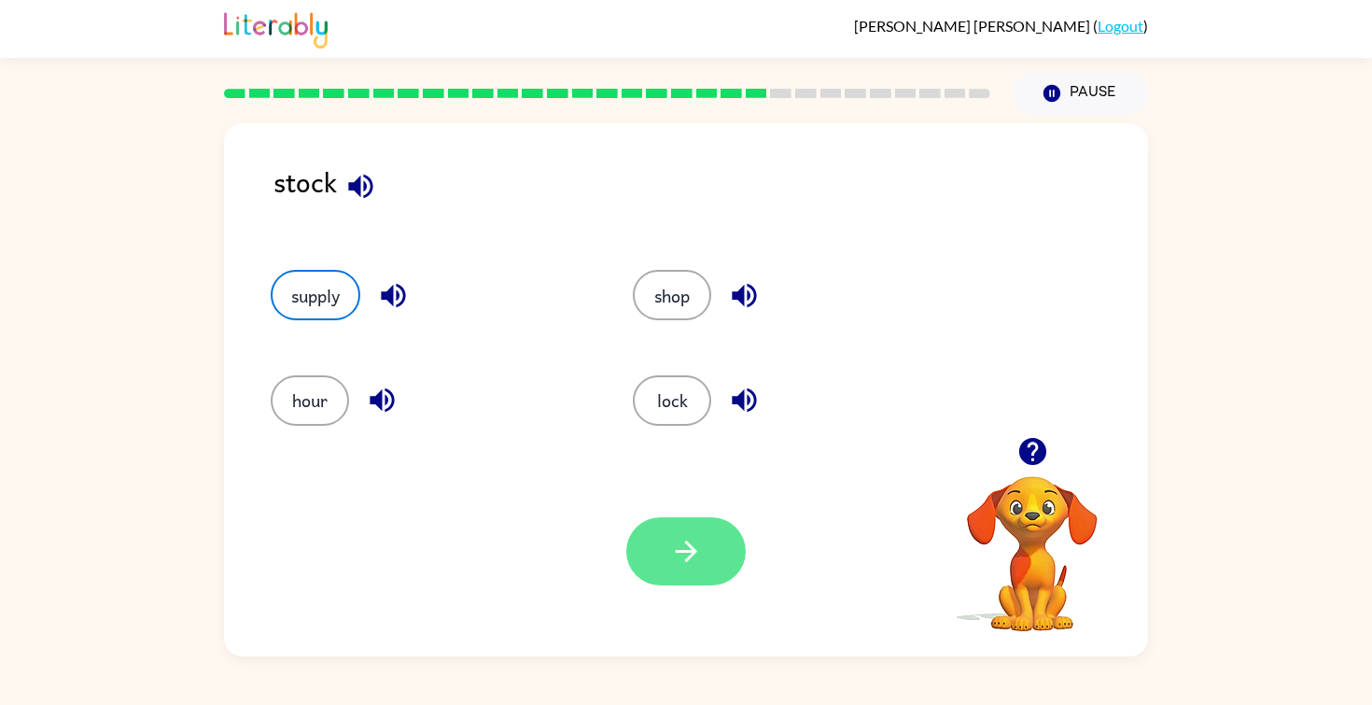
click at [661, 580] on button "button" at bounding box center [685, 551] width 119 height 68
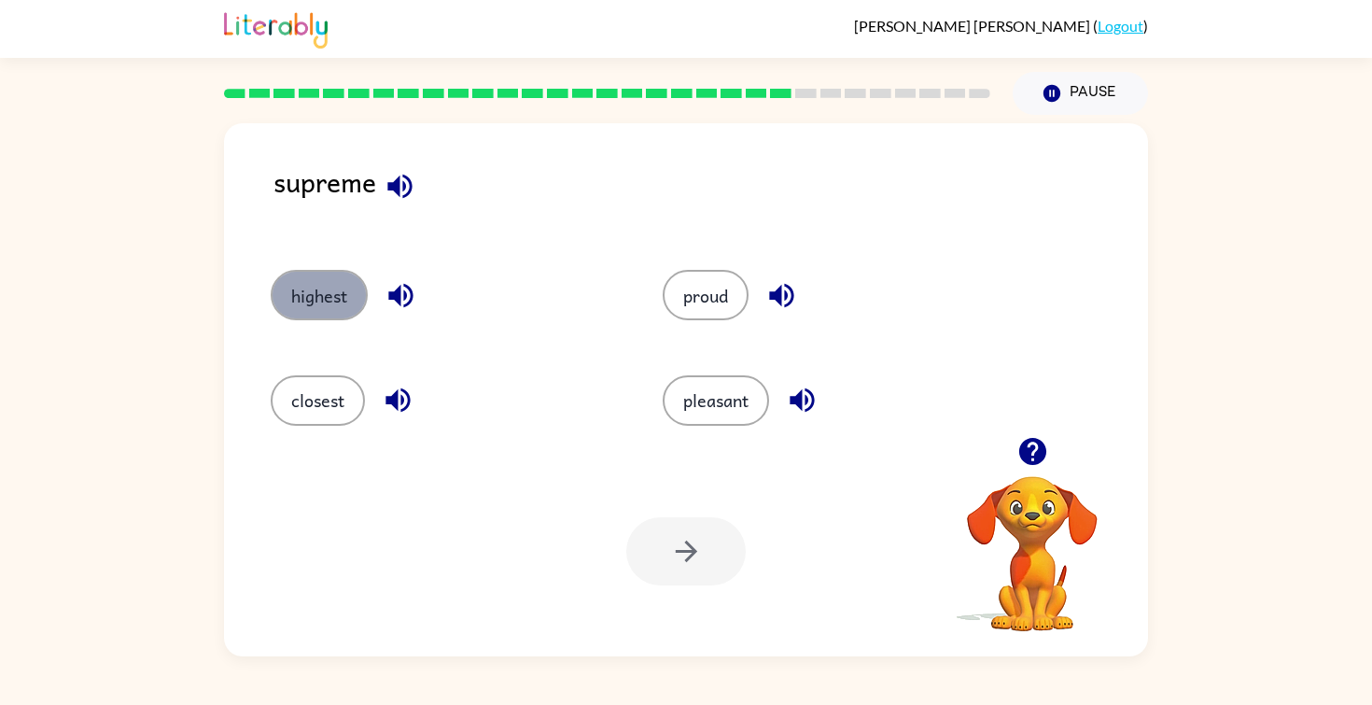
click at [338, 302] on button "highest" at bounding box center [319, 295] width 97 height 50
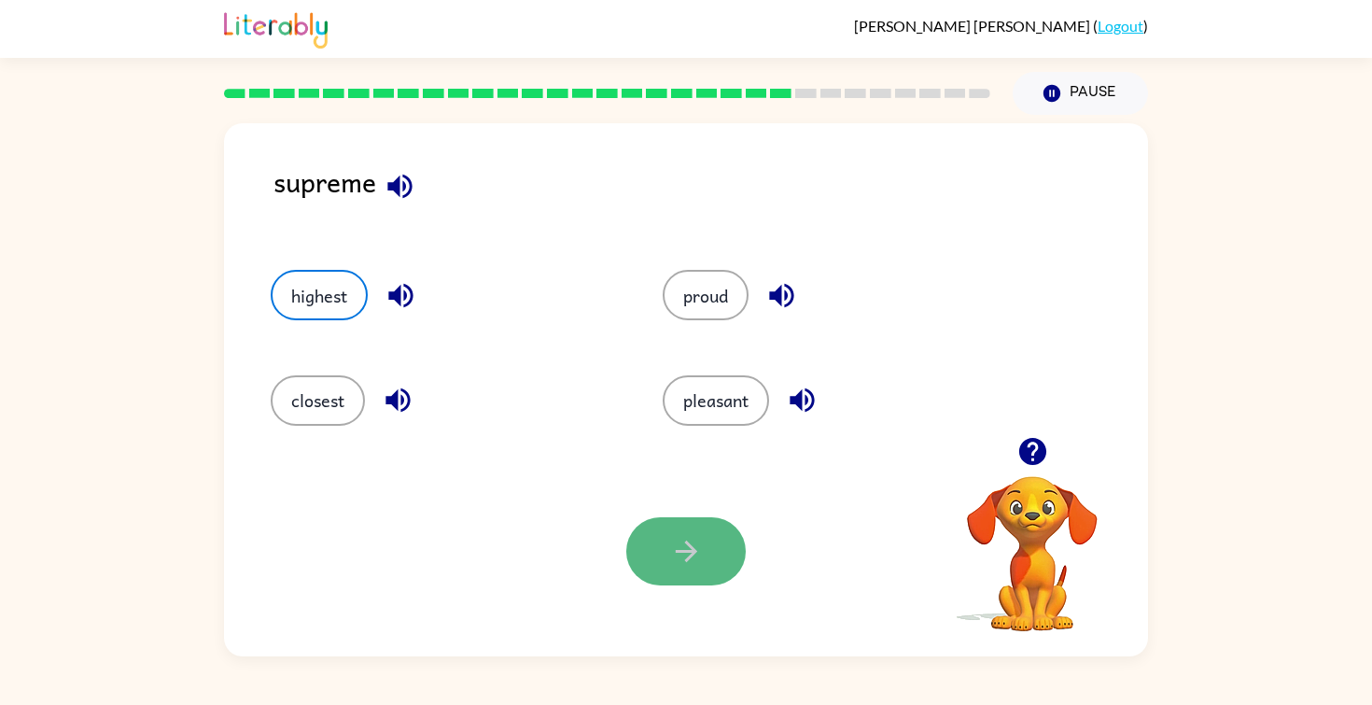
click at [672, 563] on icon "button" at bounding box center [686, 551] width 33 height 33
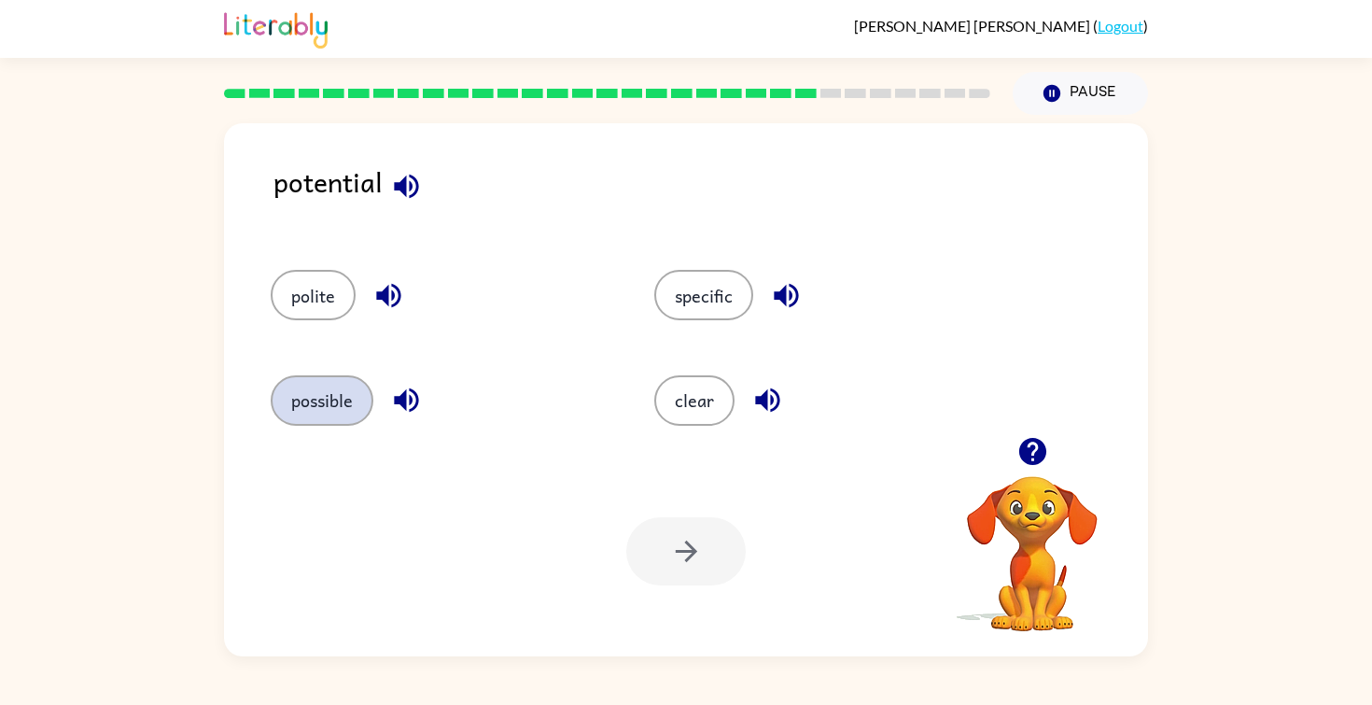
click at [351, 406] on button "possible" at bounding box center [322, 400] width 103 height 50
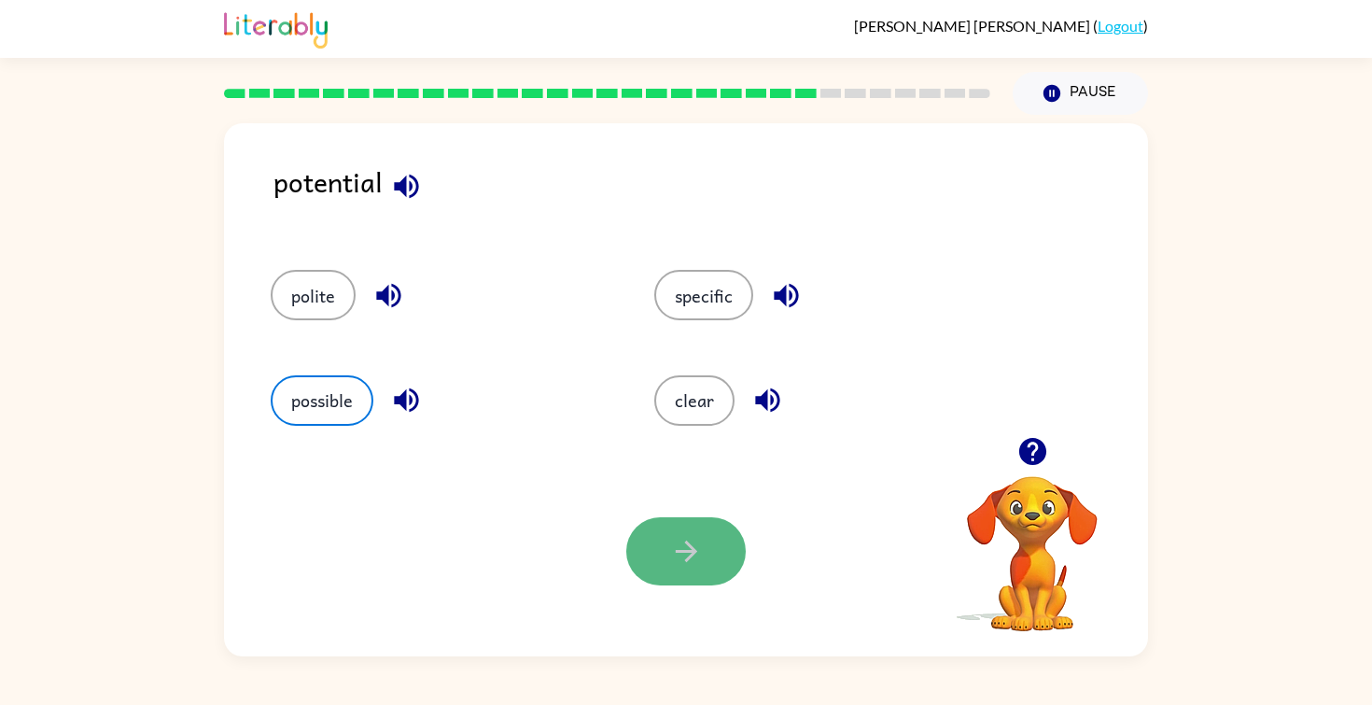
click at [663, 569] on button "button" at bounding box center [685, 551] width 119 height 68
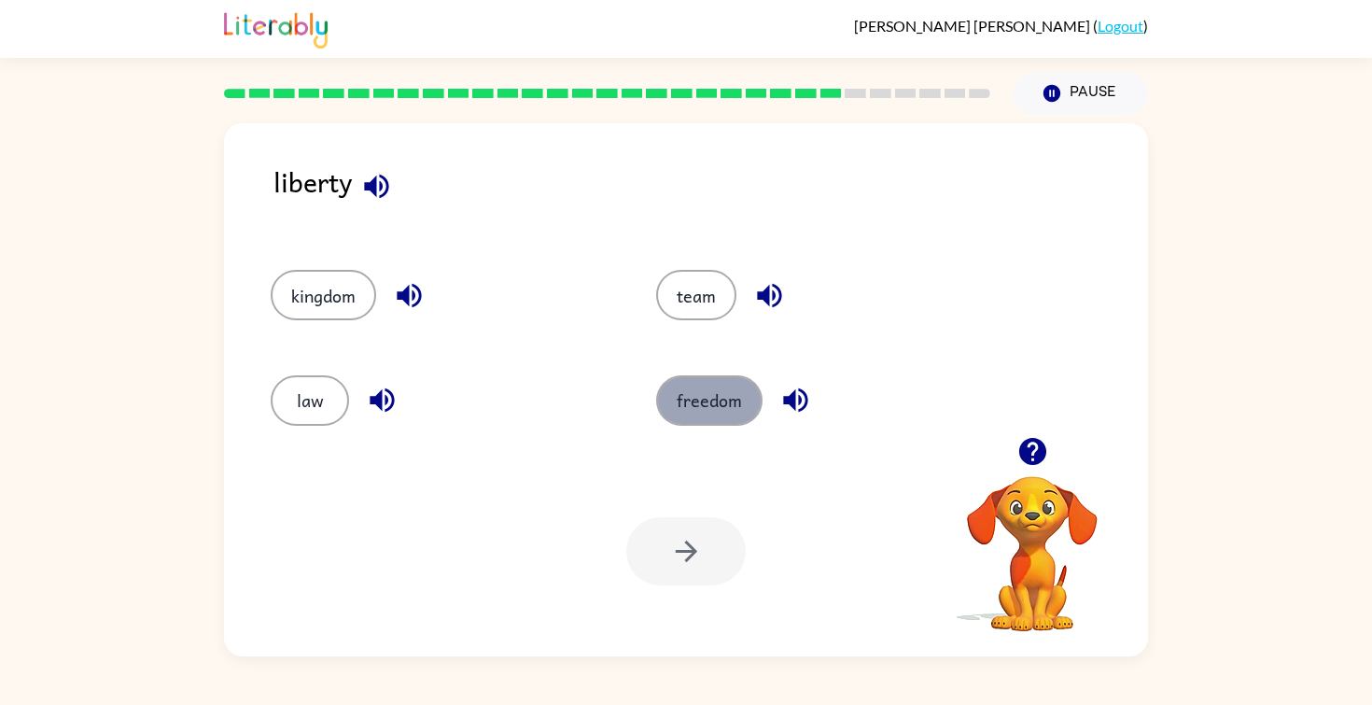
click at [693, 386] on button "freedom" at bounding box center [709, 400] width 106 height 50
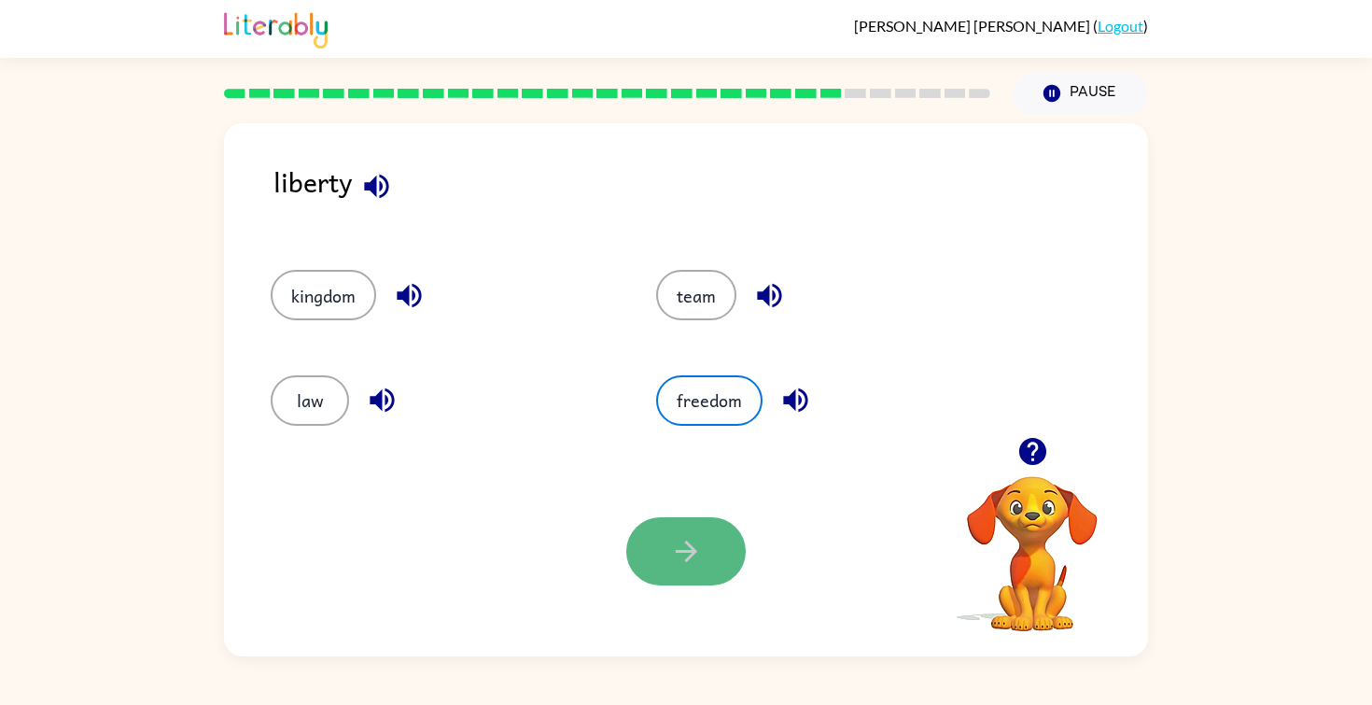
click at [676, 550] on icon "button" at bounding box center [685, 550] width 21 height 21
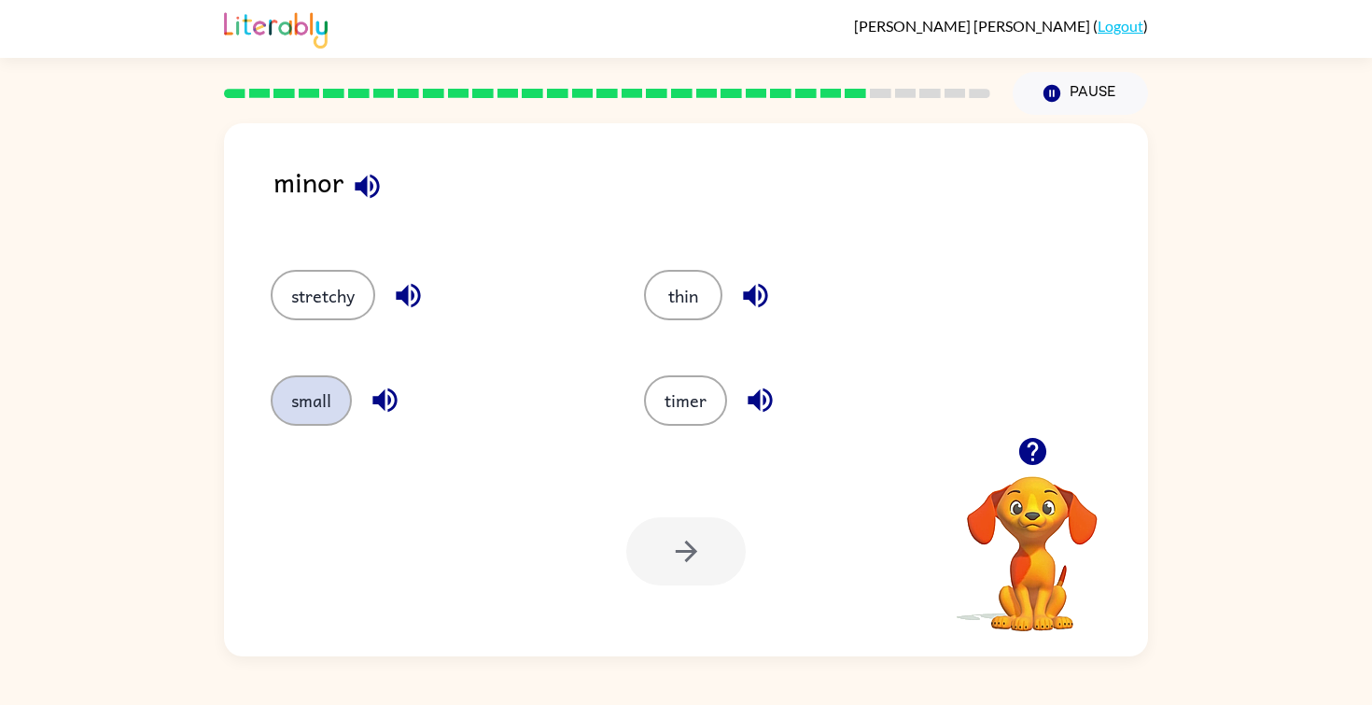
click at [306, 384] on button "small" at bounding box center [311, 400] width 81 height 50
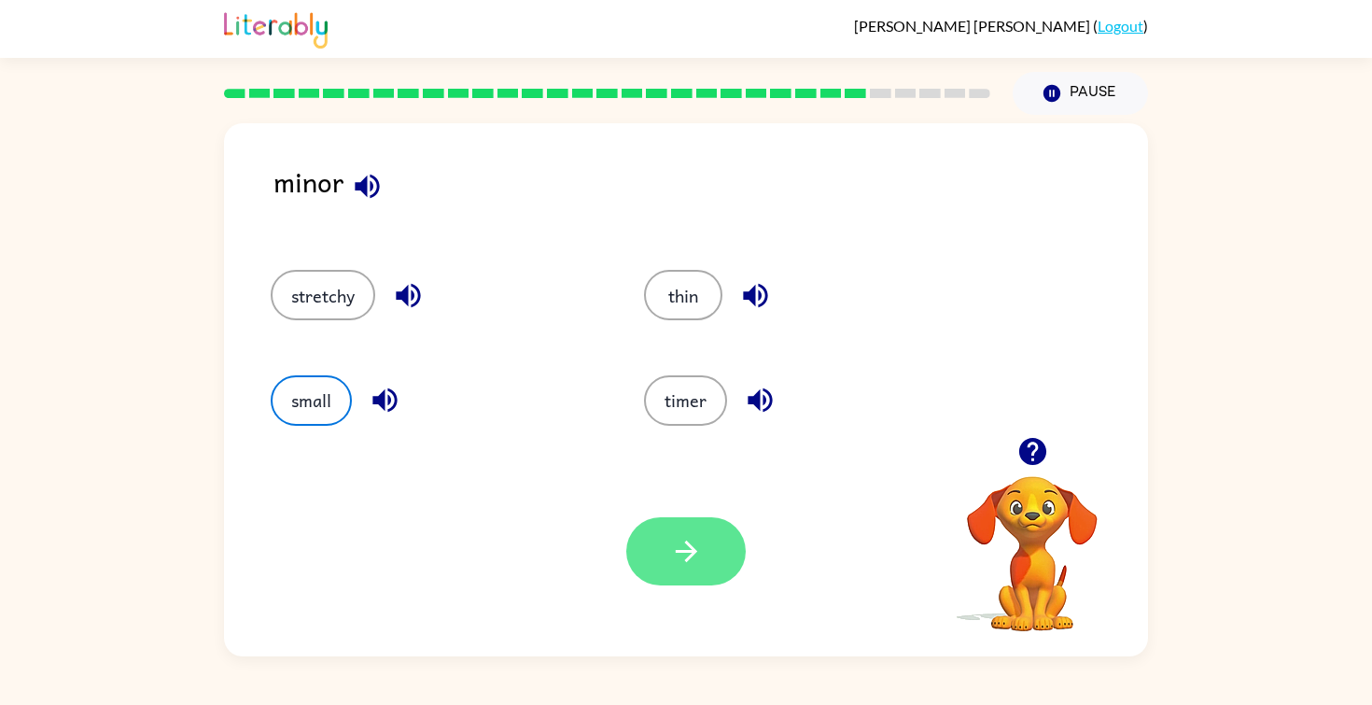
click at [671, 562] on icon "button" at bounding box center [686, 551] width 33 height 33
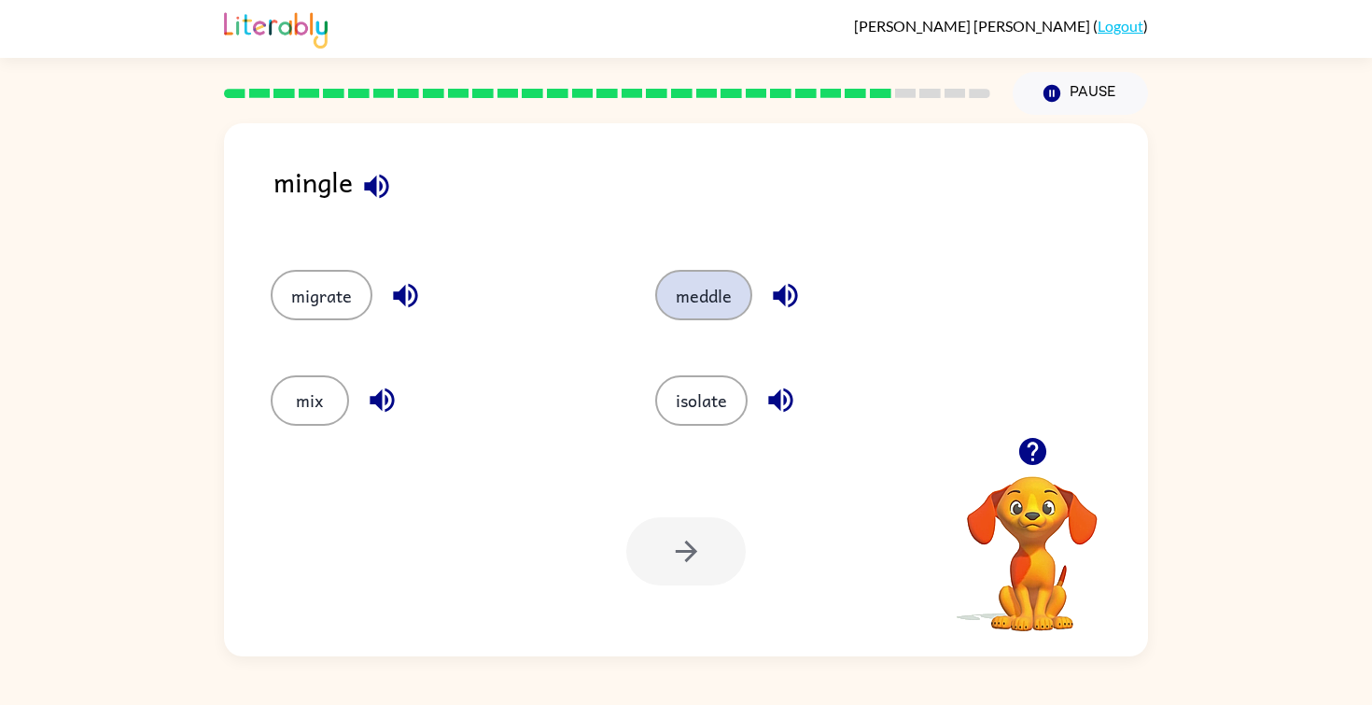
click at [691, 310] on button "meddle" at bounding box center [703, 295] width 97 height 50
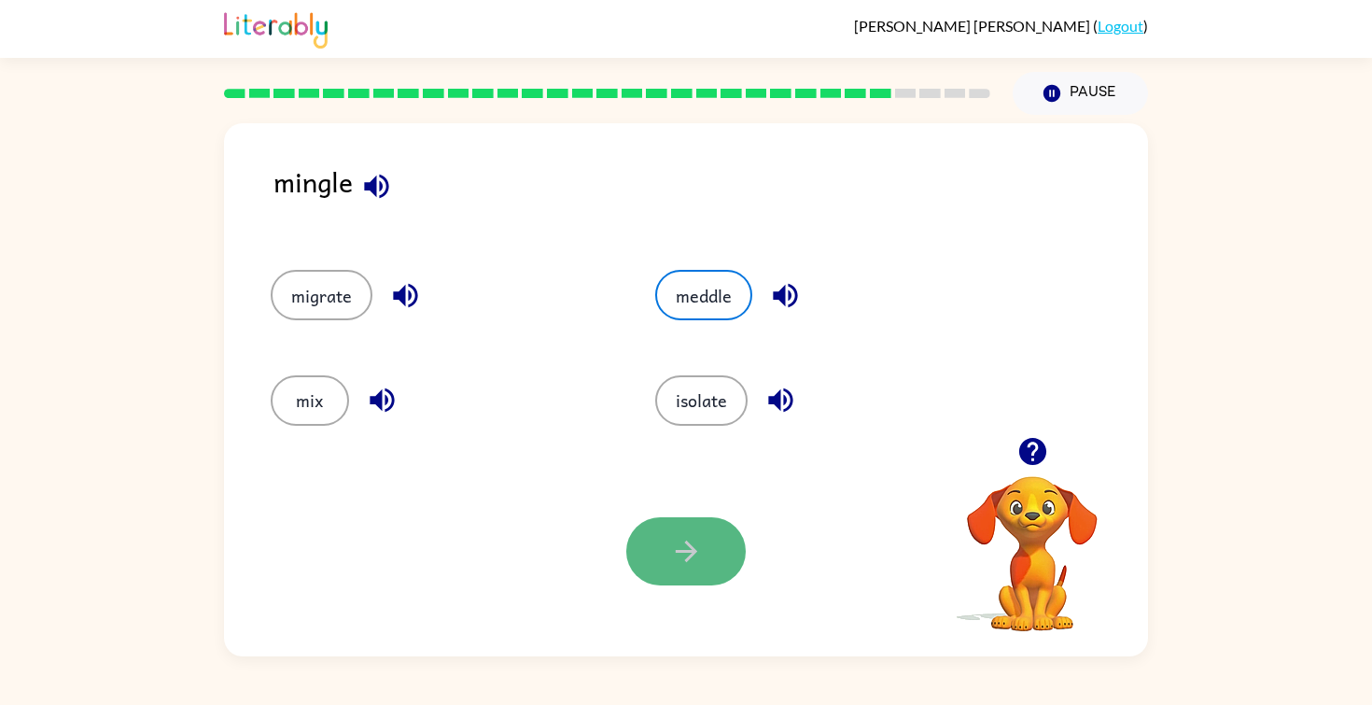
click at [676, 569] on button "button" at bounding box center [685, 551] width 119 height 68
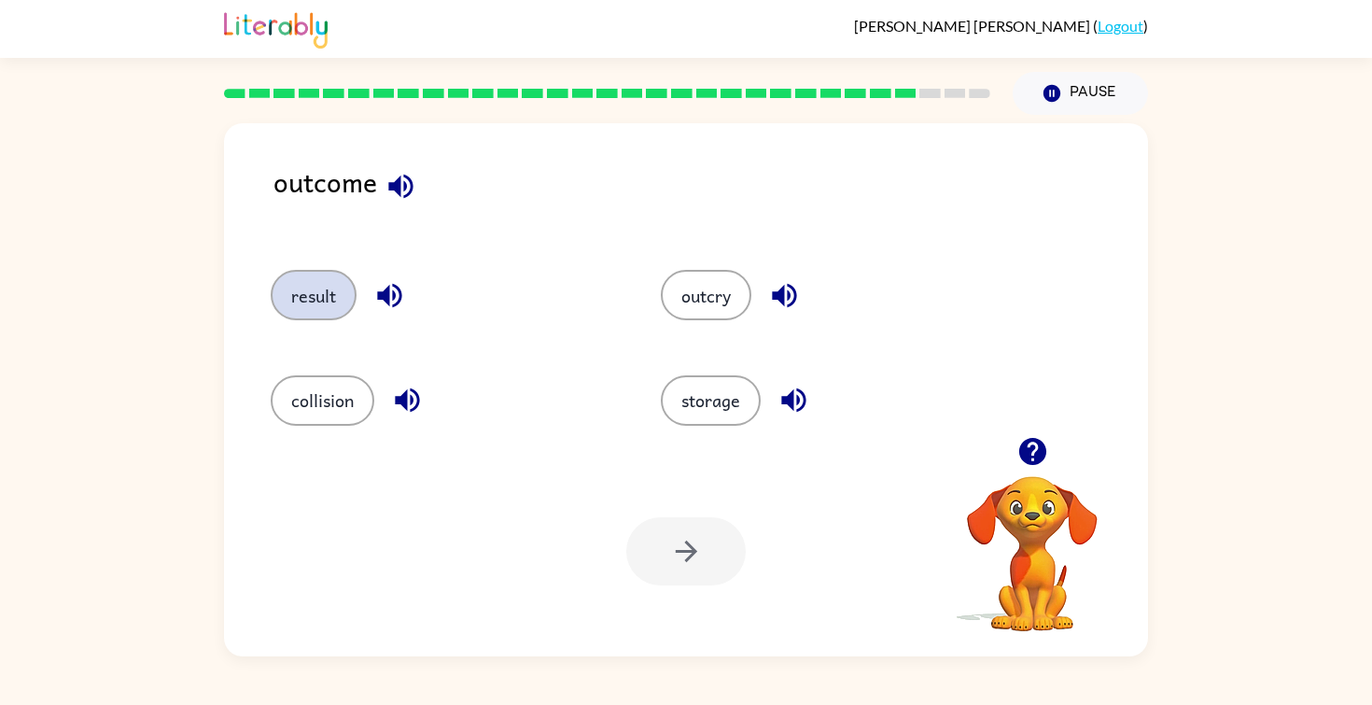
click at [332, 291] on button "result" at bounding box center [314, 295] width 86 height 50
click at [644, 544] on button "button" at bounding box center [685, 551] width 119 height 68
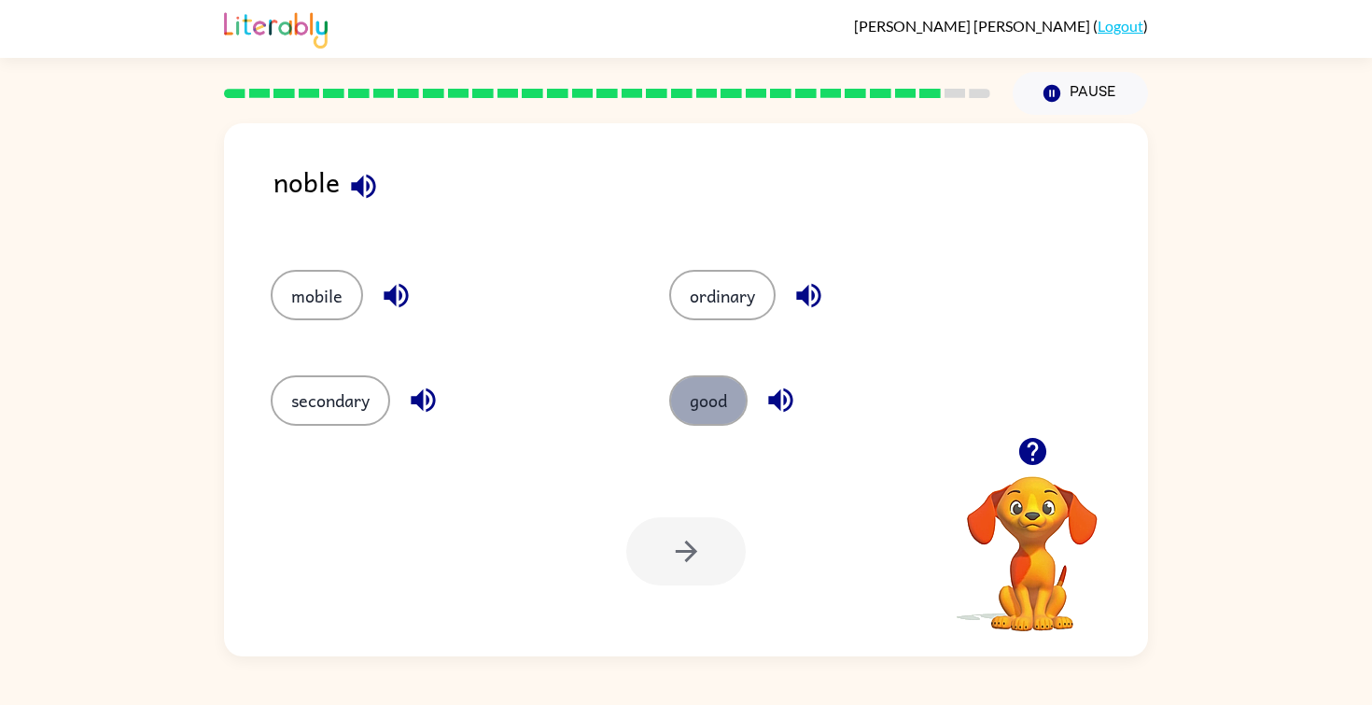
click at [696, 397] on button "good" at bounding box center [708, 400] width 78 height 50
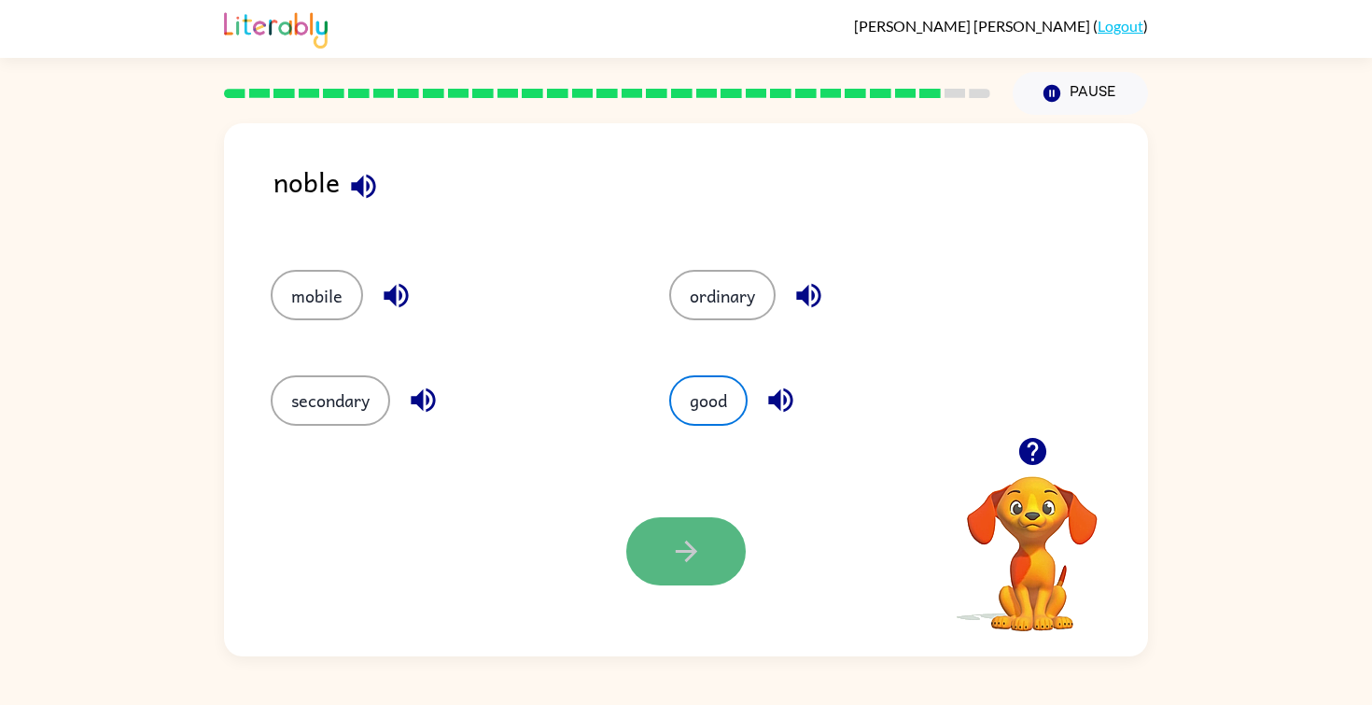
click at [673, 564] on icon "button" at bounding box center [686, 551] width 33 height 33
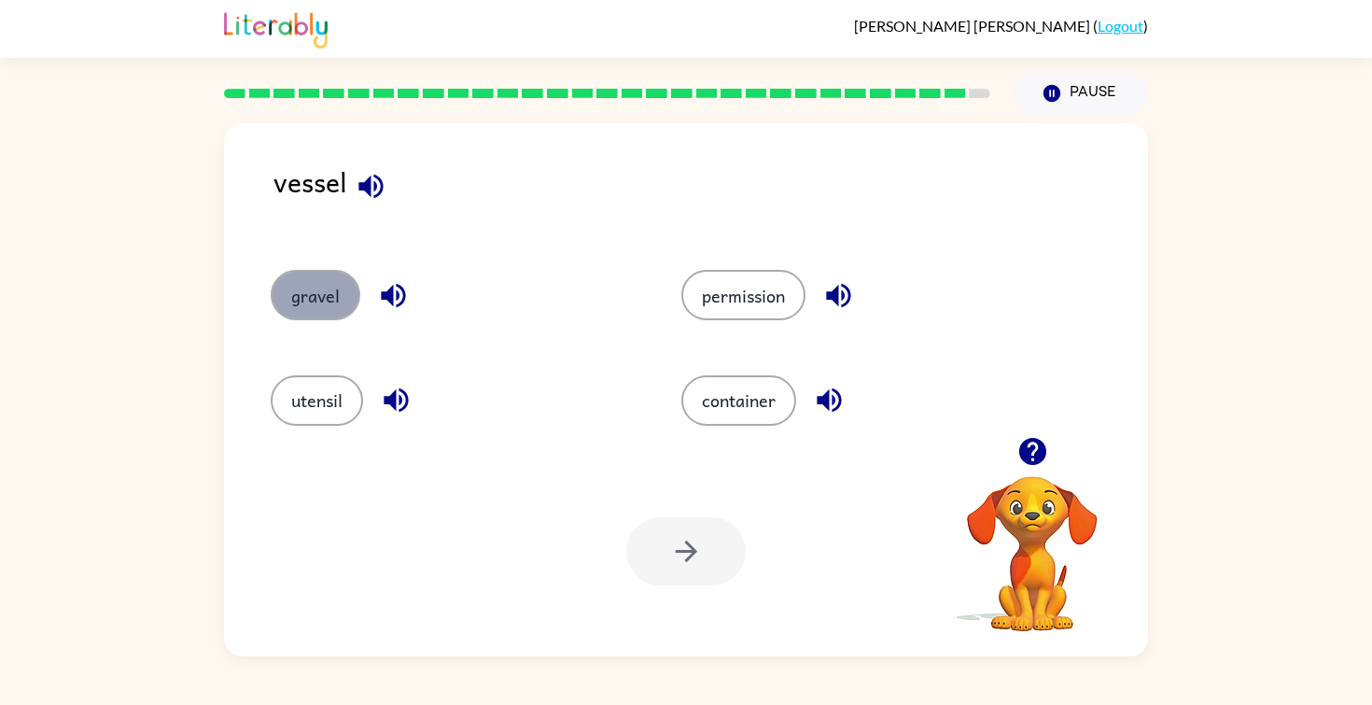
click at [302, 271] on button "gravel" at bounding box center [316, 295] width 90 height 50
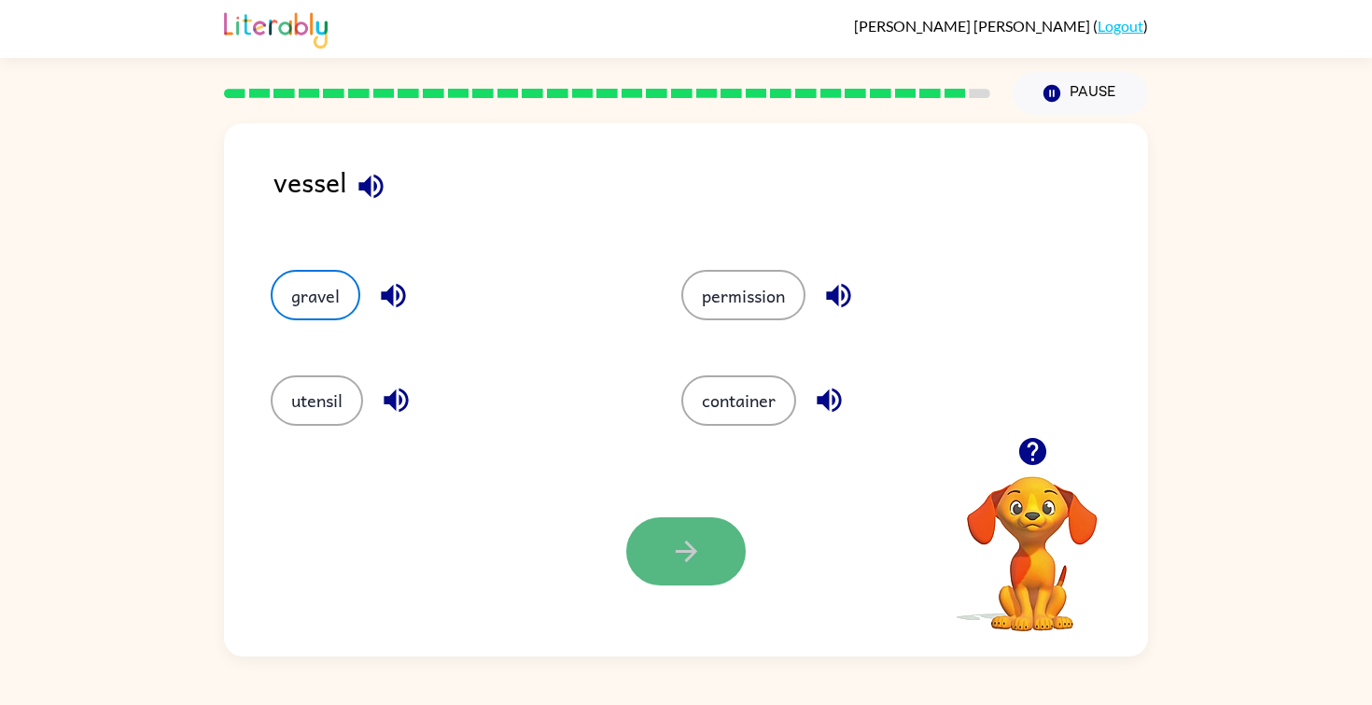
click at [661, 563] on button "button" at bounding box center [685, 551] width 119 height 68
